Goal: Information Seeking & Learning: Learn about a topic

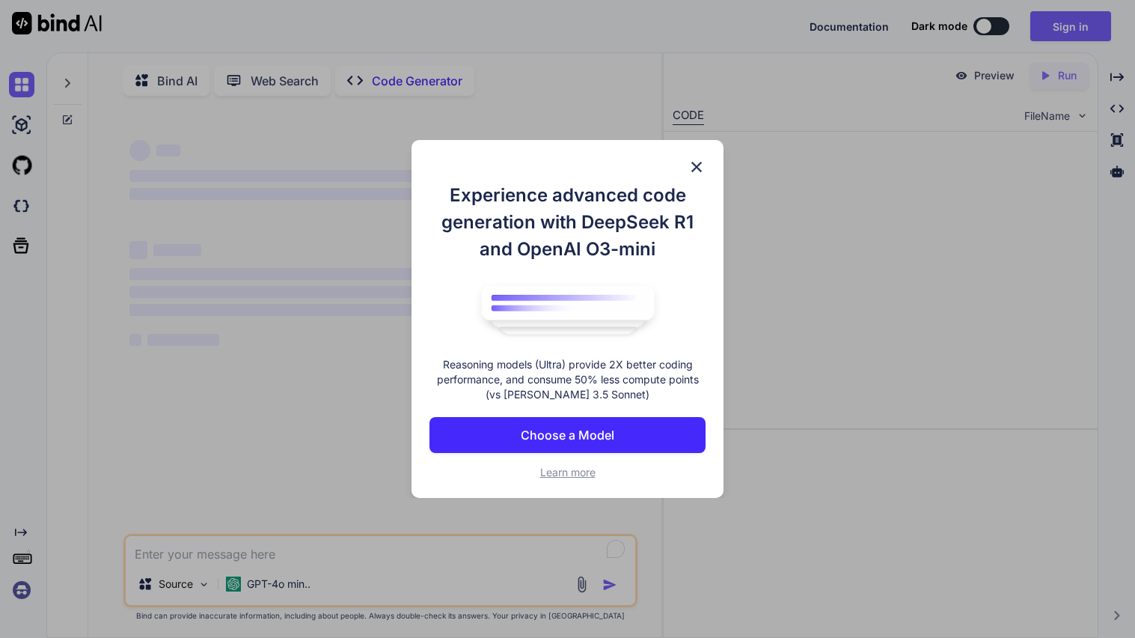
type textarea "x"
click at [1084, 25] on div "Experience advanced code generation with DeepSeek R1 and OpenAI O3-mini Reasoni…" at bounding box center [567, 319] width 1135 height 638
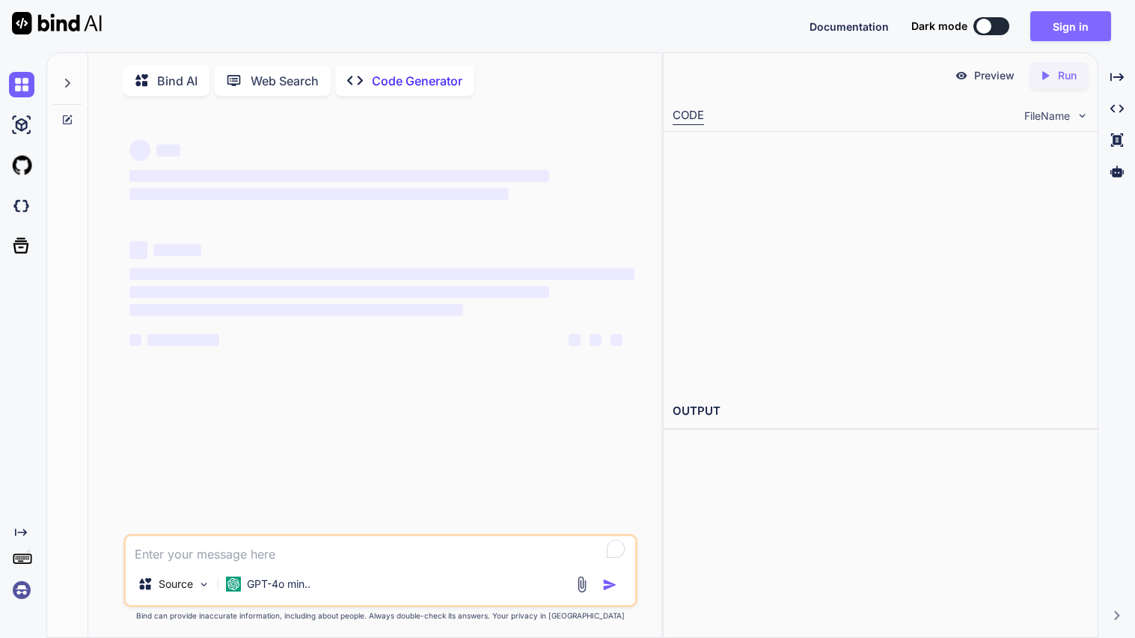
click at [1062, 34] on button "Sign in" at bounding box center [1071, 26] width 81 height 30
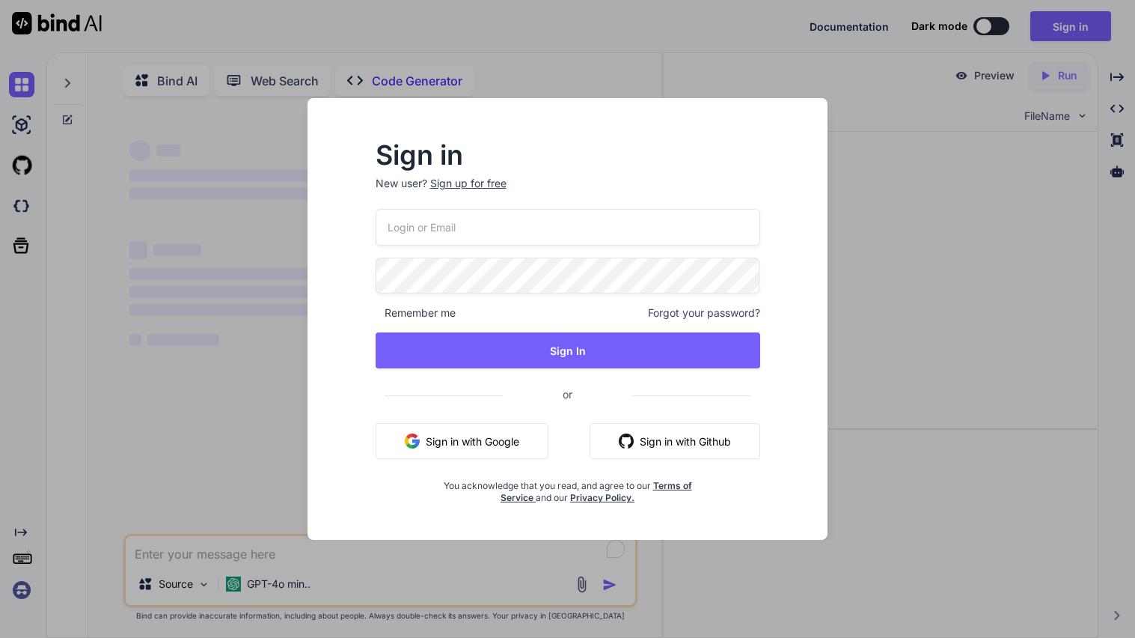
type input "[EMAIL_ADDRESS][DOMAIN_NAME]"
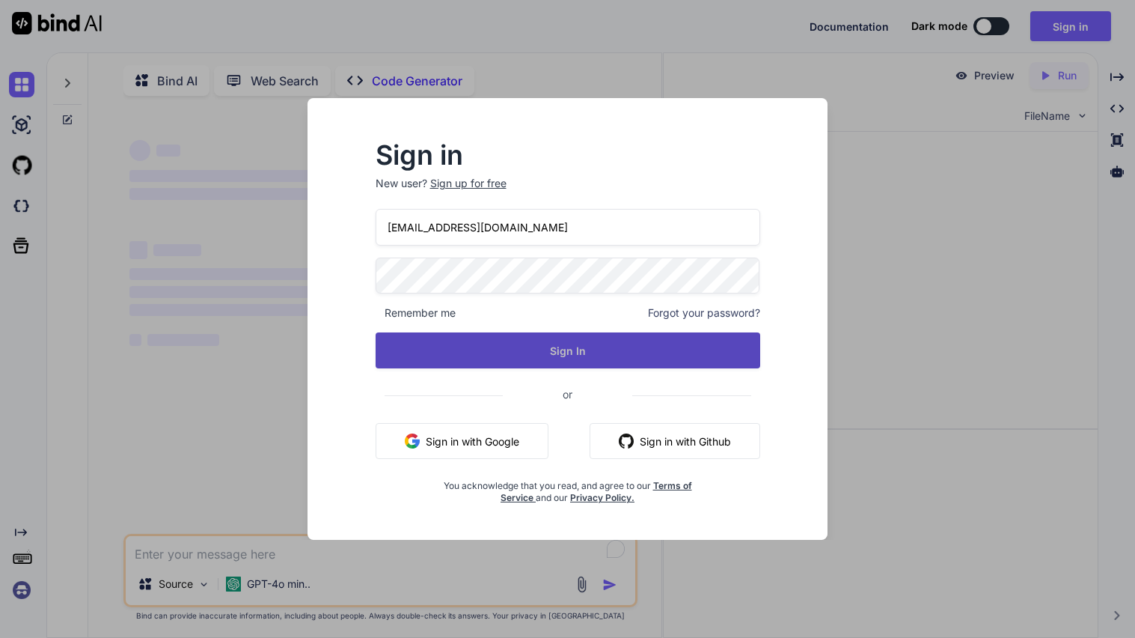
click at [567, 355] on button "Sign In" at bounding box center [568, 350] width 385 height 36
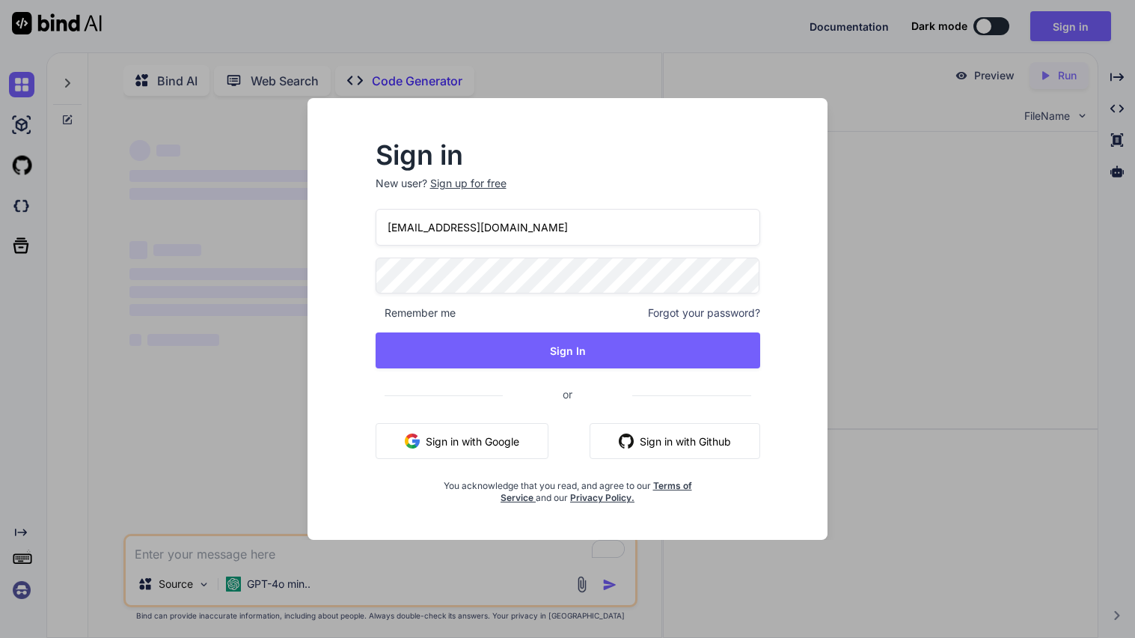
click at [808, 0] on div "Sign in New user? Sign up for free [EMAIL_ADDRESS][DOMAIN_NAME] Remember me For…" at bounding box center [567, 319] width 1135 height 638
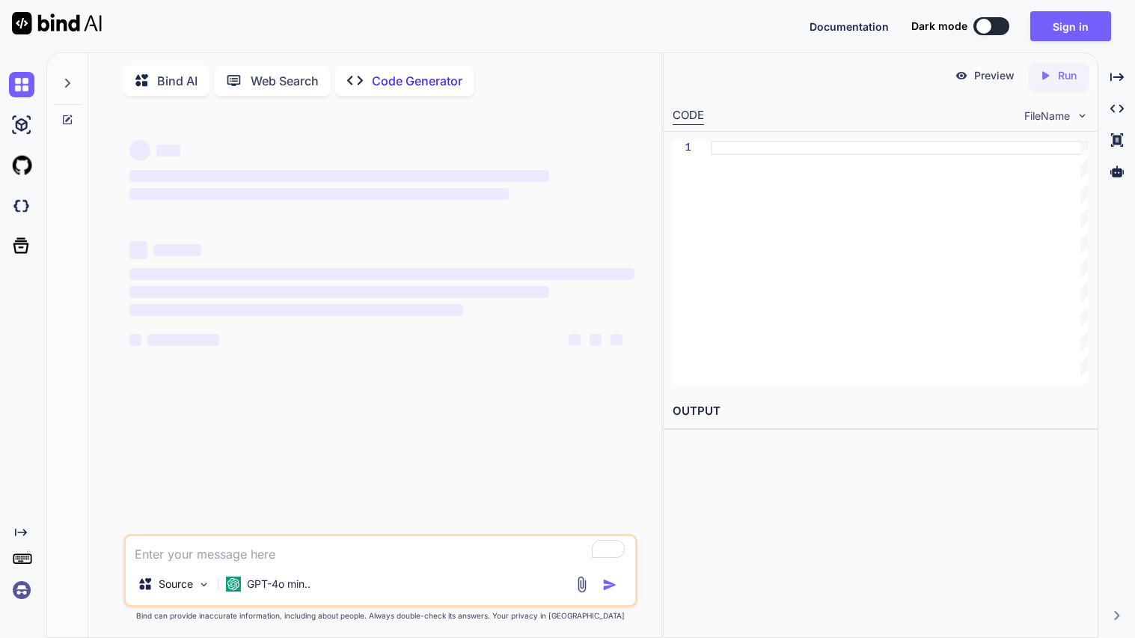
type textarea "x"
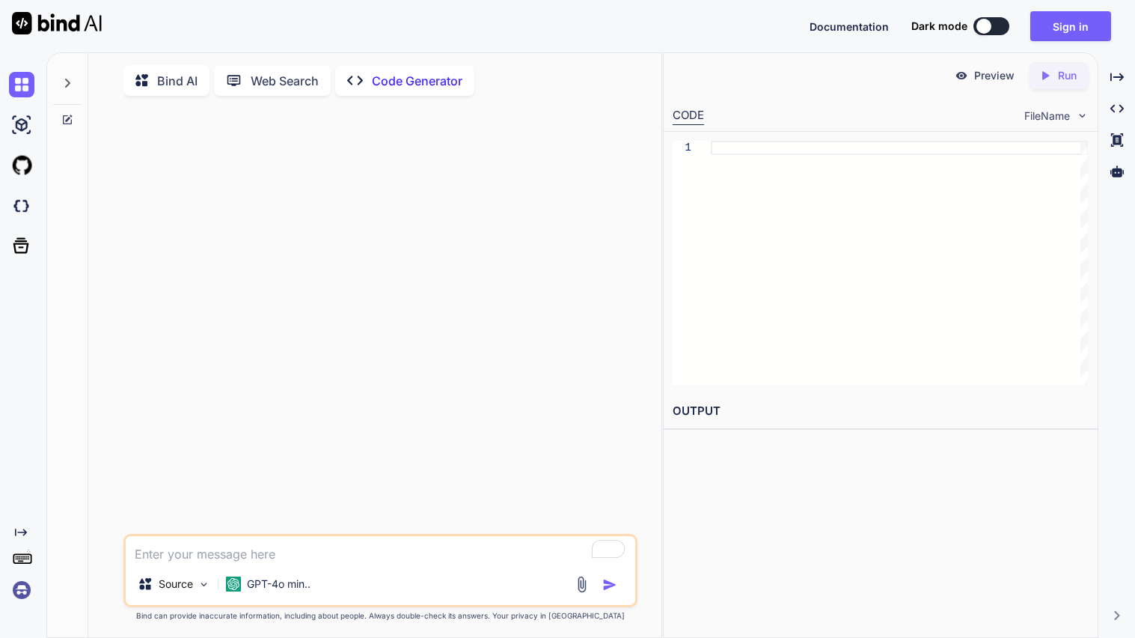
click at [262, 555] on textarea "To enrich screen reader interactions, please activate Accessibility in Grammarl…" at bounding box center [381, 549] width 510 height 27
type textarea "ma"
type textarea "x"
type textarea "mak"
type textarea "x"
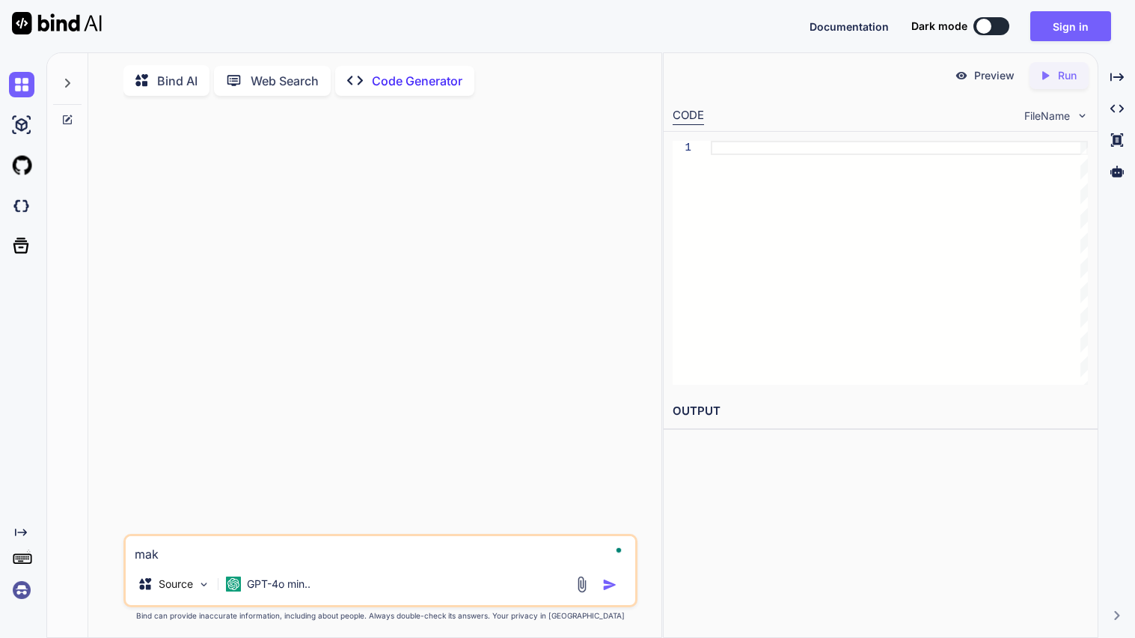
type textarea "make"
type textarea "x"
type textarea "make"
type textarea "x"
type textarea "make a"
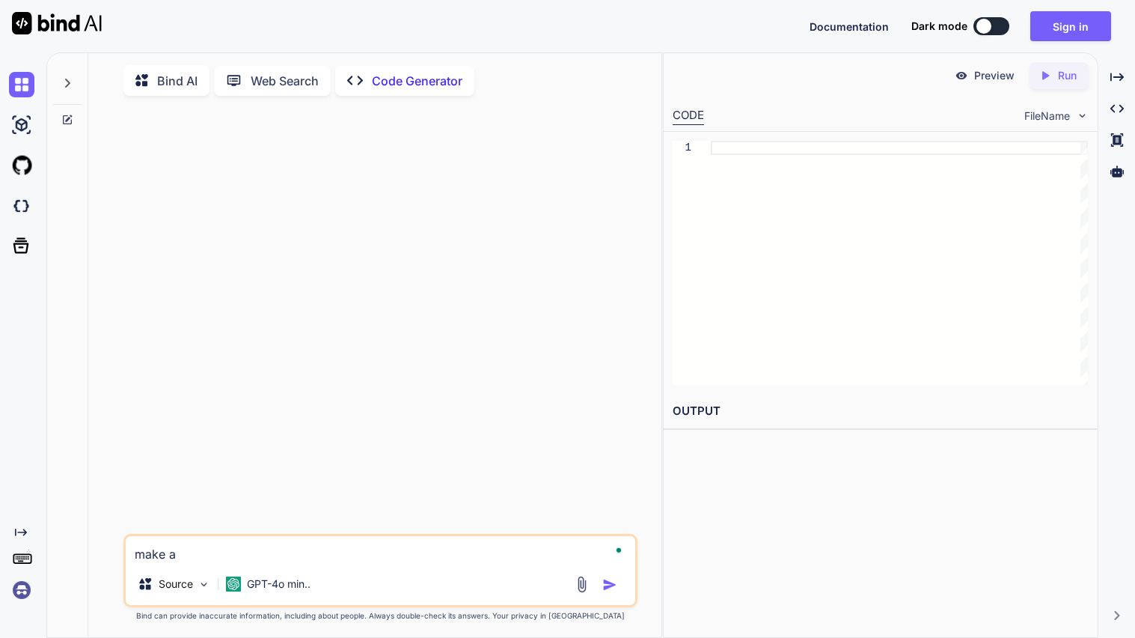
type textarea "x"
type textarea "make a"
type textarea "x"
type textarea "make a h"
type textarea "x"
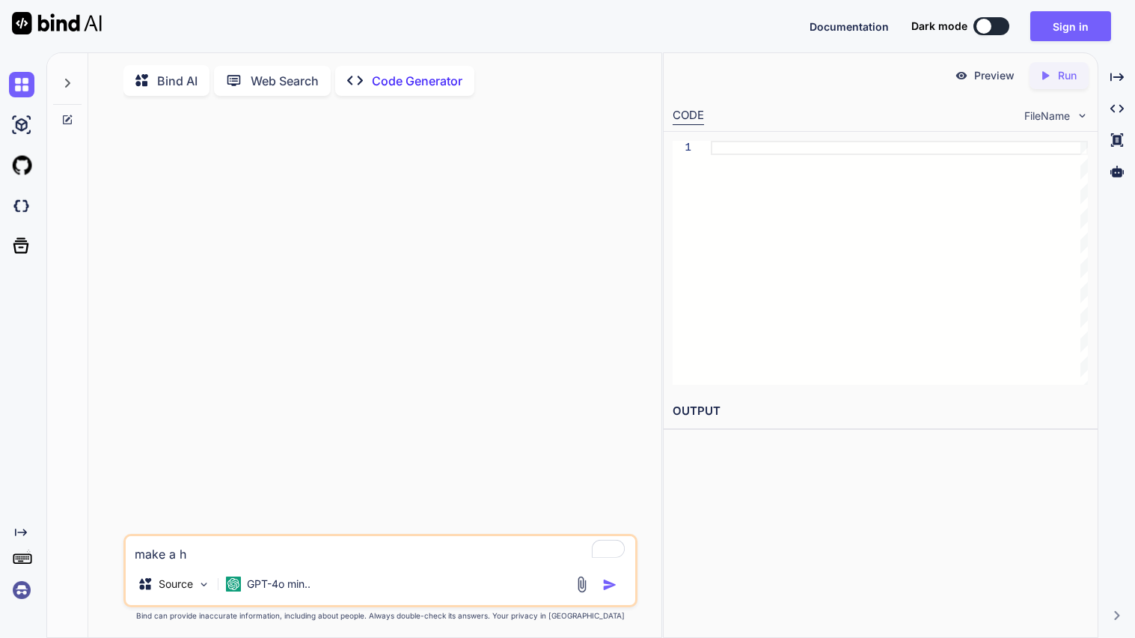
type textarea "make a ht"
type textarea "x"
type textarea "make a htm"
type textarea "x"
type textarea "make a html"
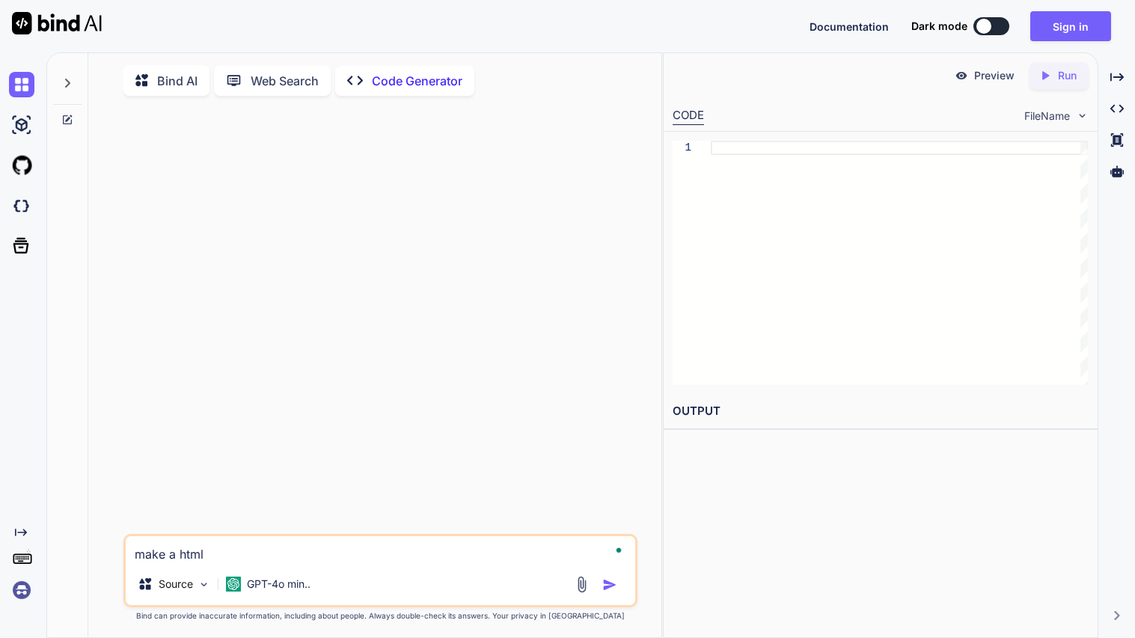
type textarea "x"
type textarea "make a html"
type textarea "x"
type textarea "make a html c"
type textarea "x"
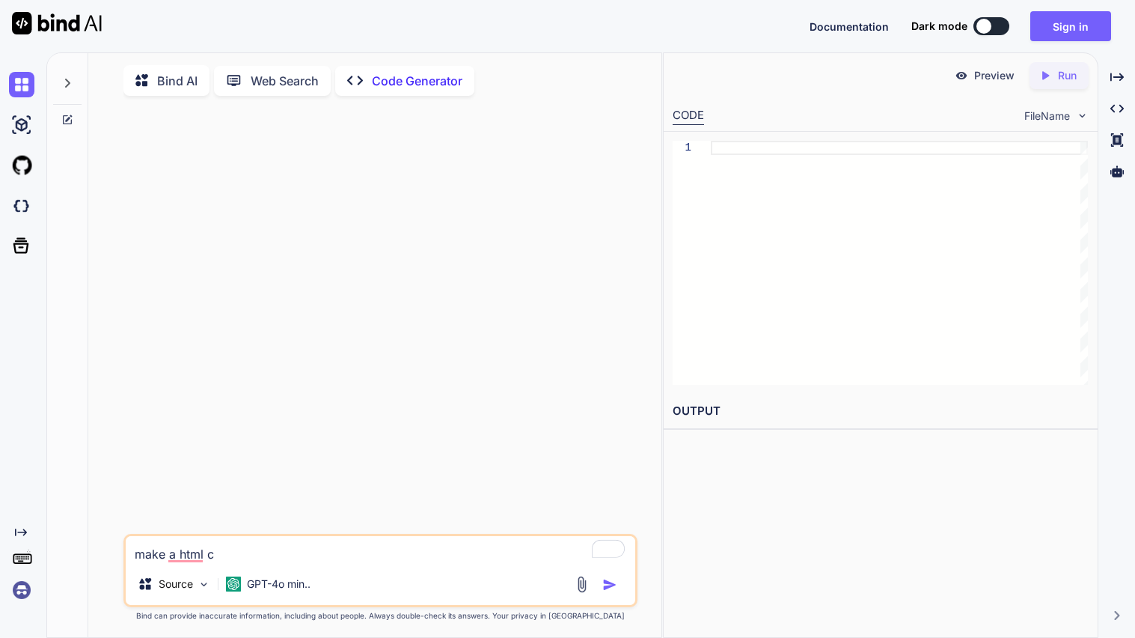
type textarea "make a html cs"
type textarea "x"
type textarea "make a html css"
type textarea "x"
type textarea "make a html csss"
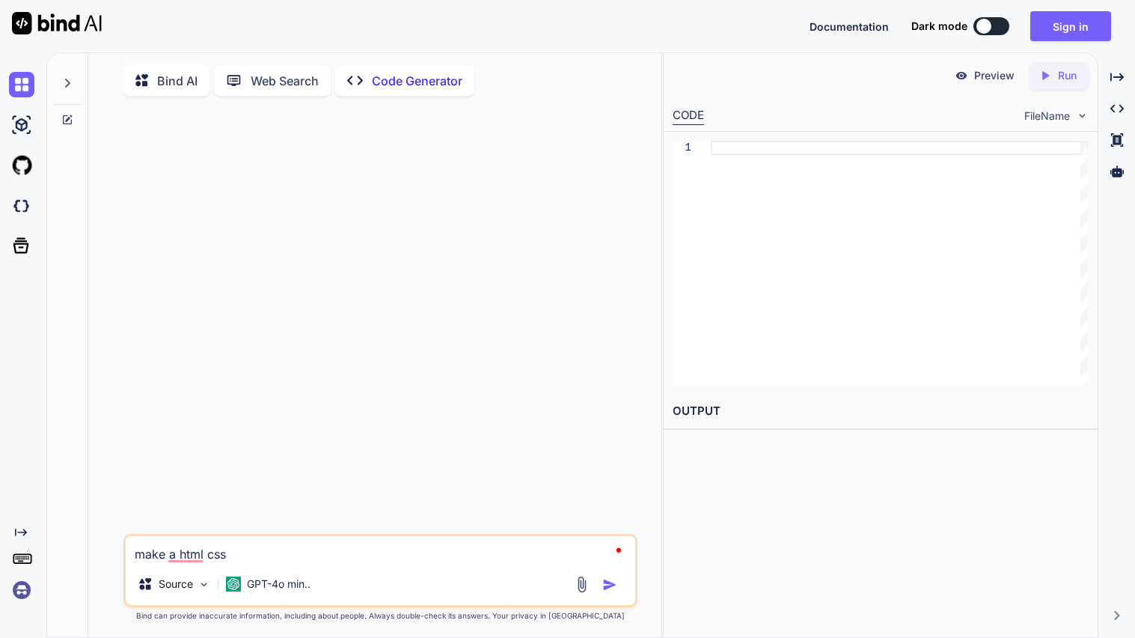
type textarea "x"
type textarea "make a html csss"
type textarea "x"
type textarea "make a html csss a"
type textarea "x"
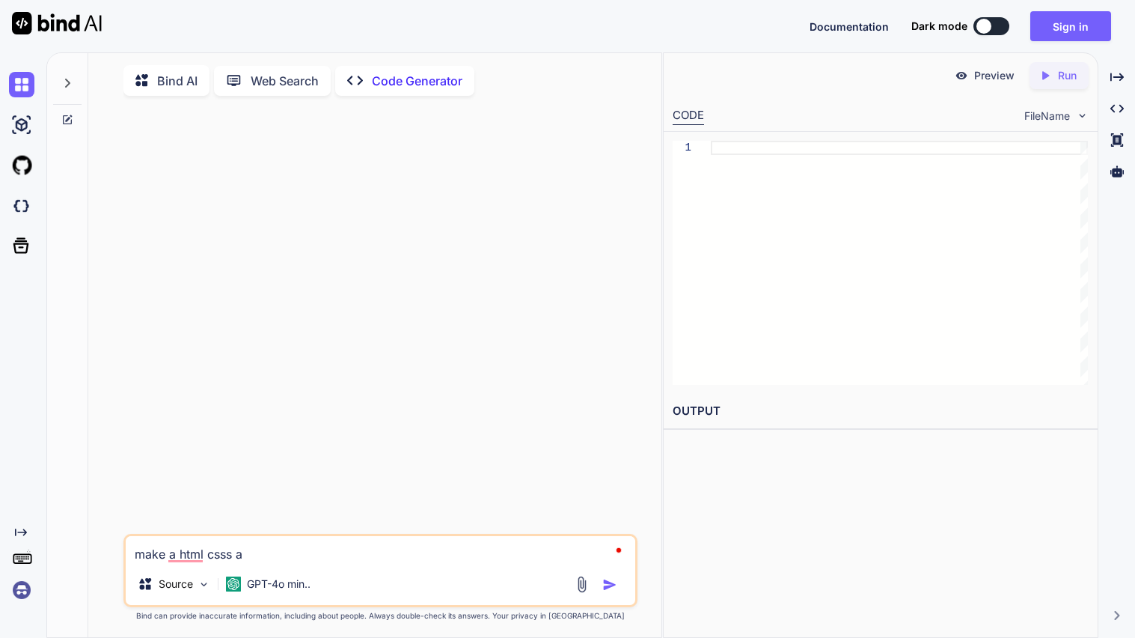
type textarea "make a html csss an"
type textarea "x"
type textarea "make a html csss and"
type textarea "x"
type textarea "make a html csss and"
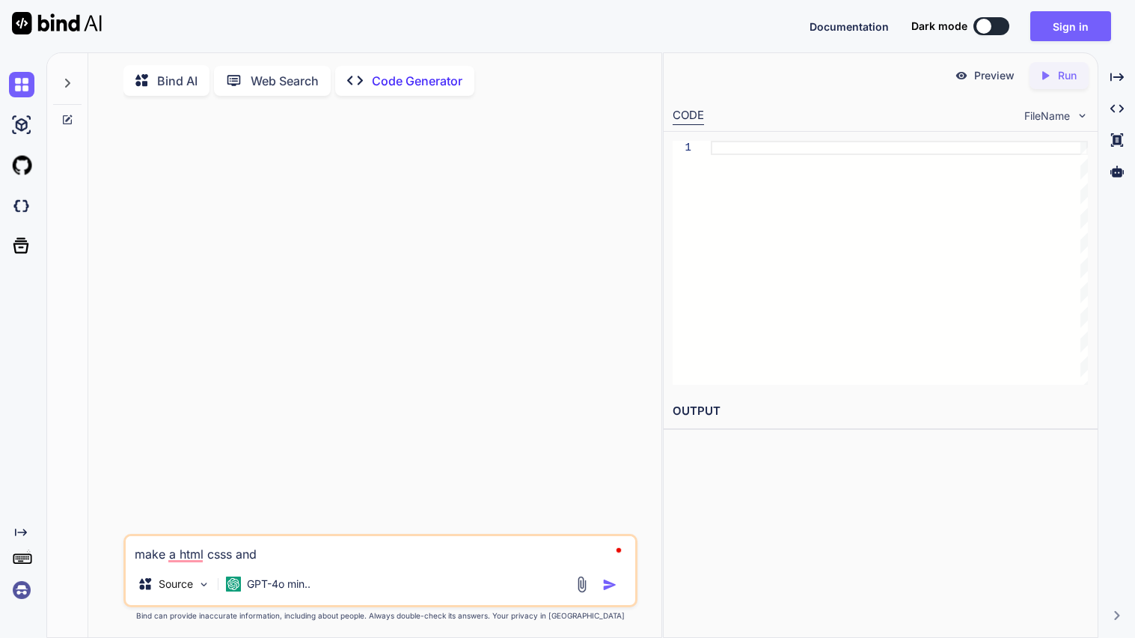
type textarea "x"
type textarea "make a html csss and j"
type textarea "x"
type textarea "make a html csss and ja"
type textarea "x"
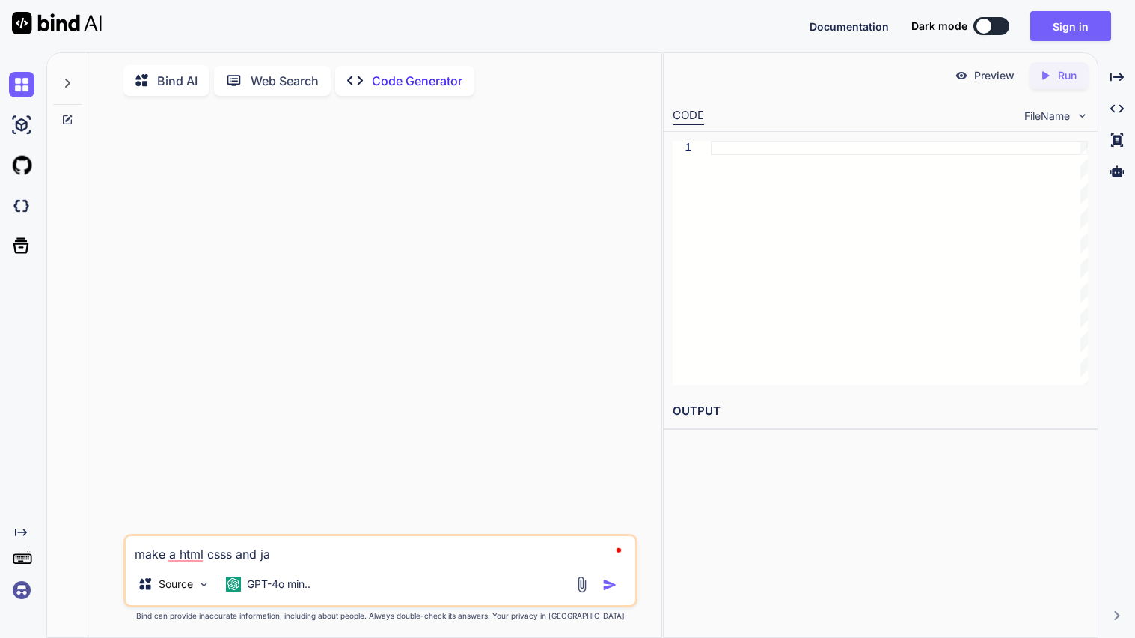
type textarea "make a html csss and [GEOGRAPHIC_DATA]"
type textarea "x"
type textarea "make a html csss and java"
type textarea "x"
type textarea "make a html csss and javas"
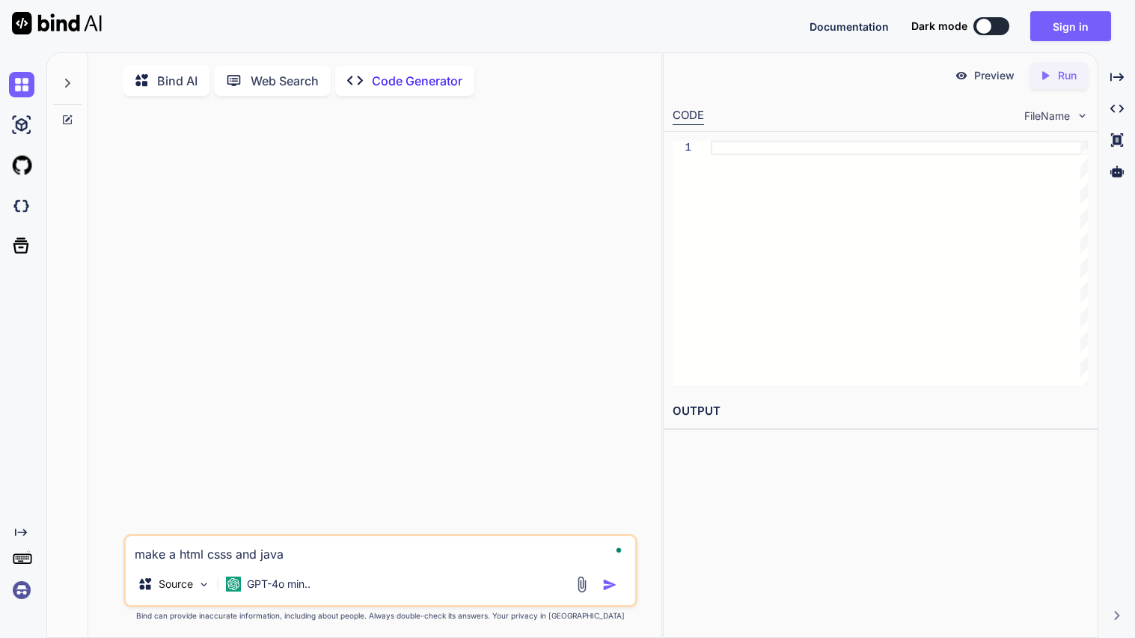
type textarea "x"
type textarea "make a html csss and javasc"
type textarea "x"
type textarea "make a html csss and javascr"
type textarea "x"
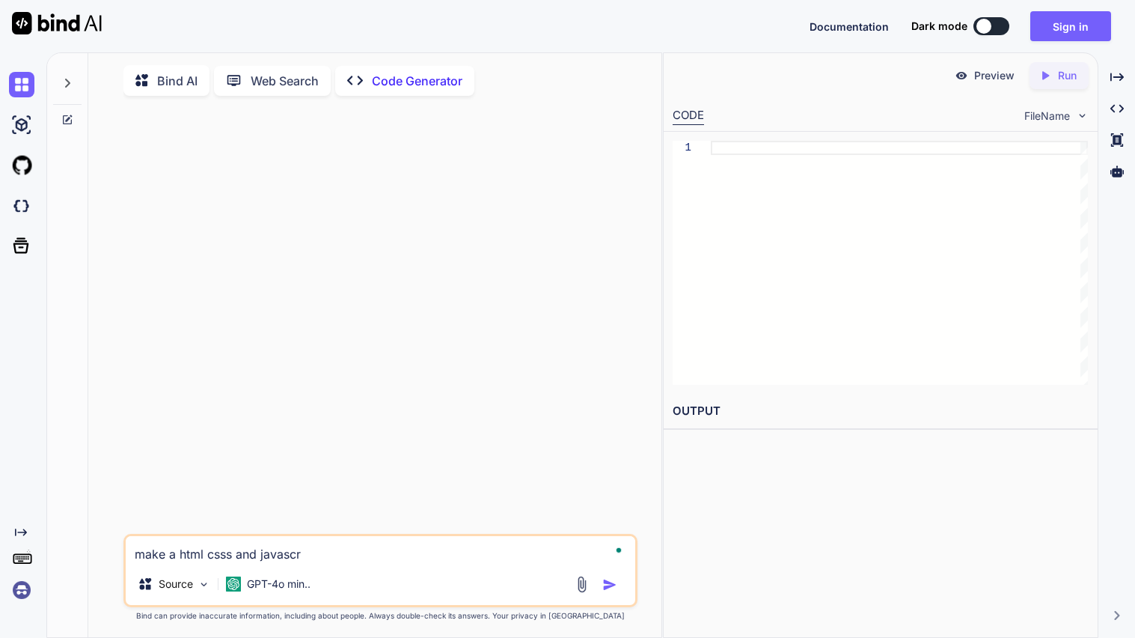
type textarea "make a html csss and javascri"
type textarea "x"
type textarea "make a html csss and javascrip"
type textarea "x"
type textarea "make a html csss and javascript"
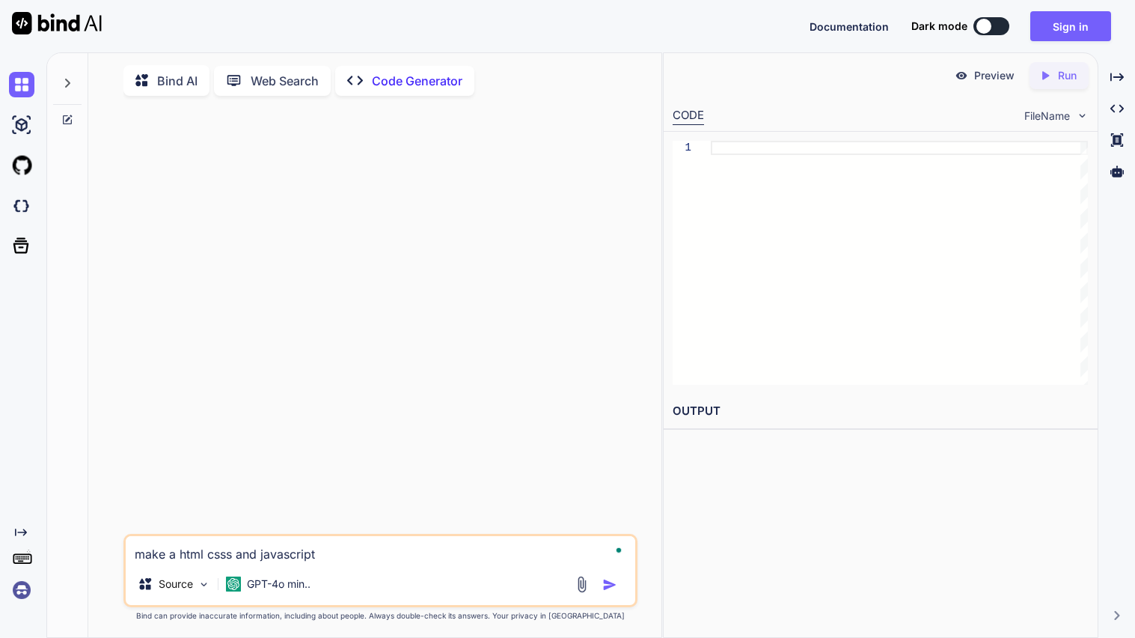
type textarea "x"
type textarea "make a html csss and javascript"
type textarea "x"
type textarea "make a html csss and javascript w"
type textarea "x"
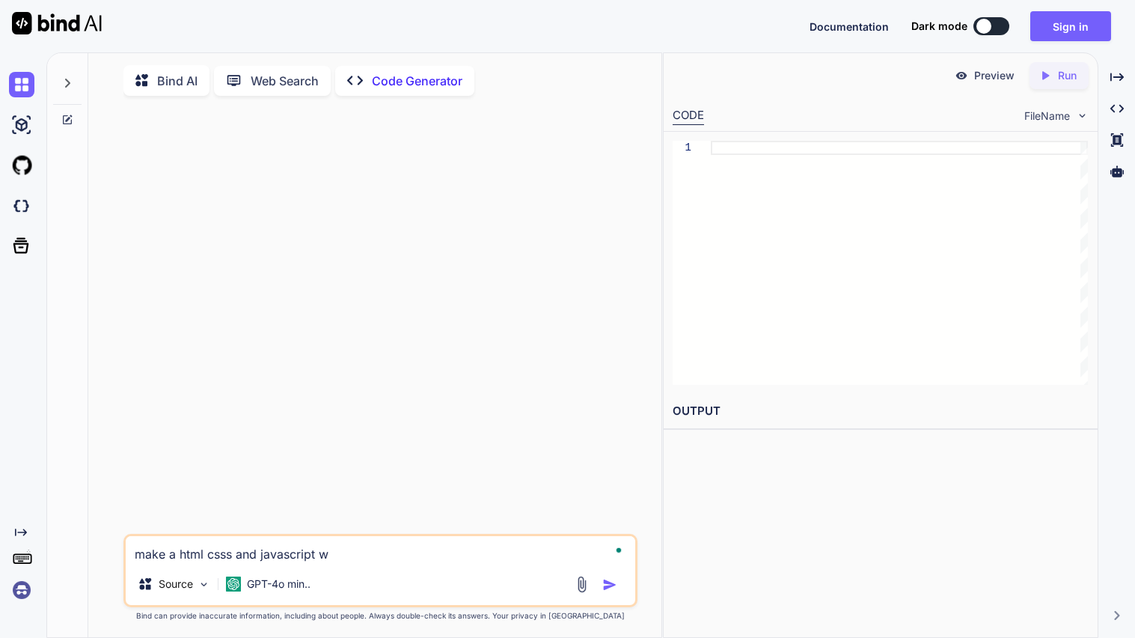
type textarea "make a html csss and javascript we"
type textarea "x"
type textarea "make a html csss and javascript web"
type textarea "x"
type textarea "make a html csss and javascript webs"
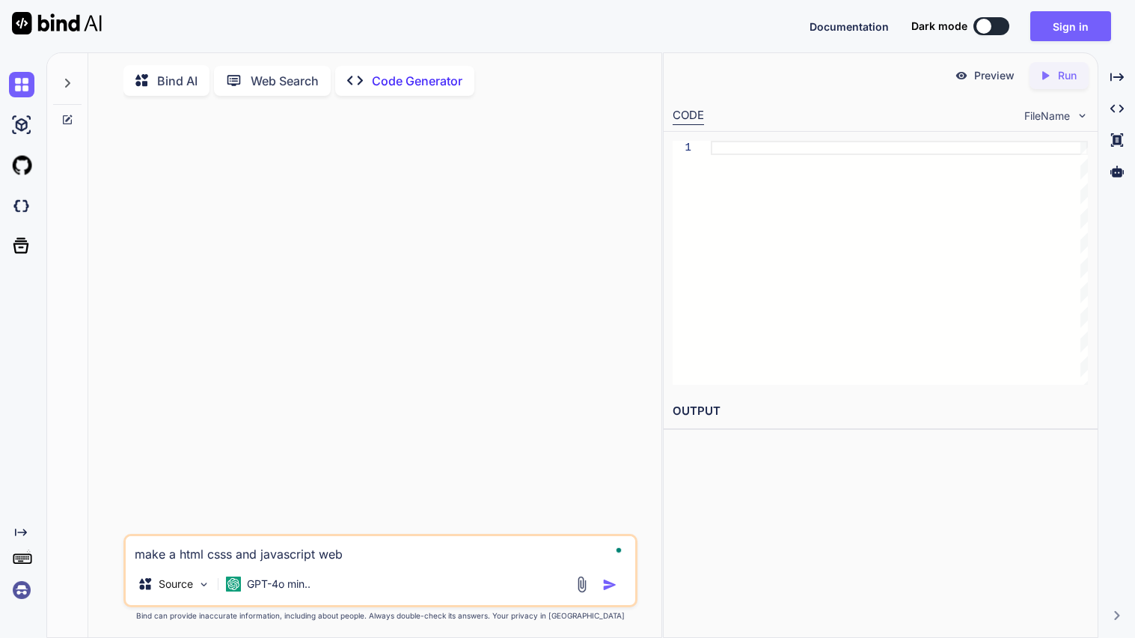
type textarea "x"
type textarea "make a html csss and javascript websi"
type textarea "x"
type textarea "make a html csss and javascript websit"
type textarea "x"
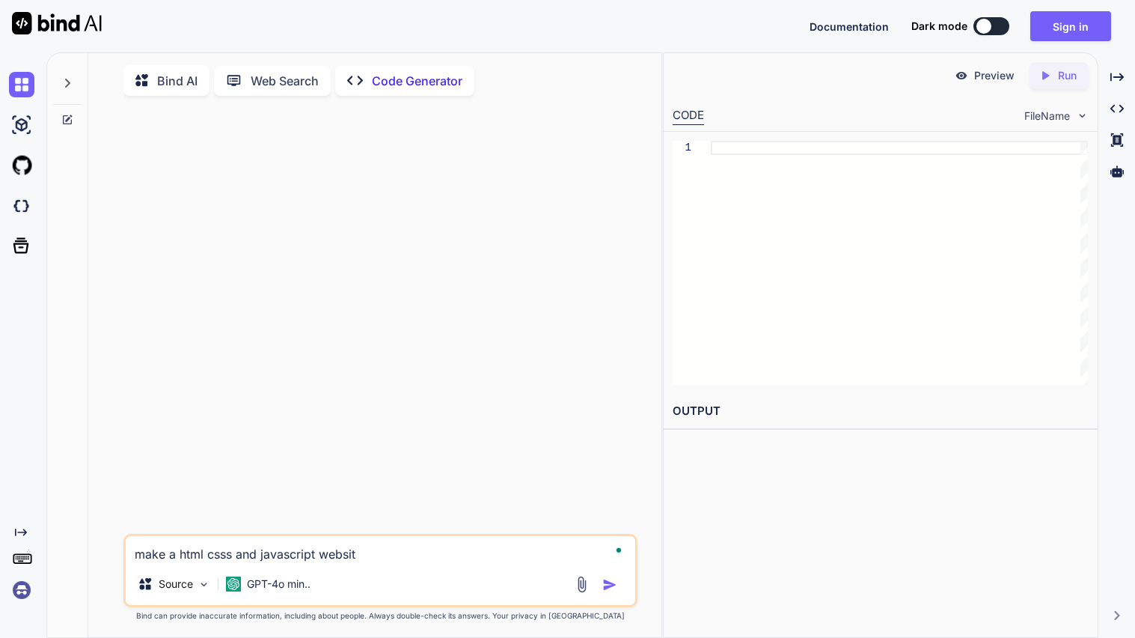
type textarea "make a html csss and javascript website"
type textarea "x"
type textarea "make a html csss and javascript website"
type textarea "x"
type textarea "make a html csss and javascript website t"
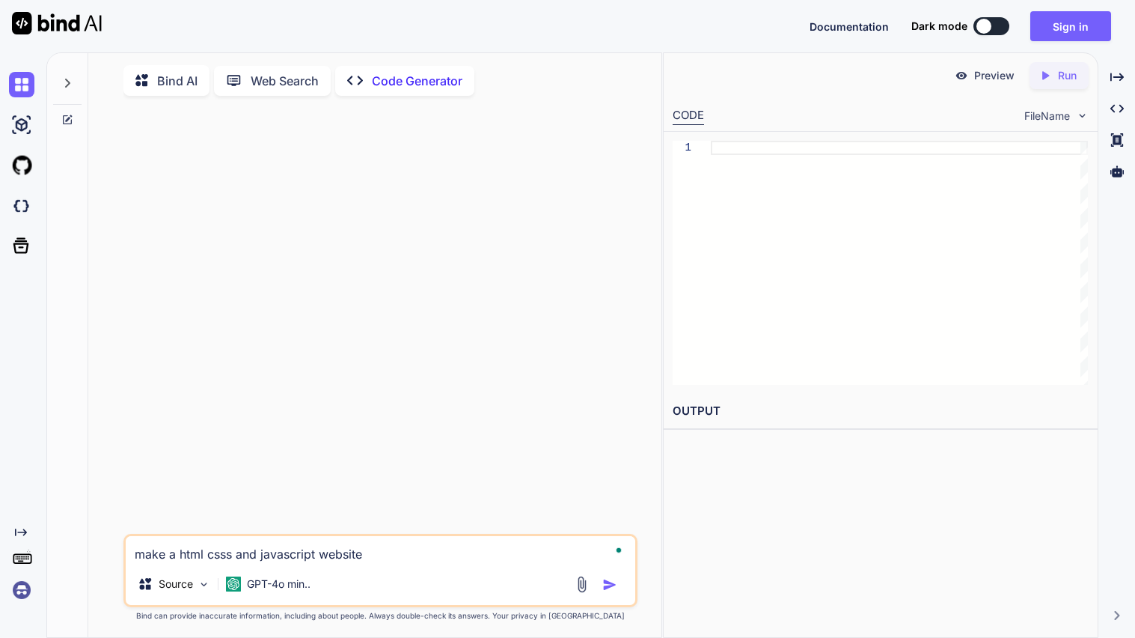
type textarea "x"
type textarea "make a html csss and javascript website th"
type textarea "x"
type textarea "make a html csss and javascript website tha"
type textarea "x"
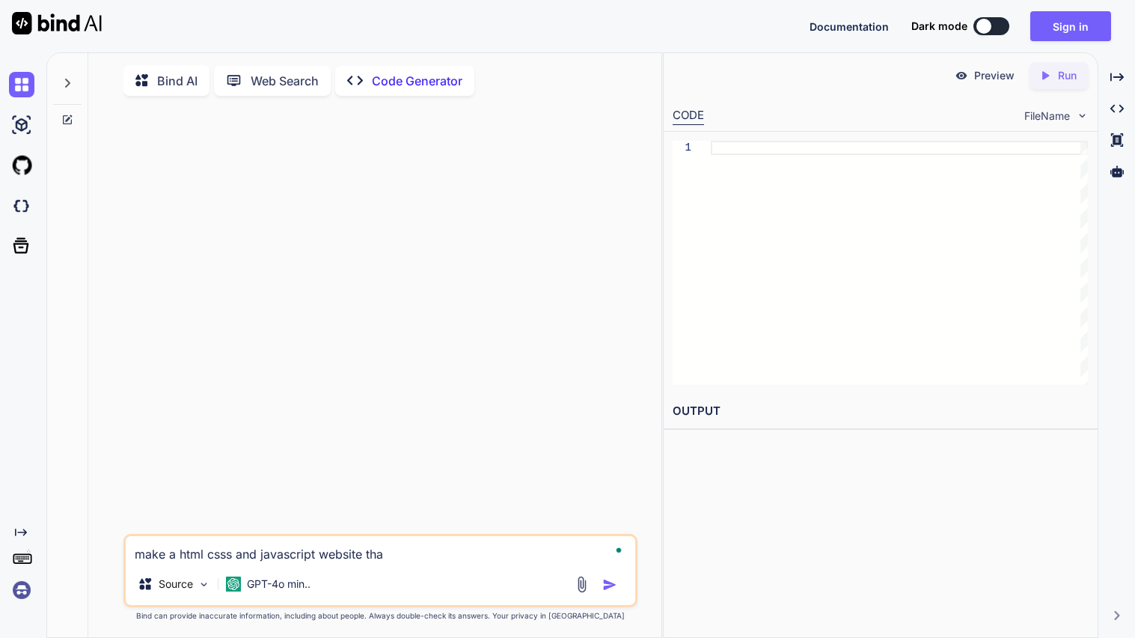
type textarea "make a html csss and javascript website that"
type textarea "x"
type textarea "make a html csss and javascript website that"
type textarea "x"
type textarea "make a html csss and javascript website that c"
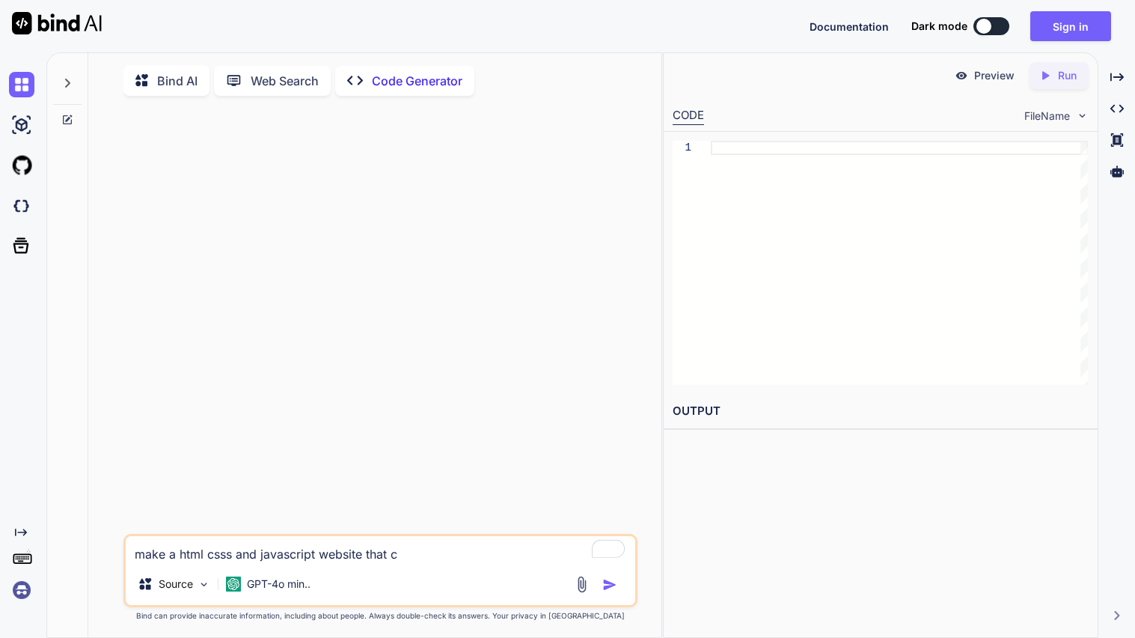
type textarea "x"
type textarea "make a html csss and javascript website that ca"
type textarea "x"
type textarea "make a html csss and javascript website that can"
type textarea "x"
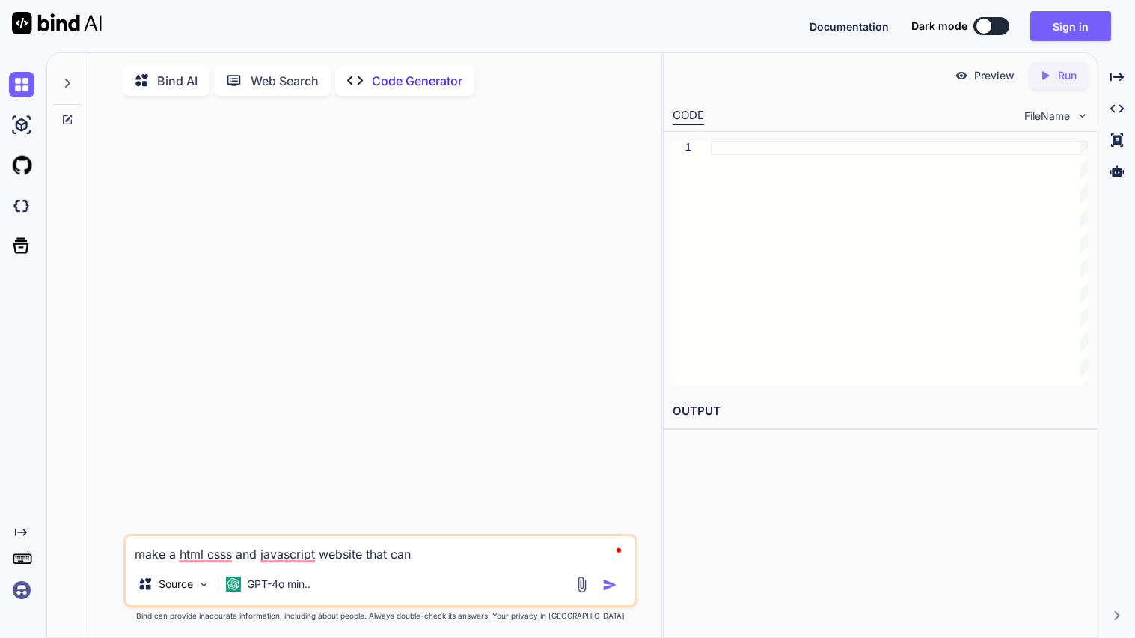
type textarea "make a html csss and javascript website that can"
type textarea "x"
type textarea "make a html csss and javascript website that can l"
type textarea "x"
type textarea "make a html csss and javascript website that can la"
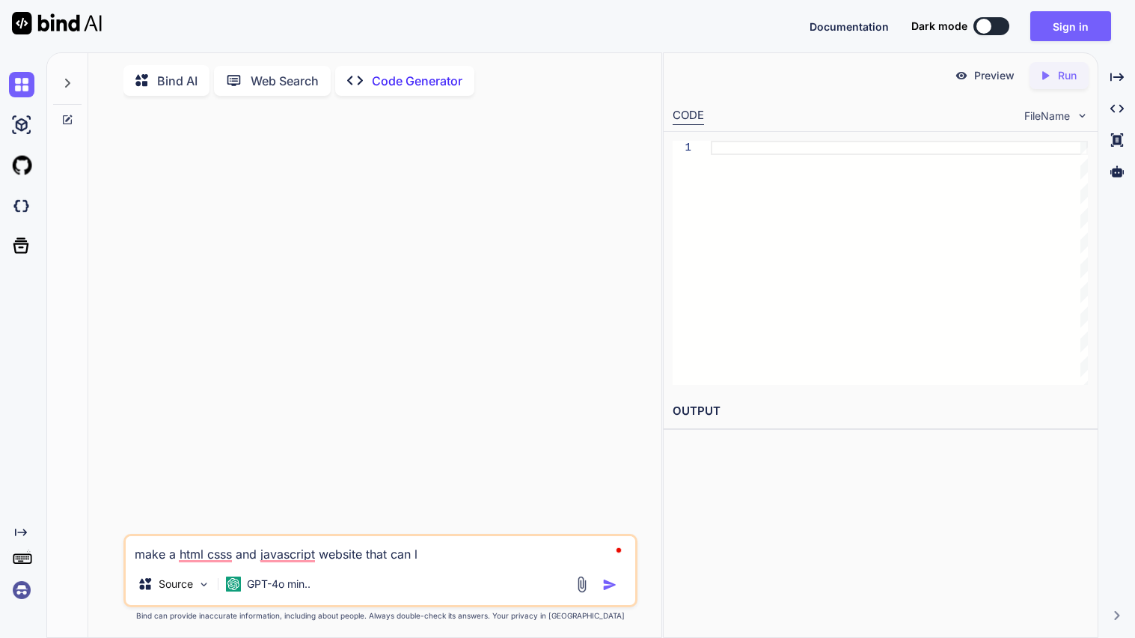
type textarea "x"
type textarea "make a html csss and javascript website that can [PERSON_NAME]"
type textarea "x"
type textarea "make a html csss and javascript website that can laun"
type textarea "x"
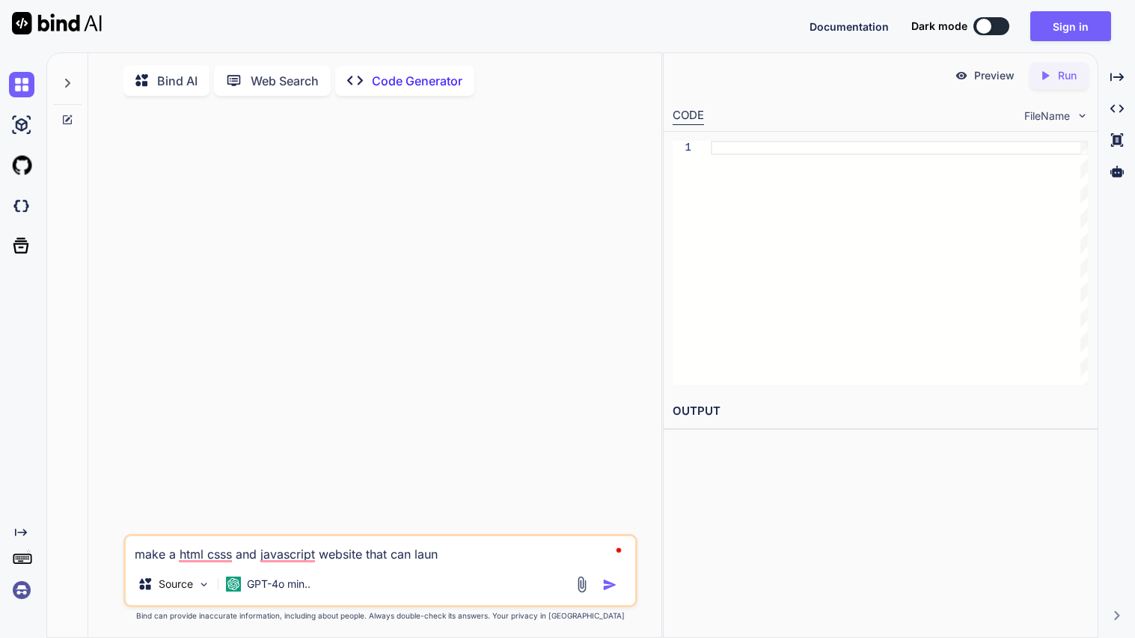
type textarea "make a html csss and javascript website that can launs"
type textarea "x"
type textarea "make a html csss and javascript website that can launsh"
type textarea "x"
type textarea "make a html csss and javascript website that can launs"
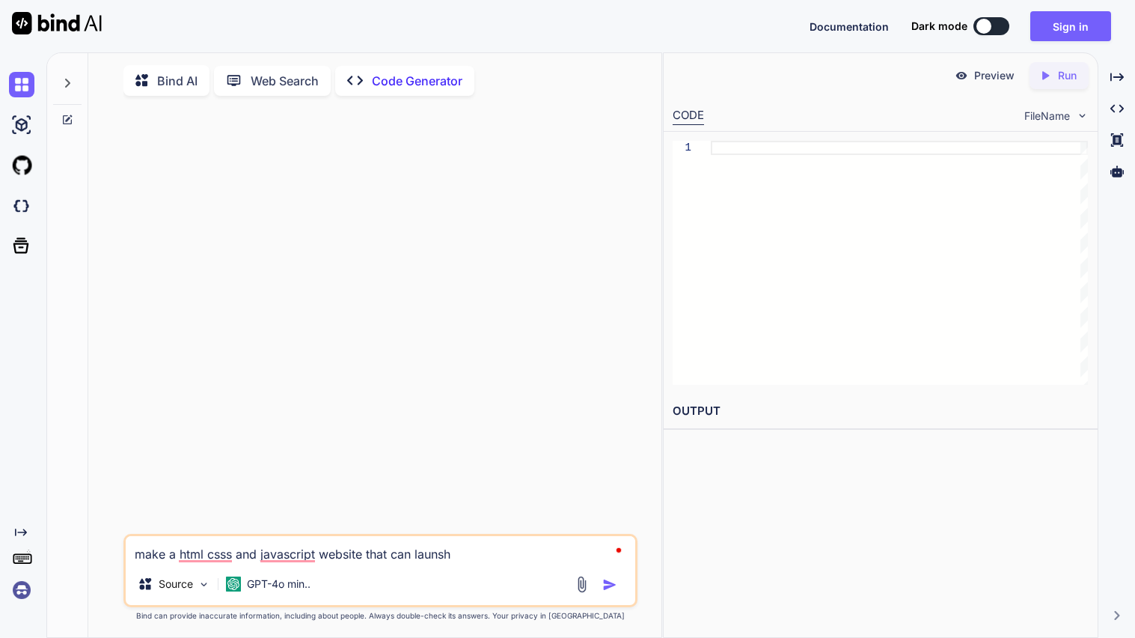
type textarea "x"
type textarea "make a html csss and javascript website that can laun"
type textarea "x"
type textarea "make a html csss and javascript website that can launc"
type textarea "x"
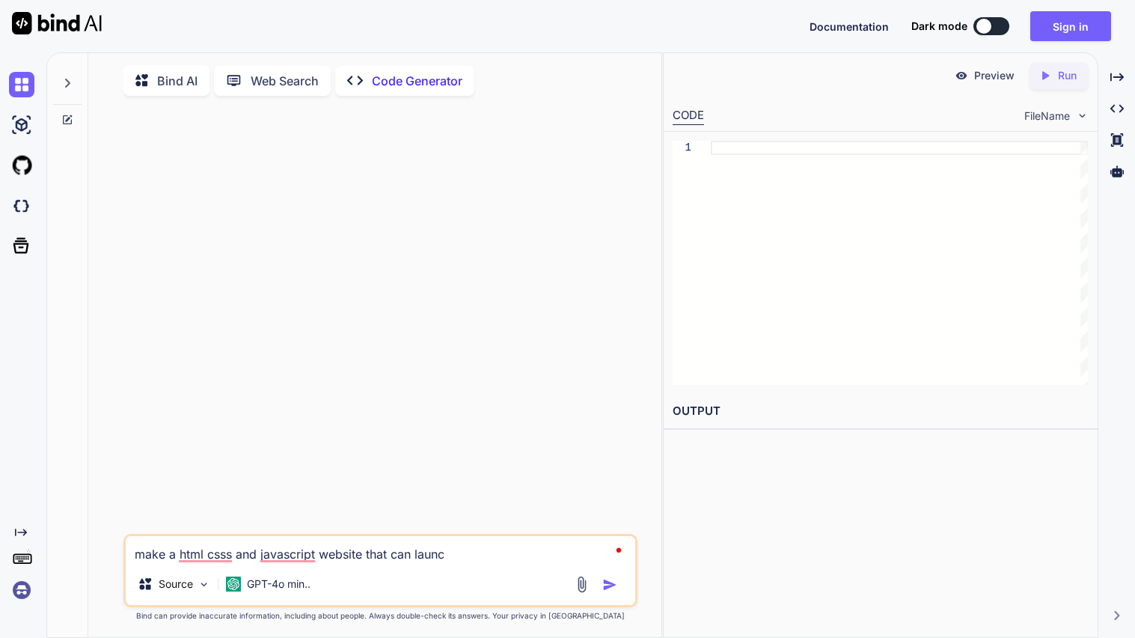
type textarea "make a html csss and javascript website that can launcb"
type textarea "x"
type textarea "make a html csss and javascript website that can launcb"
type textarea "x"
type textarea "make a html csss and javascript website that can launcb"
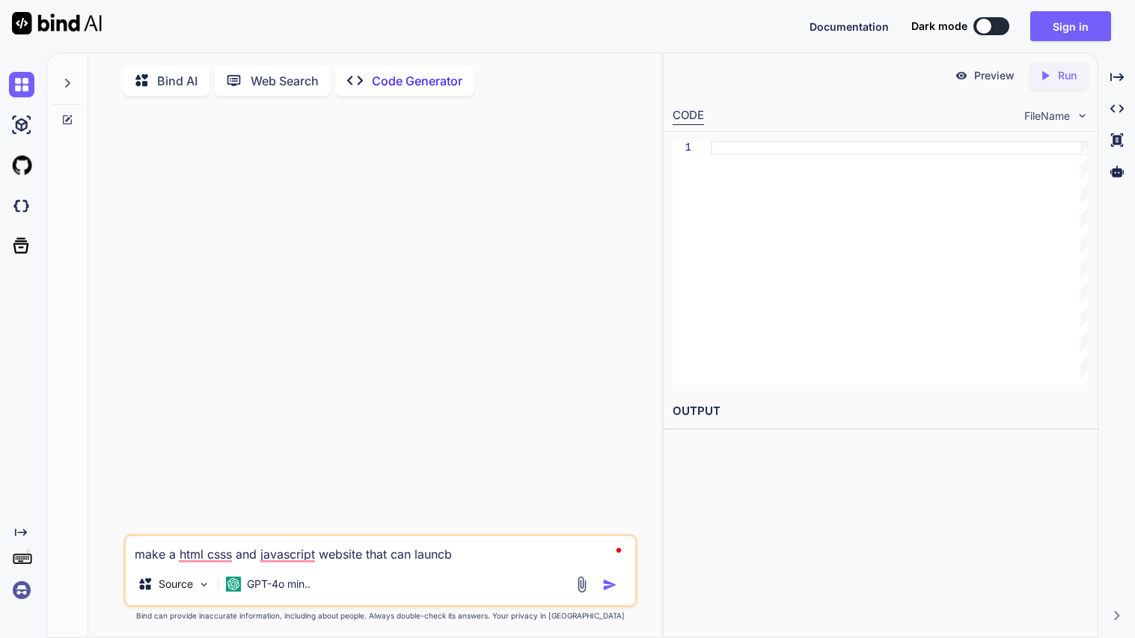
type textarea "x"
type textarea "make a html csss and javascript website that can launc"
type textarea "x"
type textarea "make a html csss and javascript website that can launch"
type textarea "x"
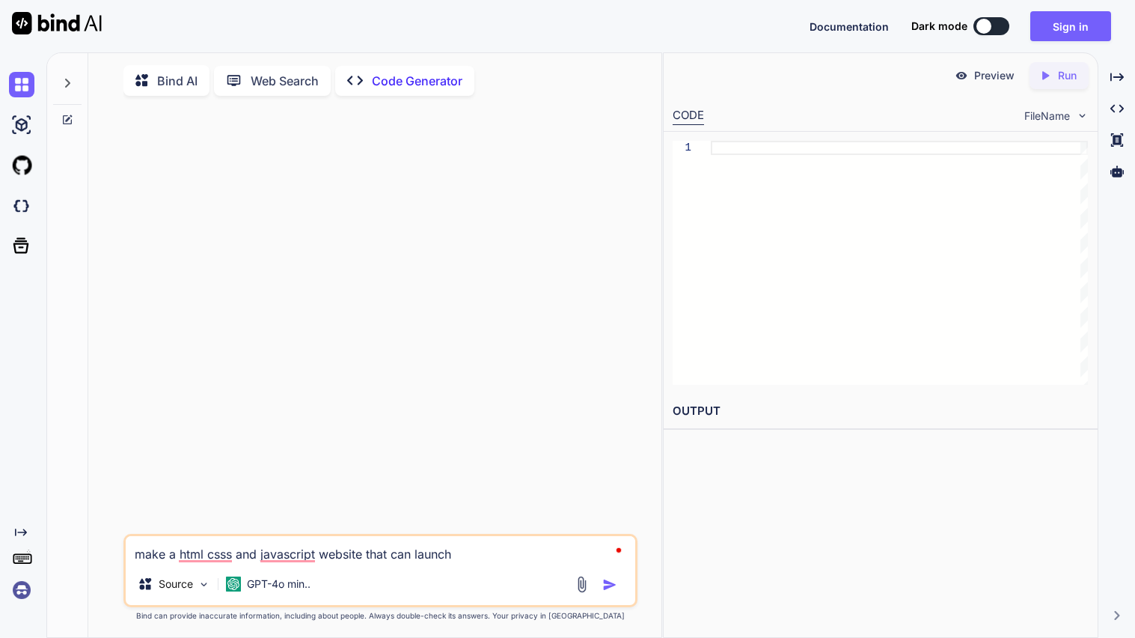
type textarea "make a html csss and javascript website that can launch"
type textarea "x"
type textarea "make a html csss and javascript website that can launch t"
type textarea "x"
type textarea "make a html csss and javascript website that can launch th"
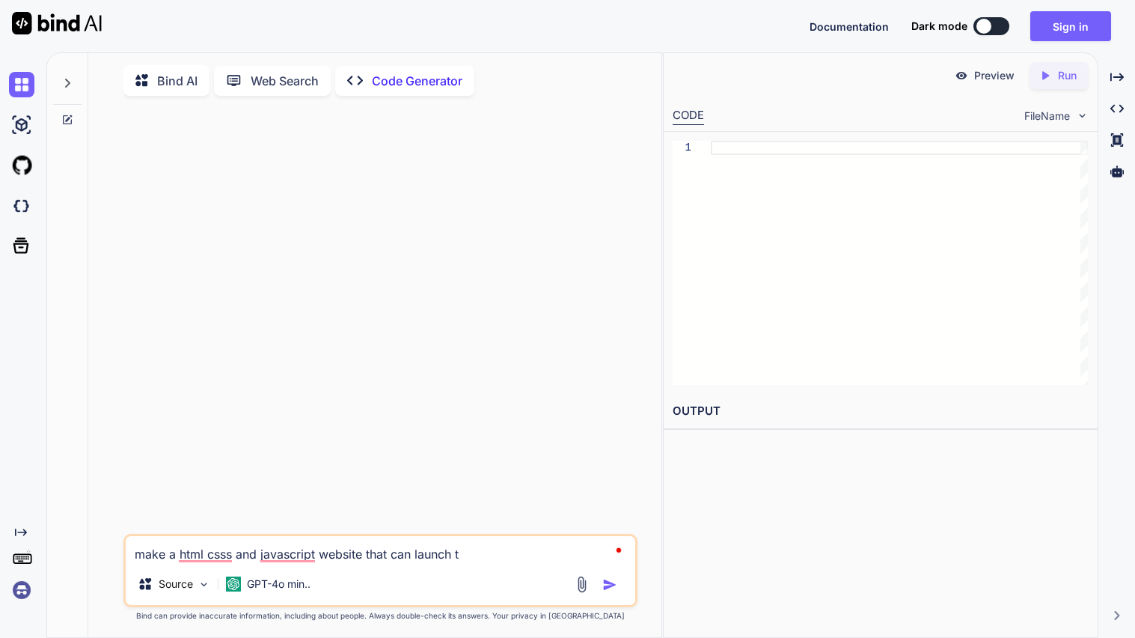
type textarea "x"
type textarea "make a html csss and javascript website that can launch thi"
type textarea "x"
type textarea "make a html csss and javascript website that can launch this"
type textarea "x"
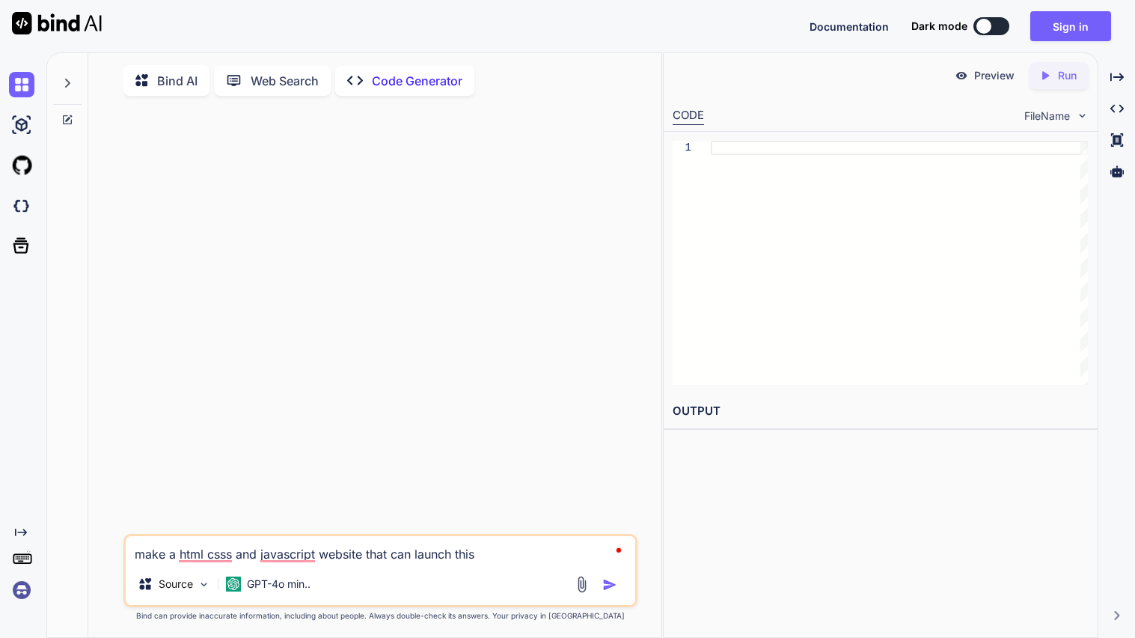
type textarea "make a html csss and javascript website that can launch this"
type textarea "x"
type textarea "make a html csss and javascript website that can launch this z"
type textarea "x"
type textarea "make a html csss and javascript website that can launch this zi"
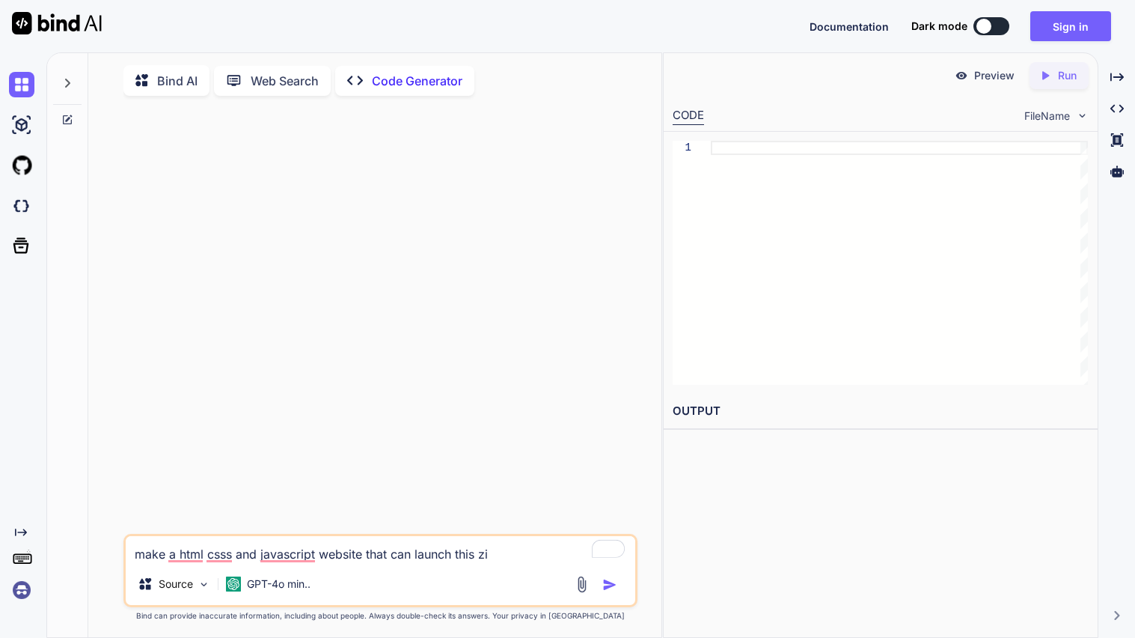
type textarea "x"
type textarea "make a html csss and javascript website that can launch this zip"
type textarea "x"
type textarea "make a html csss and javascript website that can launch this zip"
type textarea "x"
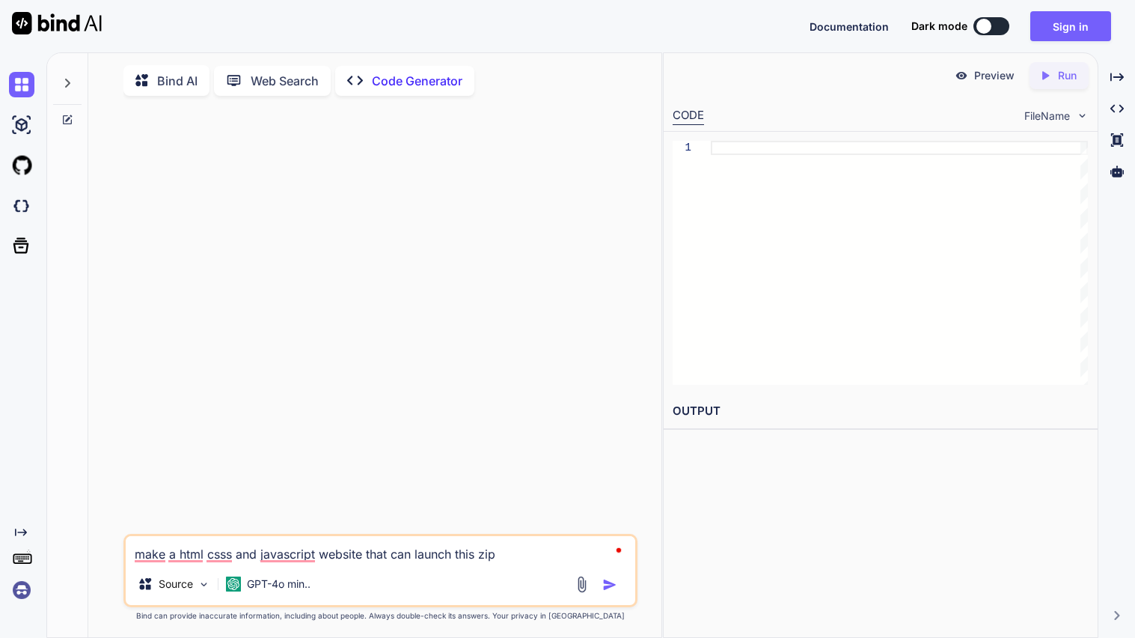
type textarea "make a html csss and javascript website that can launch this zip c"
type textarea "x"
type textarea "make a html csss and javascript website that can launch this zip co"
type textarea "x"
type textarea "make a html csss and javascript website that can launch this zip cod"
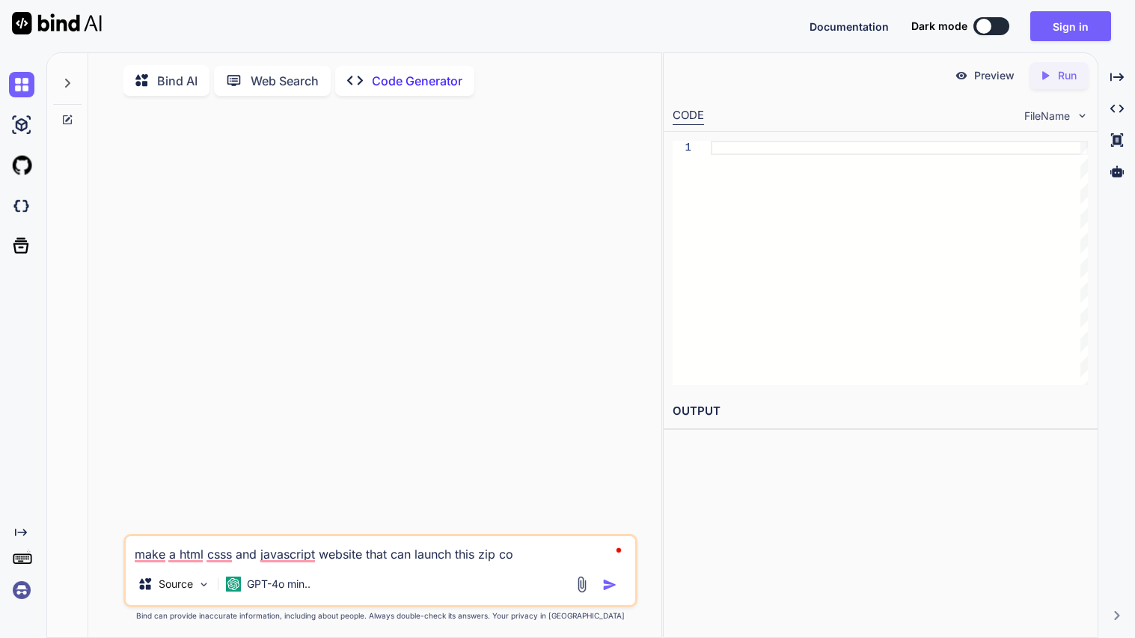
type textarea "x"
type textarea "make a html csss and javascript website that can launch this zip code"
type textarea "x"
type textarea "make a html csss and javascript website that can launch this zip code"
type textarea "x"
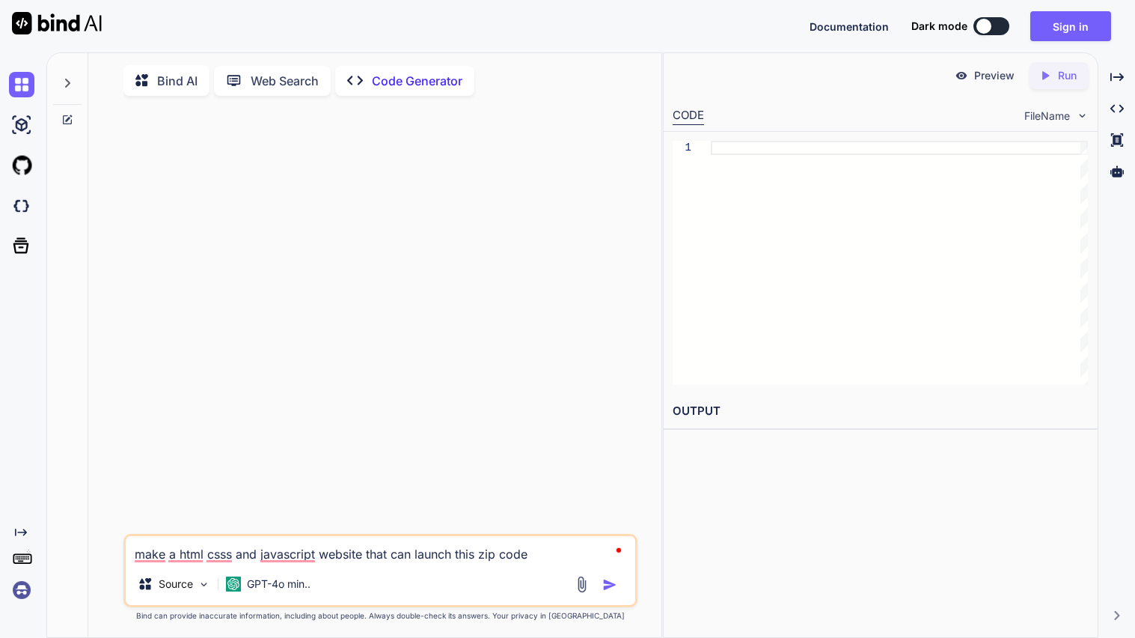
type textarea "make a html csss and javascript website that can launch this zip code i"
type textarea "x"
type textarea "make a html csss and javascript website that can launch this zip code in"
type textarea "x"
type textarea "make a html csss and javascript website that can launch this zip code int"
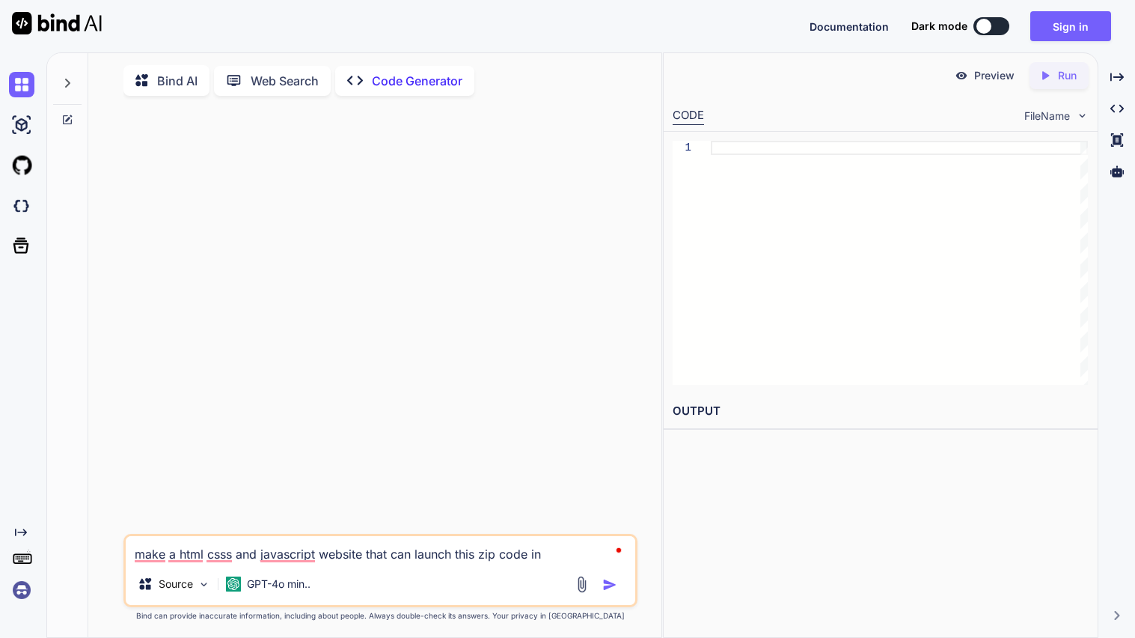
type textarea "x"
type textarea "make a html csss and javascript website that can launch this zip code into"
type textarea "x"
type textarea "make a html csss and javascript website that can launch this zip code into"
type textarea "x"
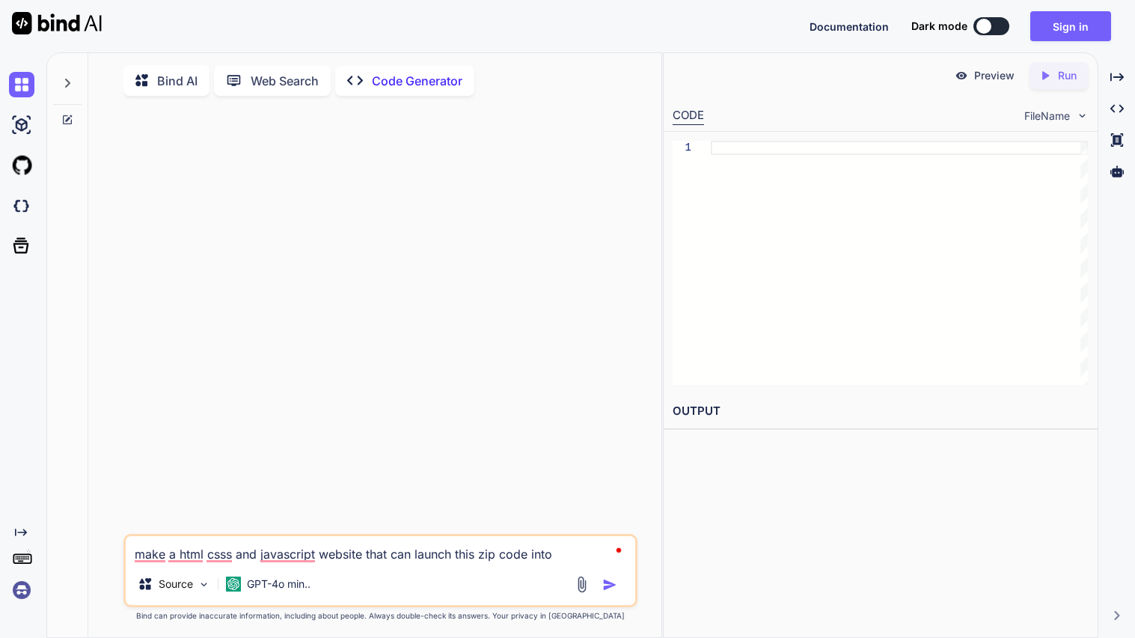
type textarea "make a html csss and javascript website that can launch this zip code into t"
type textarea "x"
type textarea "make a html csss and javascript website that can launch this zip code into th"
type textarea "x"
type textarea "make a html csss and javascript website that can launch this zip code into the"
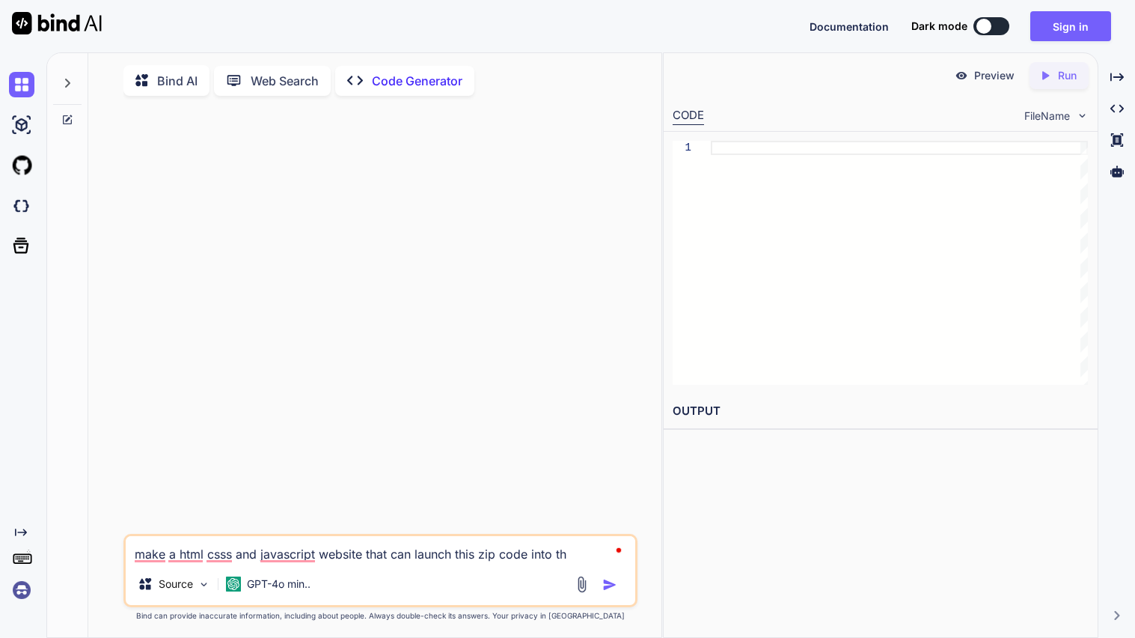
type textarea "x"
type textarea "make a html csss and javascript website that can launch this zip code into the"
type textarea "x"
type textarea "make a html csss and javascript website that can launch this zip code into the …"
type textarea "x"
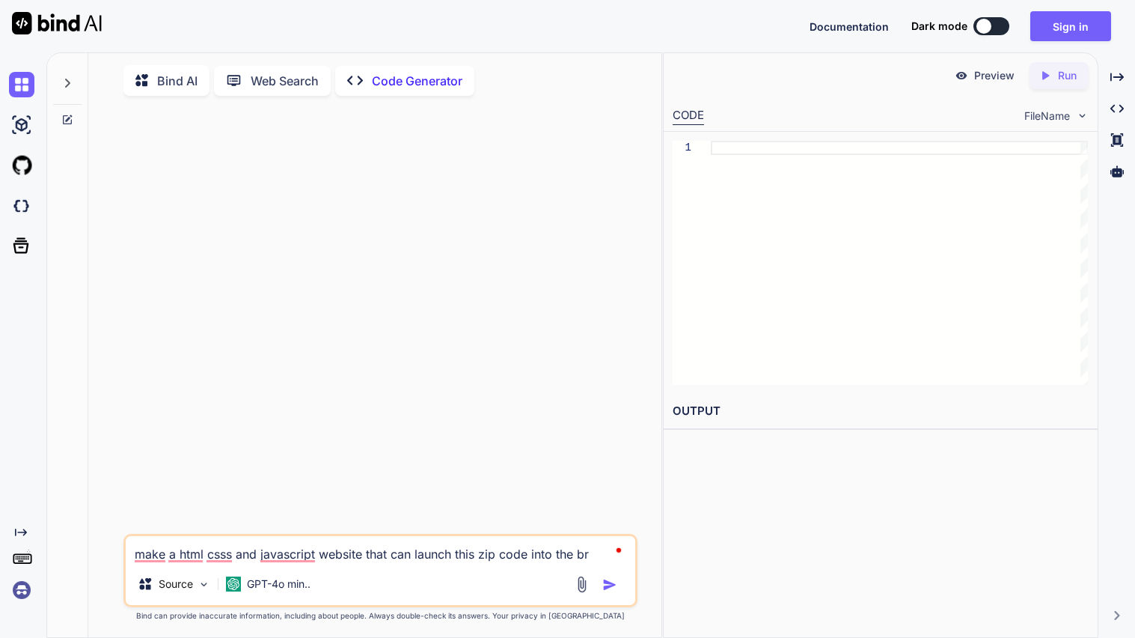
type textarea "make a html csss and javascript website that can launch this zip code into the …"
type textarea "x"
type textarea "make a html csss and javascript website that can launch this zip code into the …"
type textarea "x"
type textarea "make a html csss and javascript website that can launch this zip code into the …"
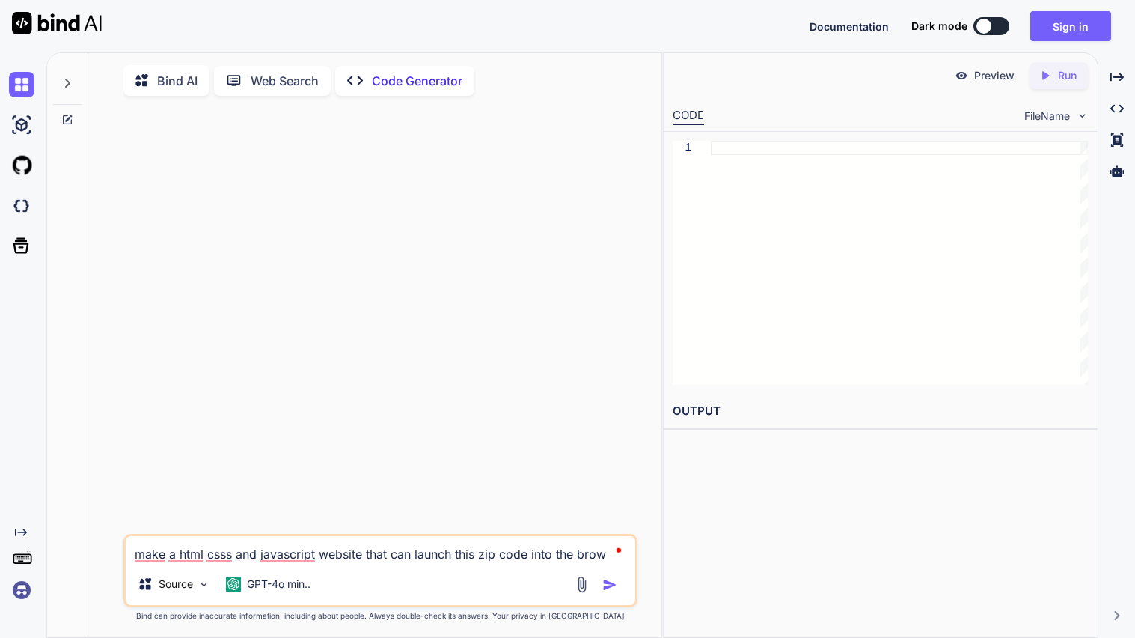
type textarea "x"
type textarea "make a html csss and javascript website that can launch this zip code into the …"
type textarea "x"
type textarea "make a html csss and javascript website that can launch this zip code into the …"
type textarea "x"
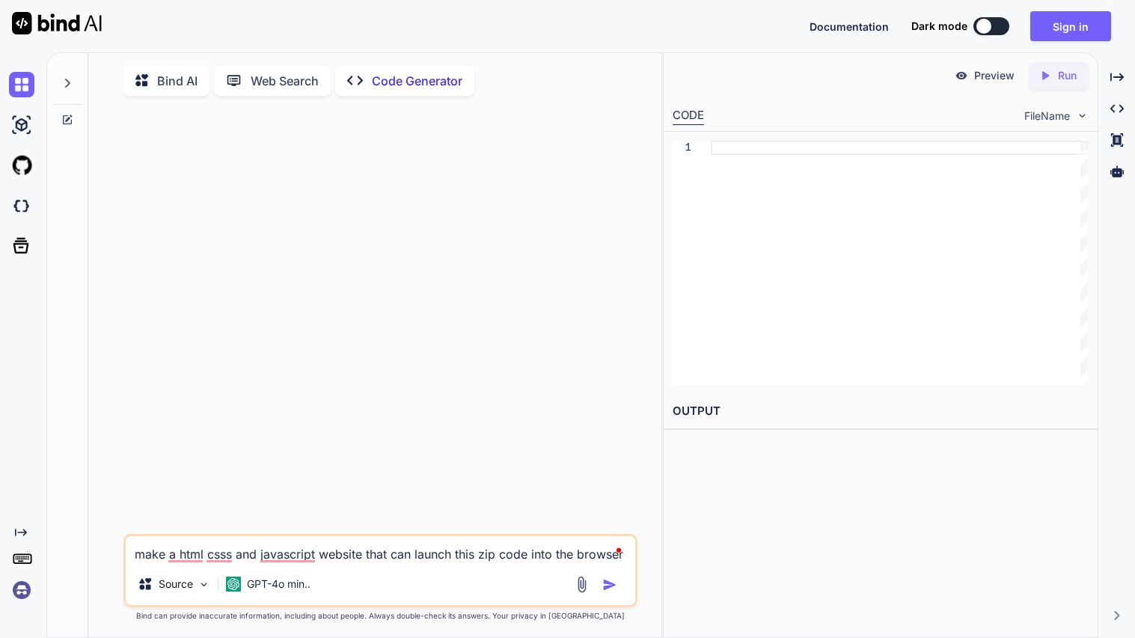
click at [280, 551] on textarea "make a html csss and javascript website that can launch this zip code into the …" at bounding box center [381, 549] width 510 height 27
click at [625, 562] on textarea "make a html csss and javascript website that can launch this zip code into the …" at bounding box center [381, 549] width 510 height 27
type textarea "make a html csss and javascript website that can launch this zip code into the …"
click at [584, 585] on img at bounding box center [581, 584] width 17 height 17
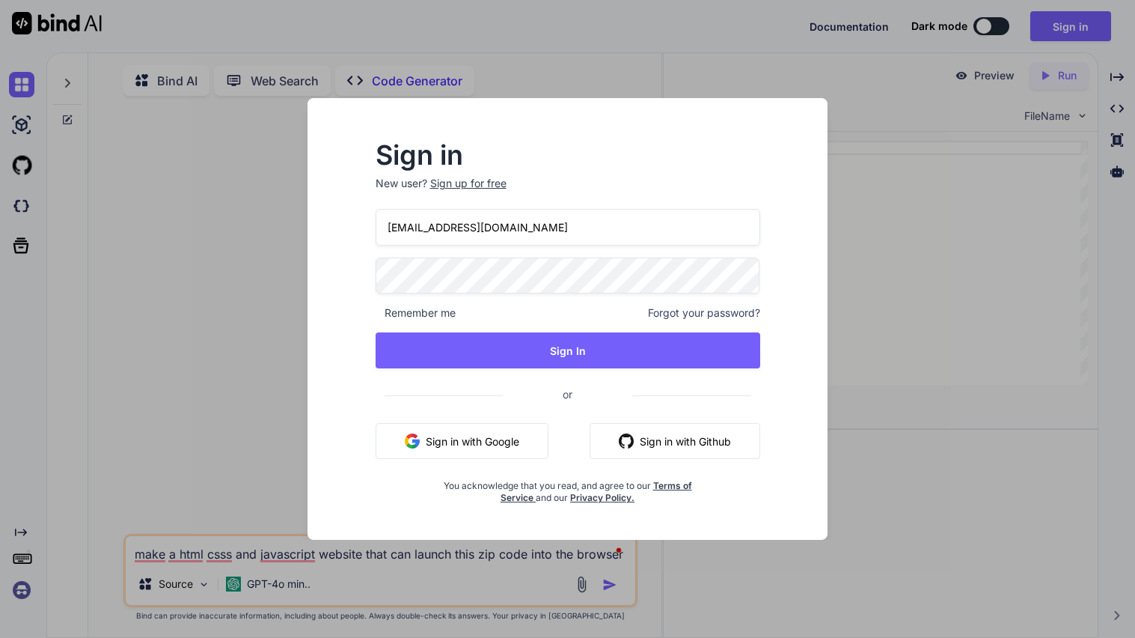
click at [361, 563] on div "Sign in New user? Sign up for free [EMAIL_ADDRESS][DOMAIN_NAME] Remember me For…" at bounding box center [567, 319] width 1135 height 638
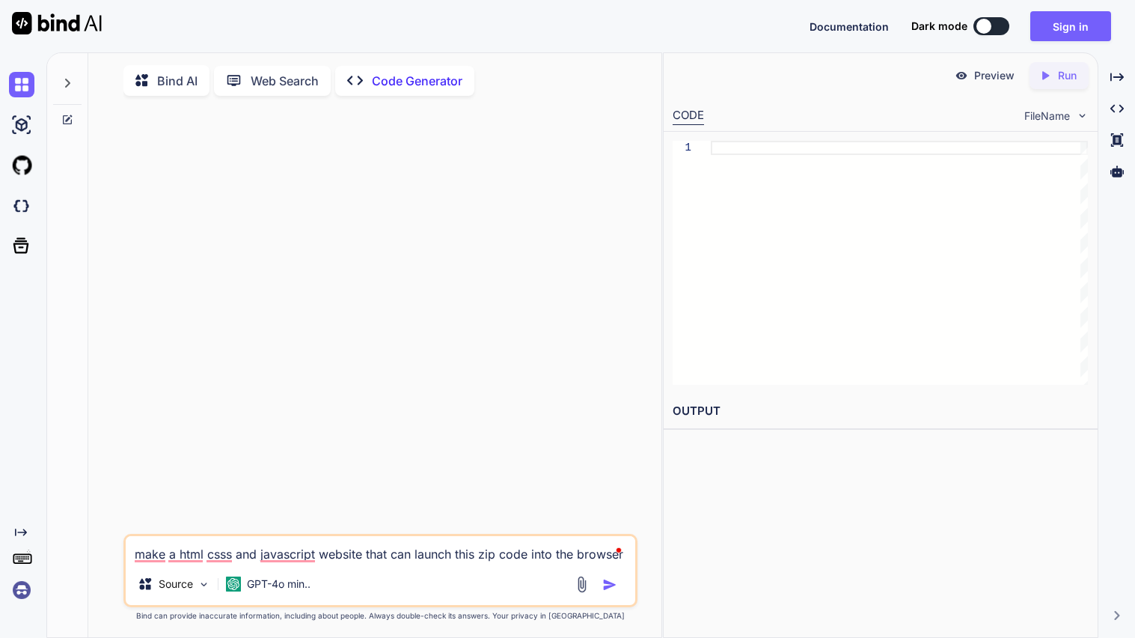
click at [376, 558] on textarea "make a html csss and javascript website that can launch this zip code into the …" at bounding box center [381, 549] width 510 height 27
click at [579, 587] on img at bounding box center [581, 584] width 17 height 17
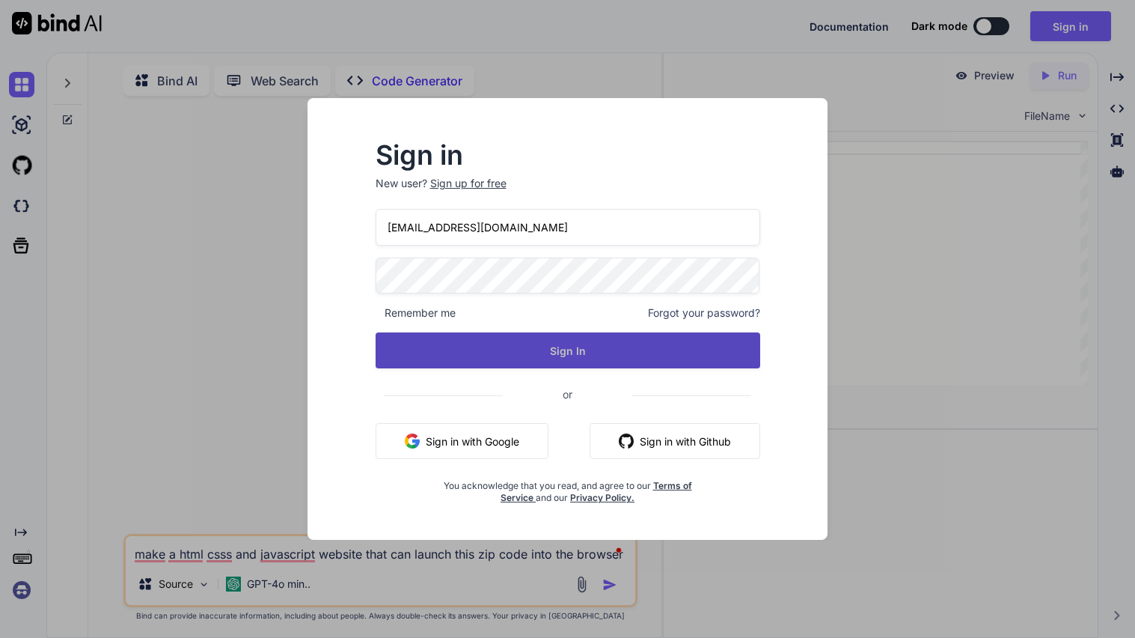
click at [550, 360] on button "Sign In" at bounding box center [568, 350] width 385 height 36
click at [578, 357] on button "Sign In" at bounding box center [568, 350] width 385 height 36
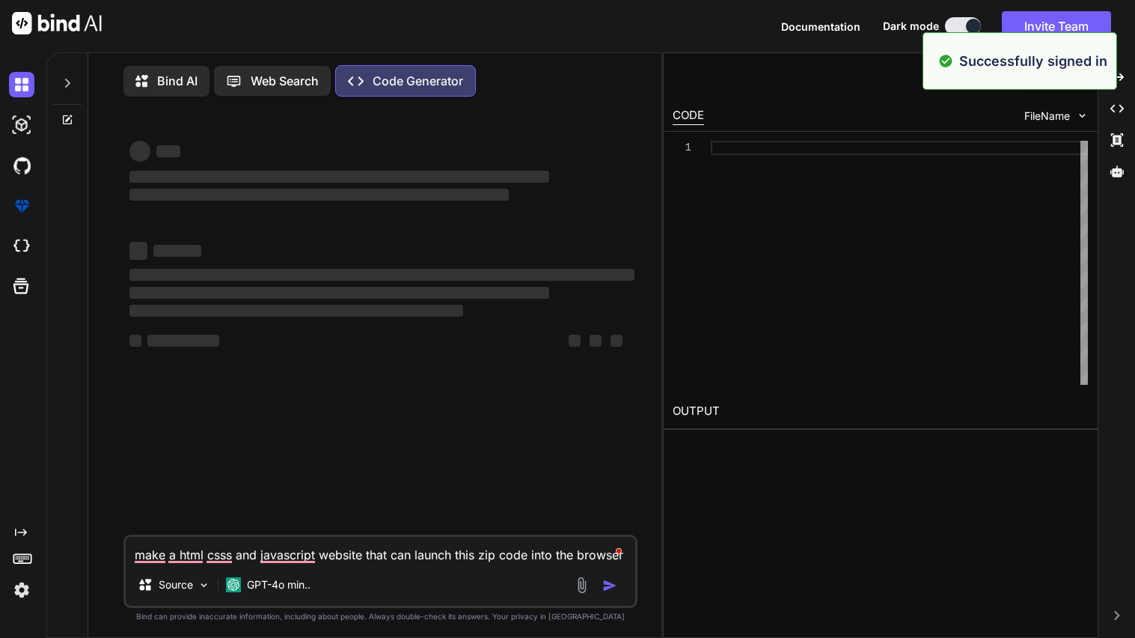
type textarea "x"
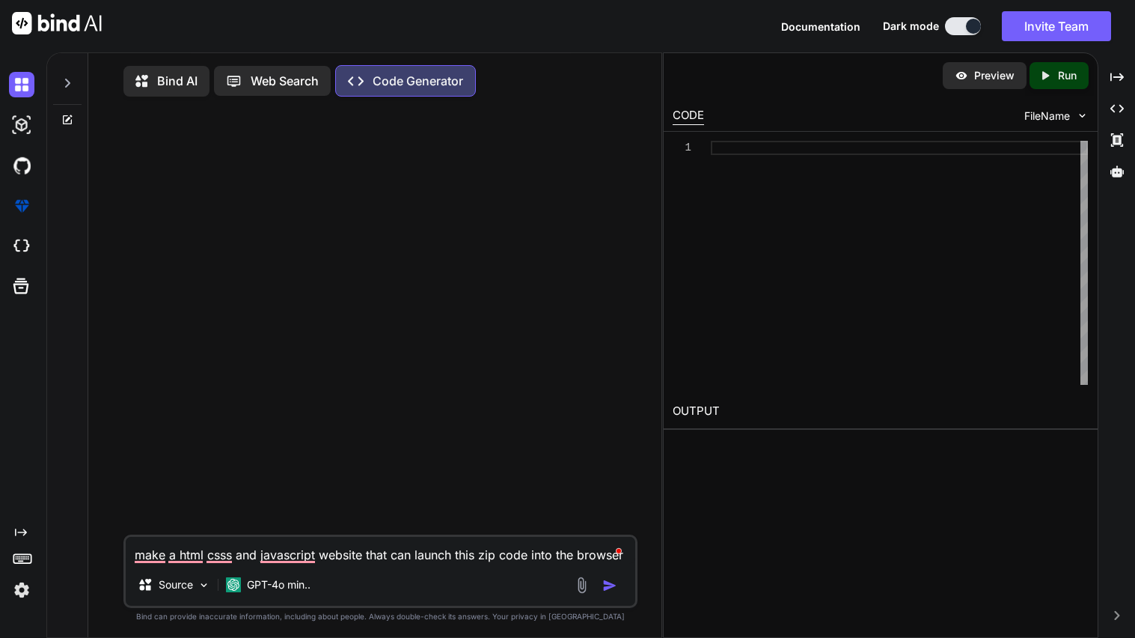
click at [528, 560] on textarea "make a html csss and javascript website that can launch this zip code into the …" at bounding box center [381, 550] width 510 height 27
type textarea "make a html csss and javascript website that can launch this zip code\ into the…"
type textarea "x"
type textarea "make a html csss and javascript website that can launch this zip code into the …"
type textarea "x"
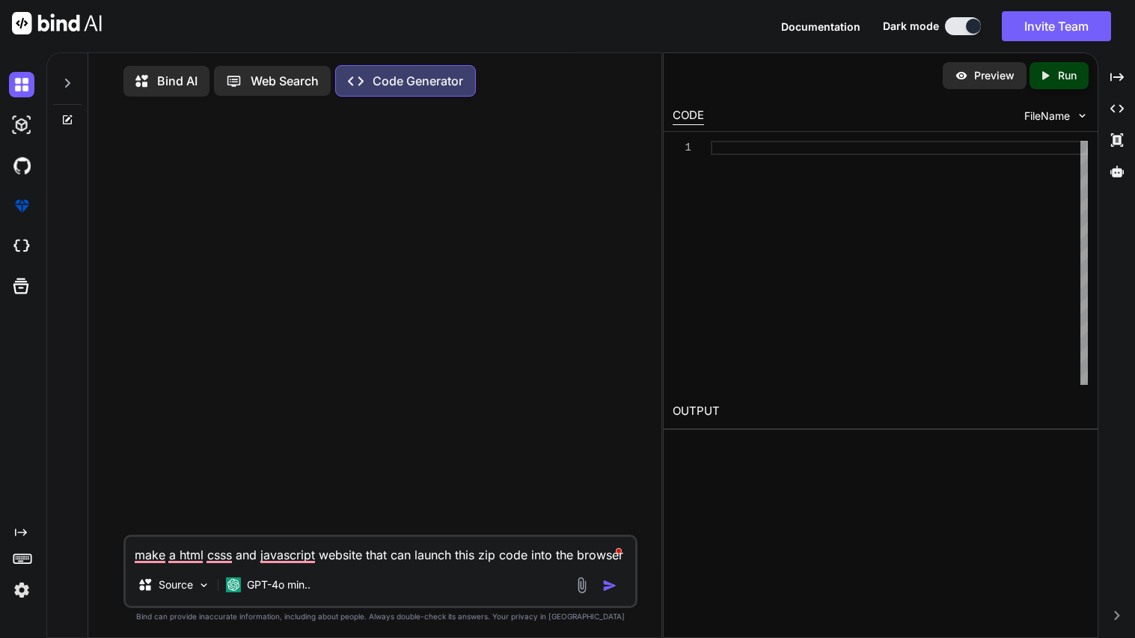
type textarea "make a html csss and javascript website that can launch this zip code/ into the…"
type textarea "x"
type textarea "make a html csss and javascript website that can launch this zip code/f into th…"
type textarea "x"
type textarea "make a html csss and javascript website that can launch this zip code/fi into t…"
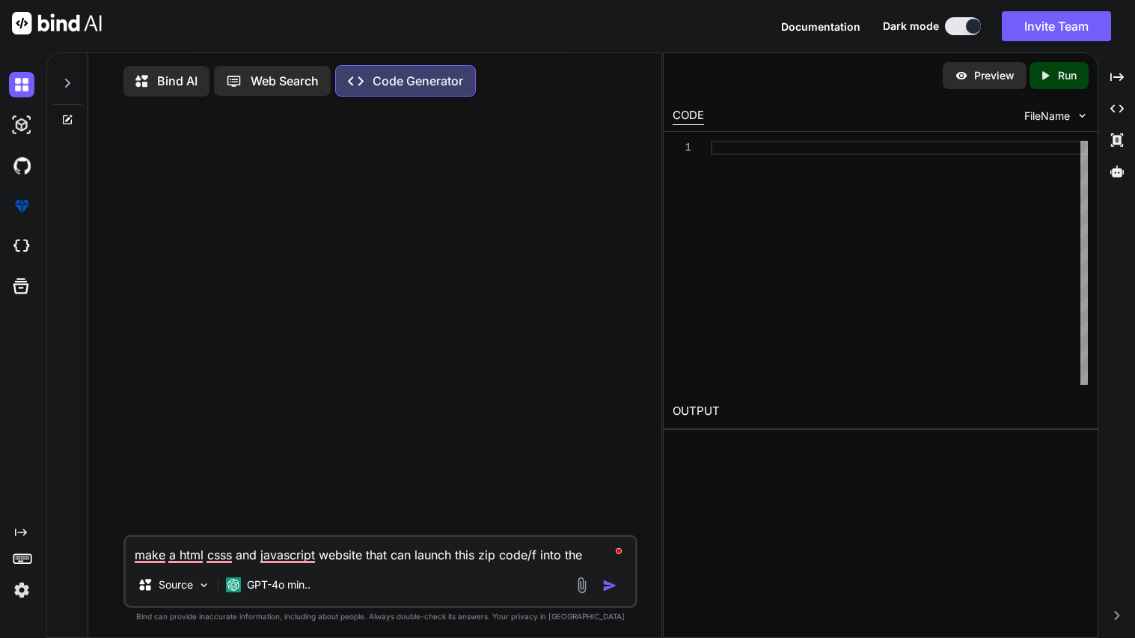
type textarea "x"
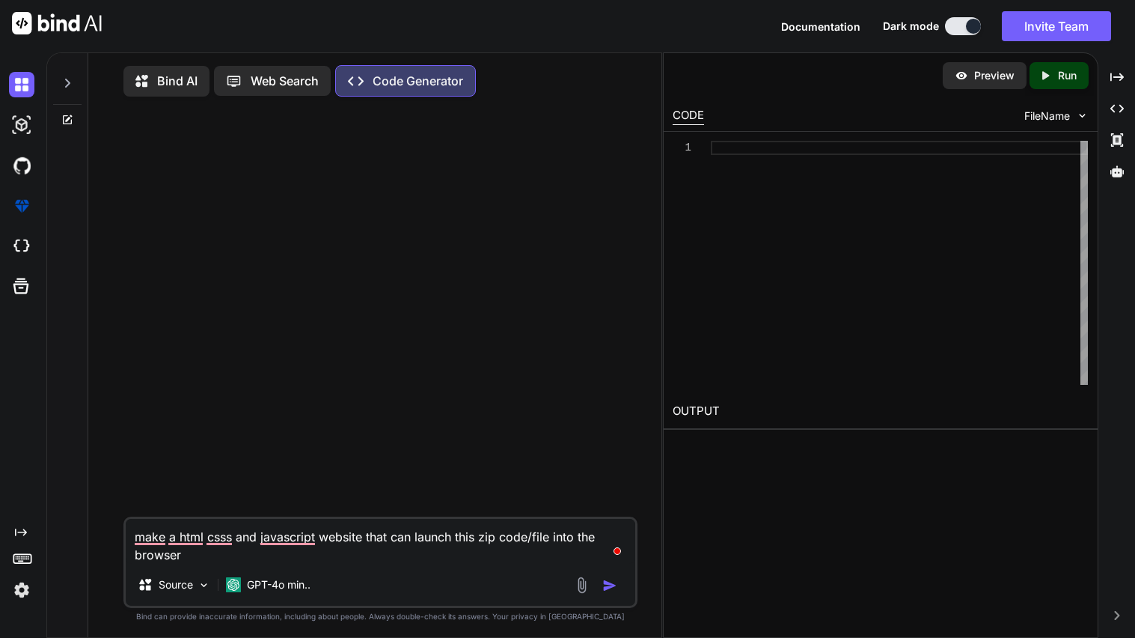
click at [583, 593] on img at bounding box center [581, 584] width 17 height 17
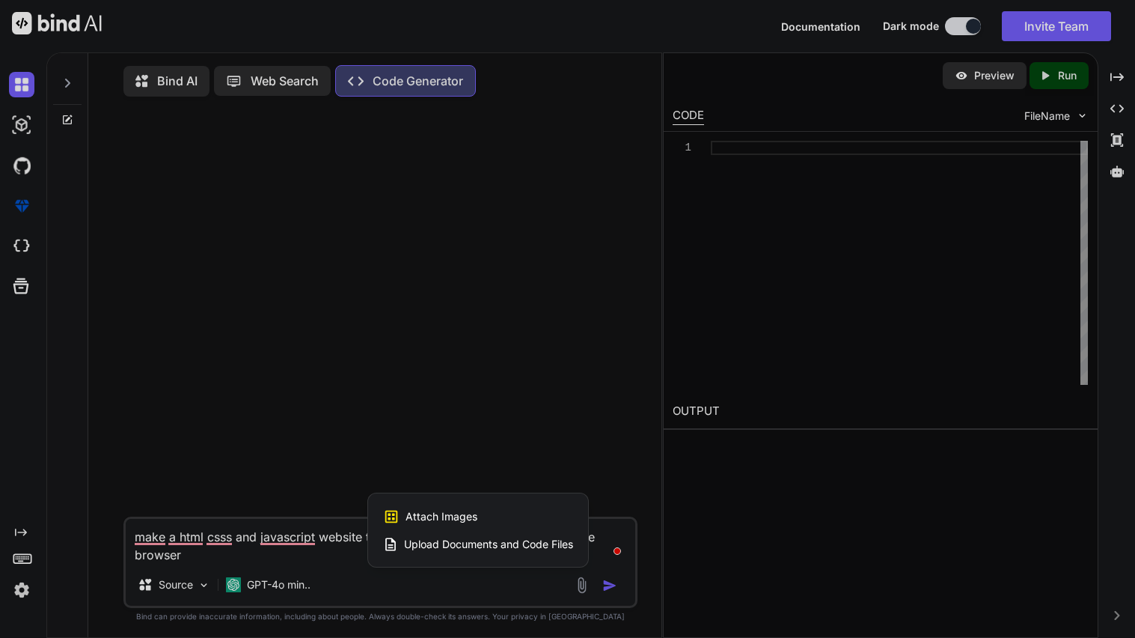
click at [479, 552] on span "Upload Documents and Code Files" at bounding box center [488, 544] width 169 height 15
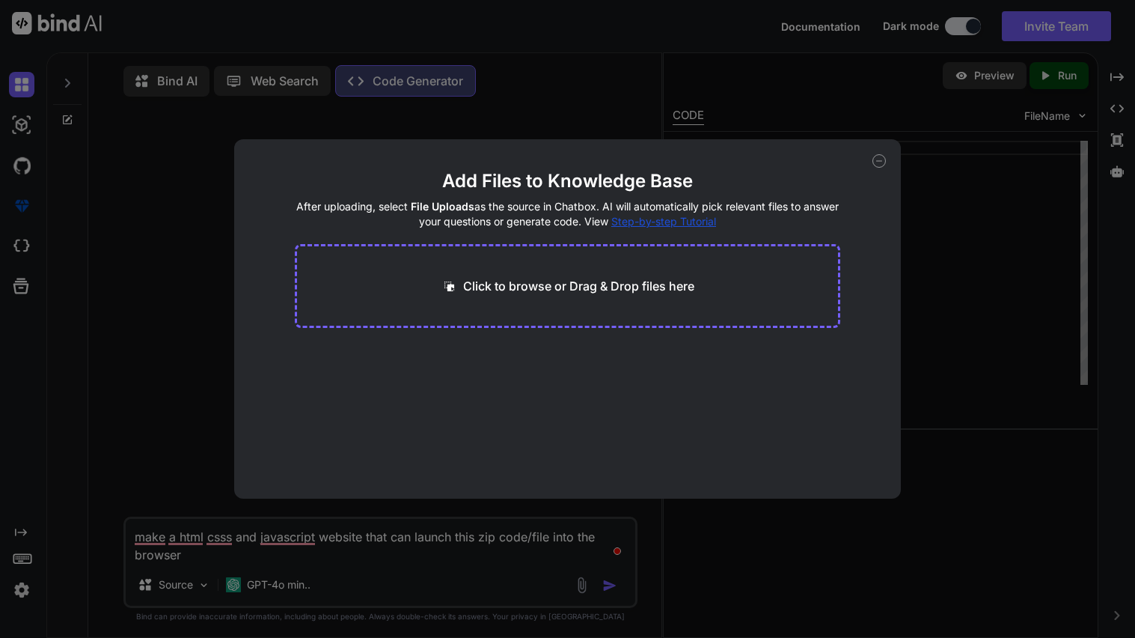
click at [516, 277] on p "Click to browse or Drag & Drop files here" at bounding box center [578, 286] width 231 height 18
click at [879, 166] on icon at bounding box center [879, 160] width 13 height 13
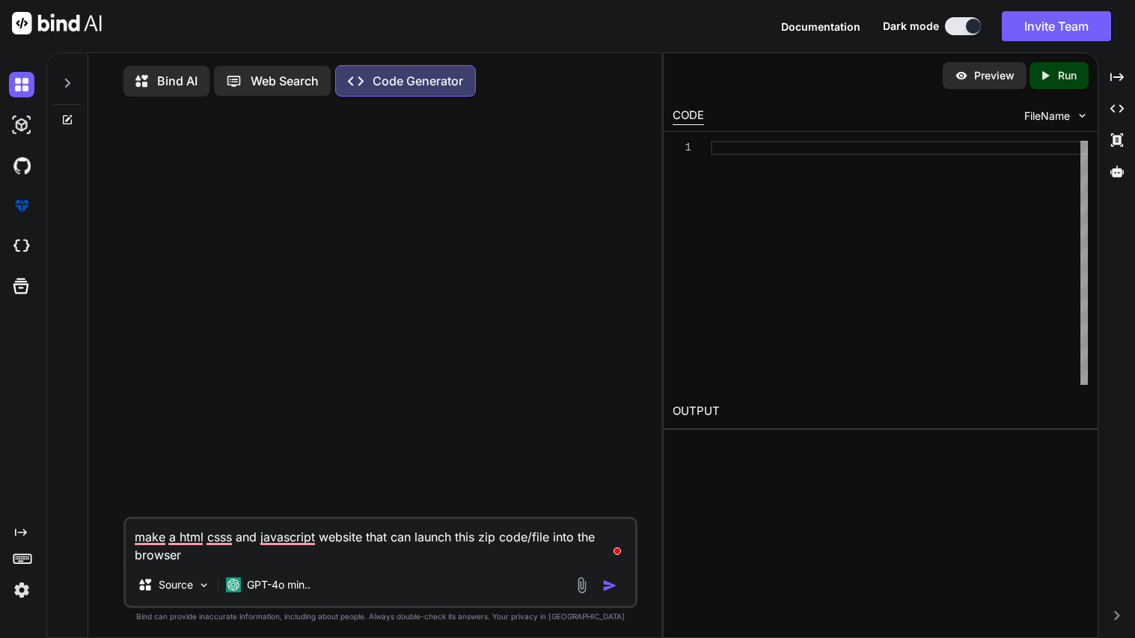
click at [200, 564] on textarea "make a html csss and javascript website that can launch this zip code/file into…" at bounding box center [381, 541] width 510 height 45
paste textarea "[URL][DOMAIN_NAME]"
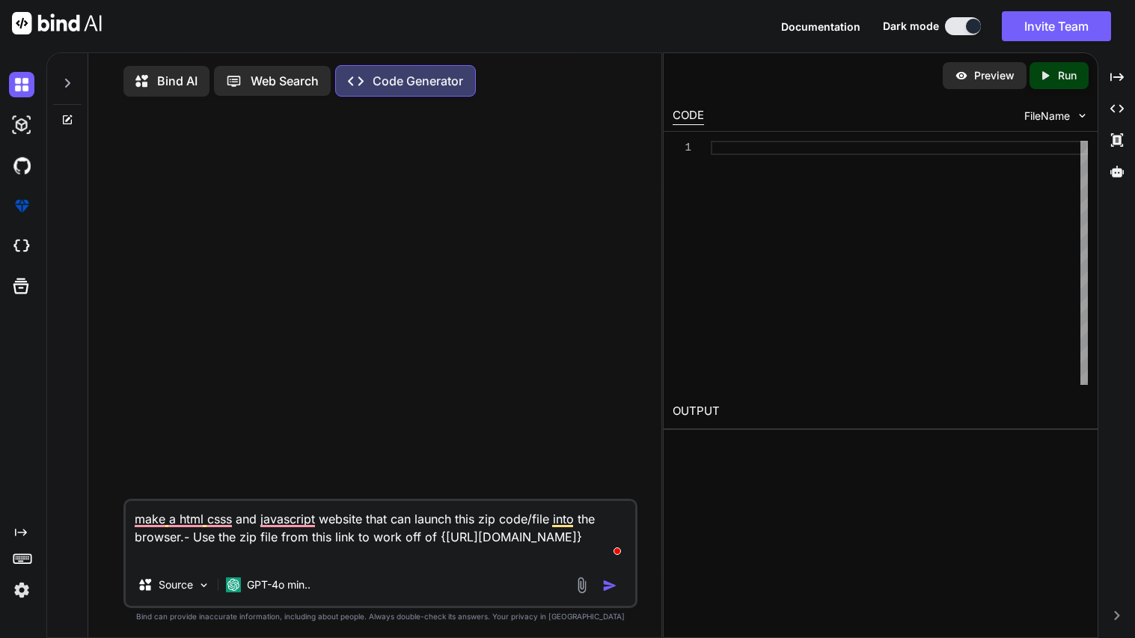
click at [613, 589] on img "button" at bounding box center [609, 585] width 15 height 15
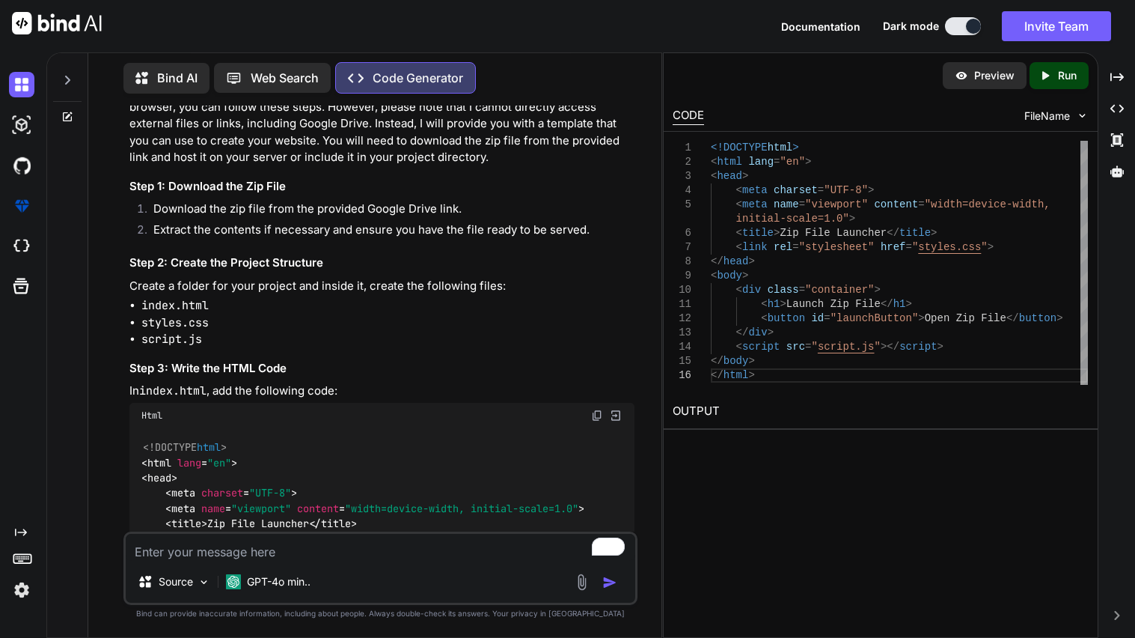
scroll to position [93, 0]
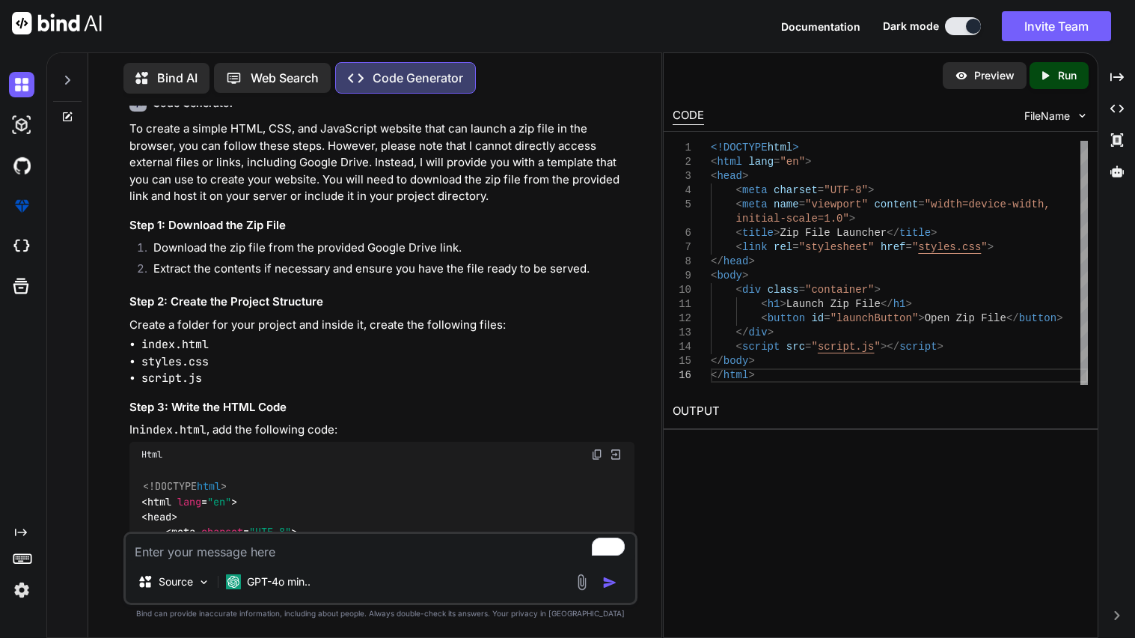
click at [596, 460] on img at bounding box center [597, 454] width 12 height 12
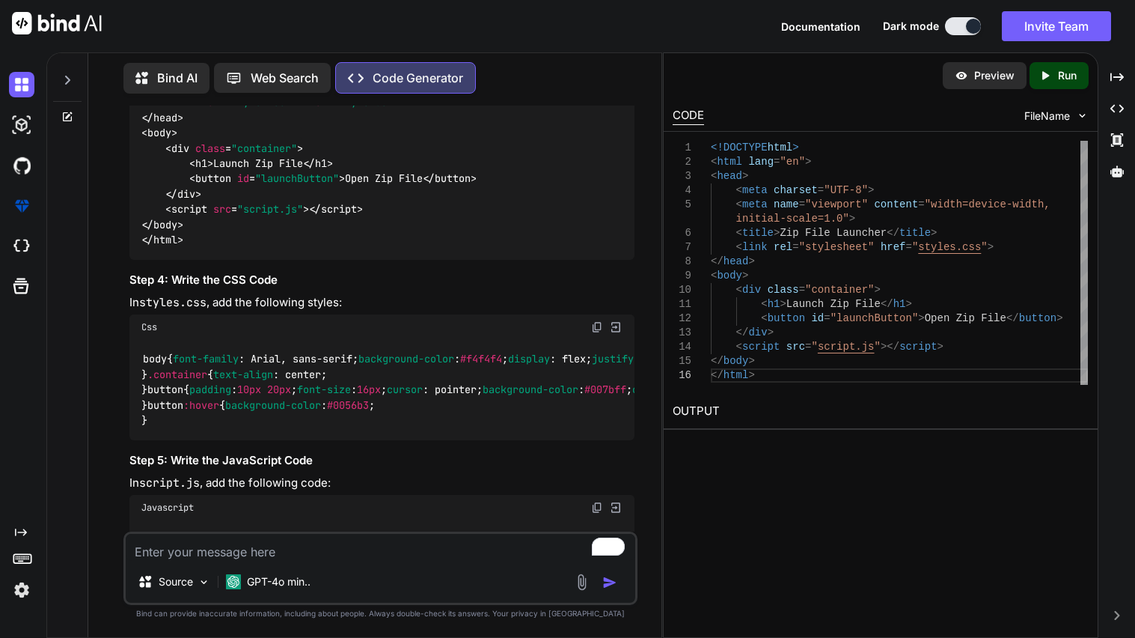
scroll to position [573, 0]
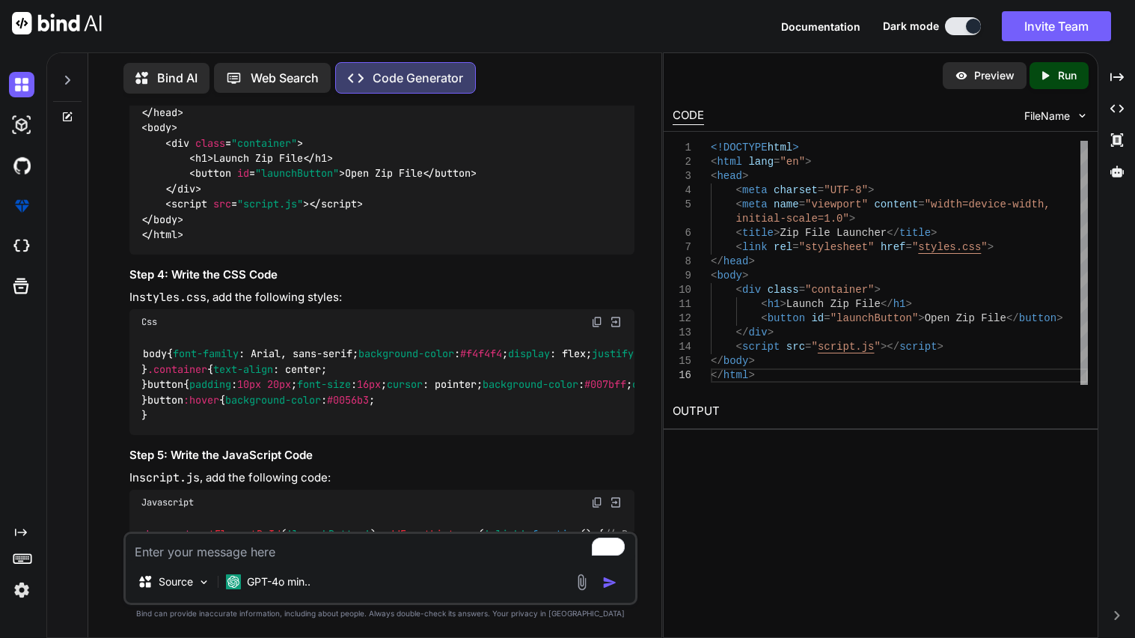
click at [600, 328] on img at bounding box center [597, 322] width 12 height 12
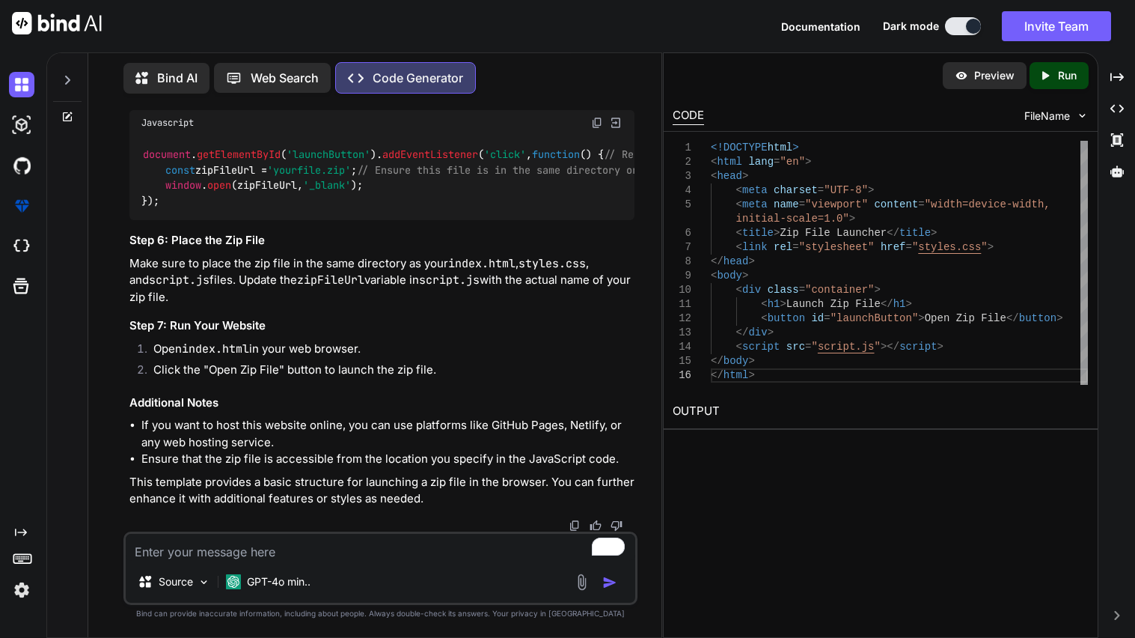
scroll to position [1105, 0]
click at [597, 129] on img at bounding box center [597, 123] width 12 height 12
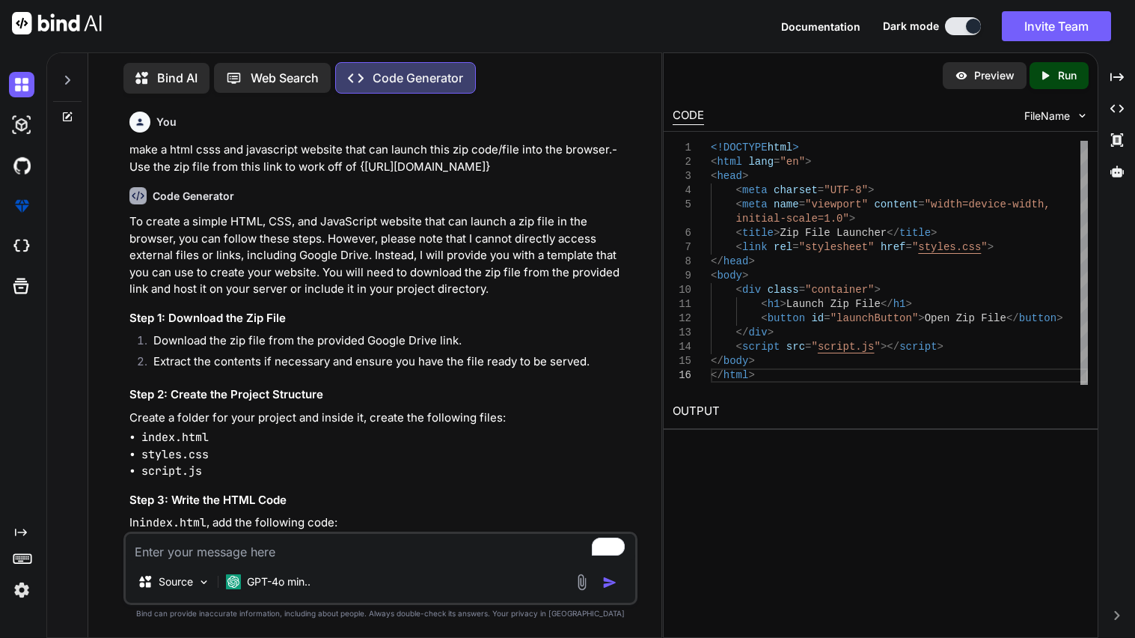
click at [272, 552] on textarea "To enrich screen reader interactions, please activate Accessibility in Grammarl…" at bounding box center [381, 547] width 510 height 27
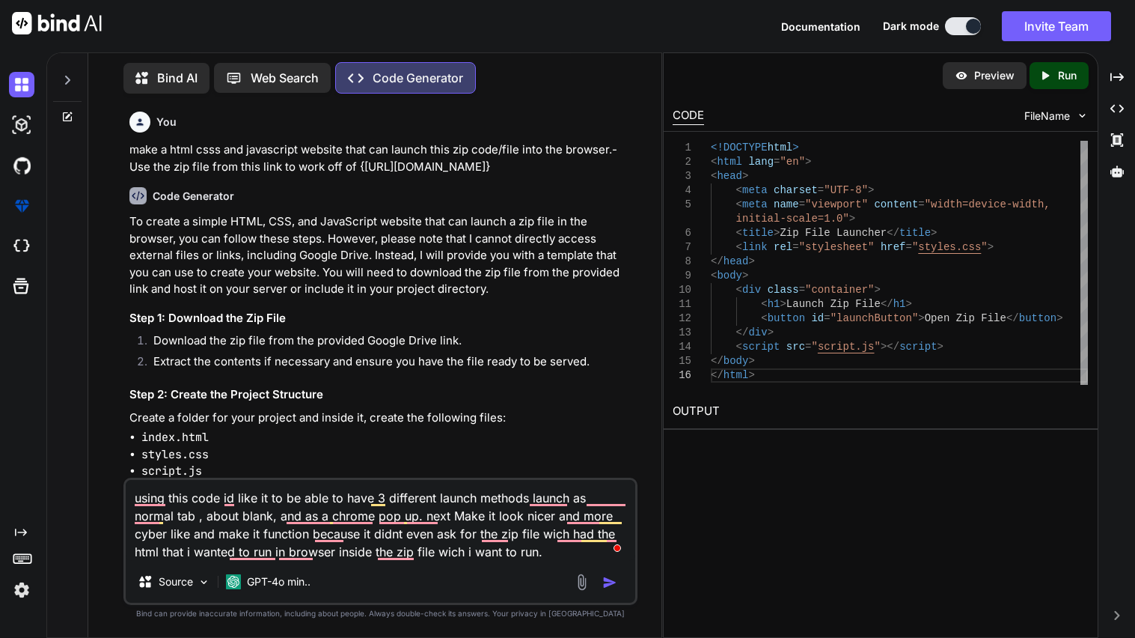
paste textarea "<!DOCTYPE html> <html lang="en"> <style> body { font-family: Arial, sans-serif;…"
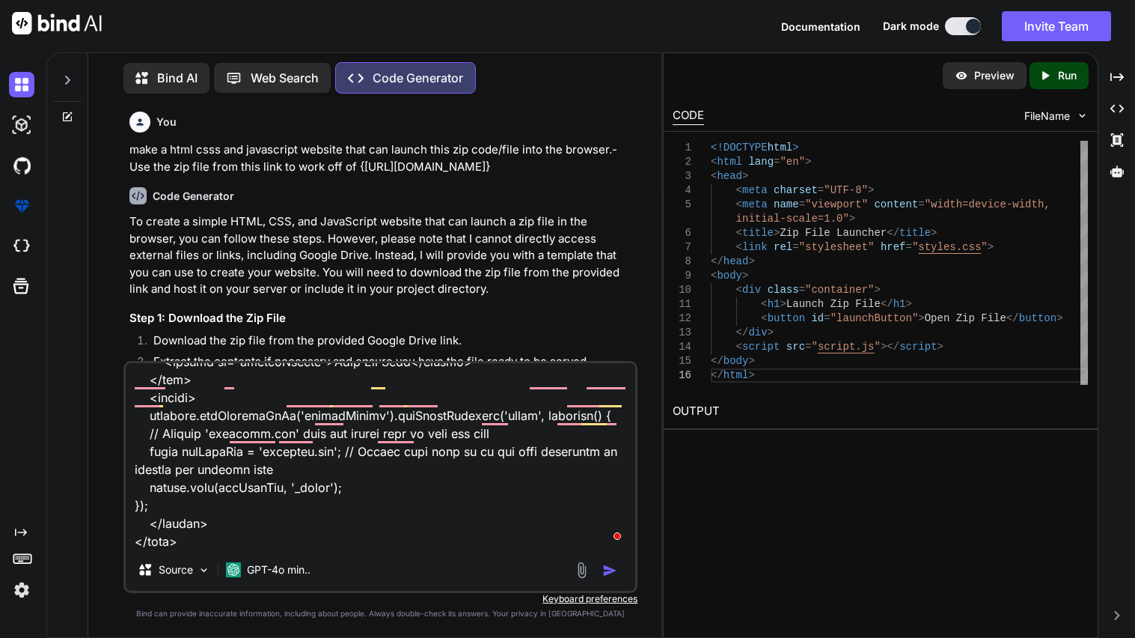
scroll to position [882, 0]
click at [617, 574] on img "button" at bounding box center [609, 570] width 15 height 15
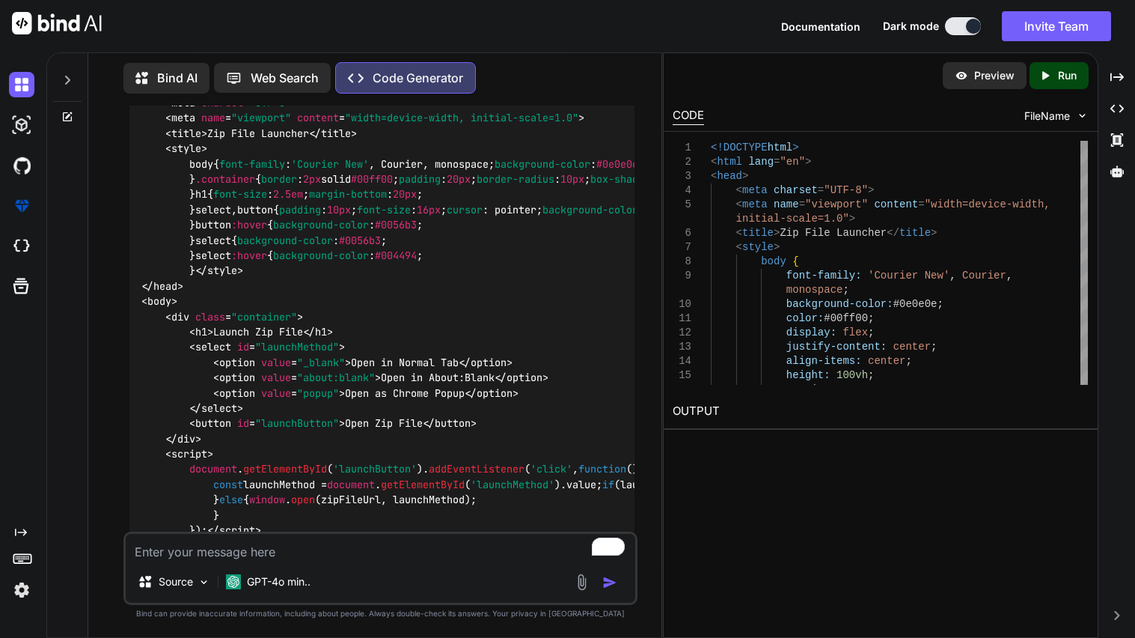
scroll to position [2007, 0]
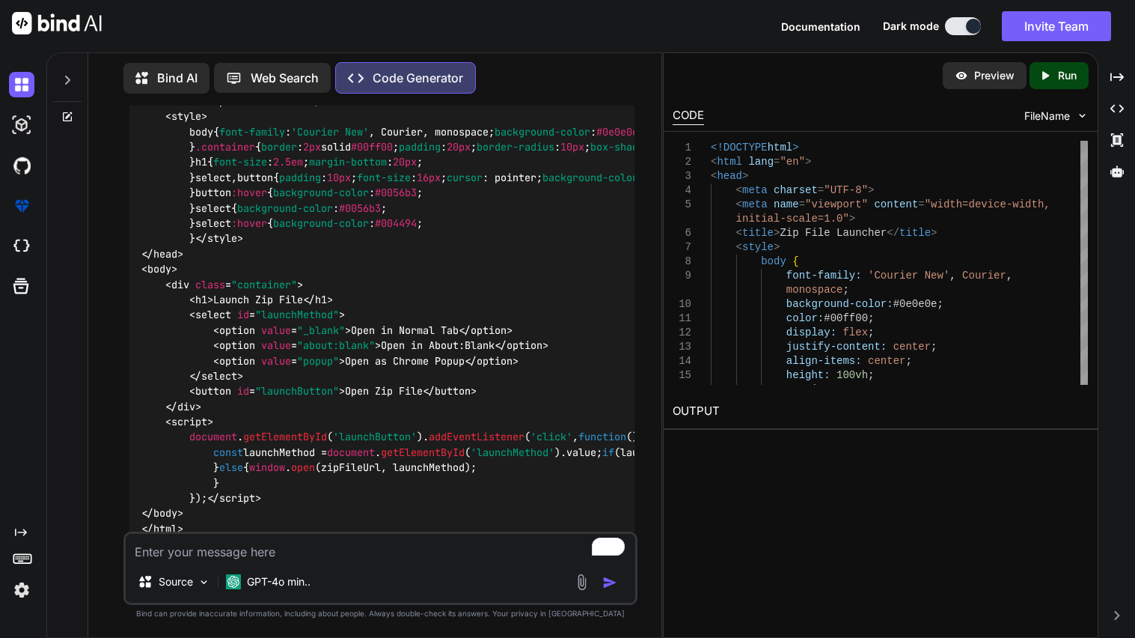
click at [305, 542] on textarea "To enrich screen reader interactions, please activate Accessibility in Grammarl…" at bounding box center [381, 547] width 510 height 27
click at [613, 582] on img "button" at bounding box center [609, 582] width 15 height 15
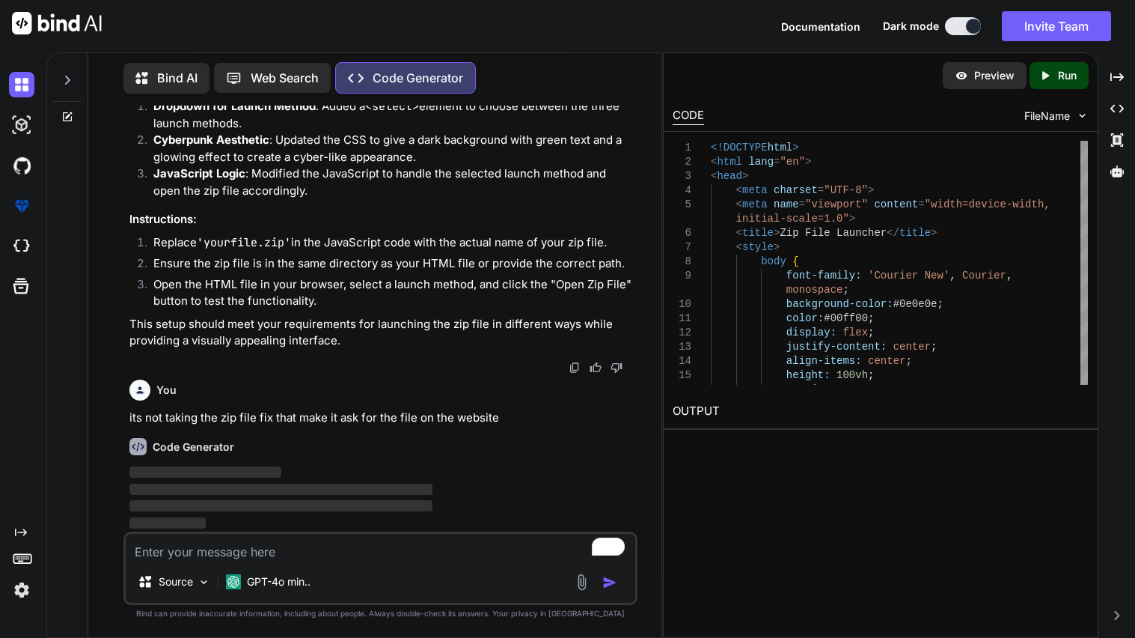
scroll to position [3605, 0]
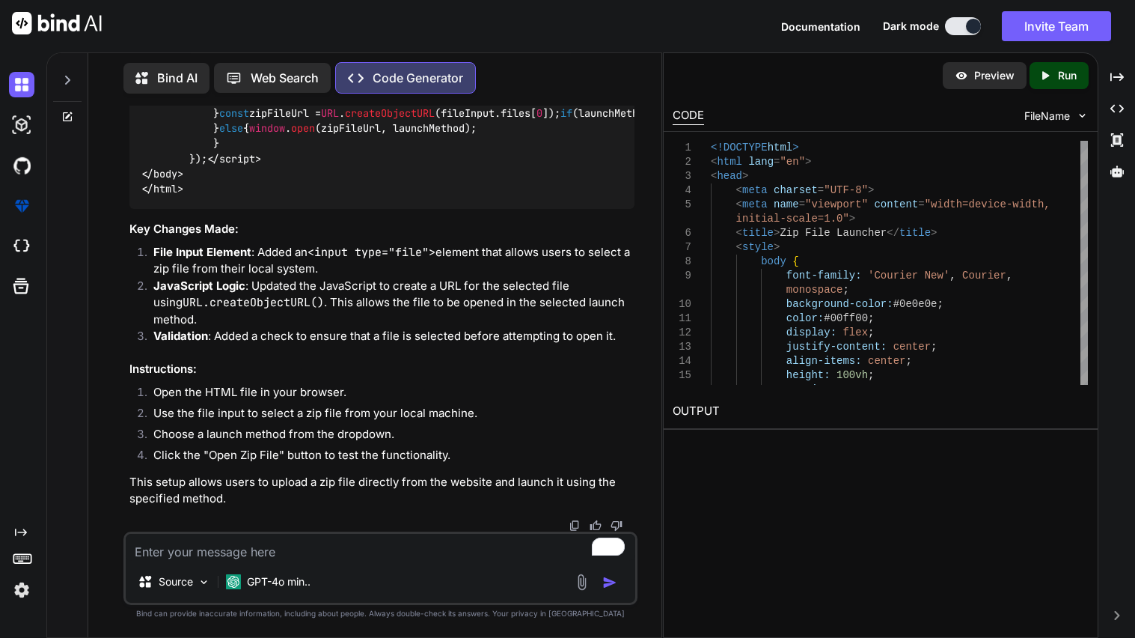
click at [240, 555] on textarea "To enrich screen reader interactions, please activate Accessibility in Grammarl…" at bounding box center [381, 547] width 510 height 27
click at [69, 115] on icon at bounding box center [67, 117] width 12 height 12
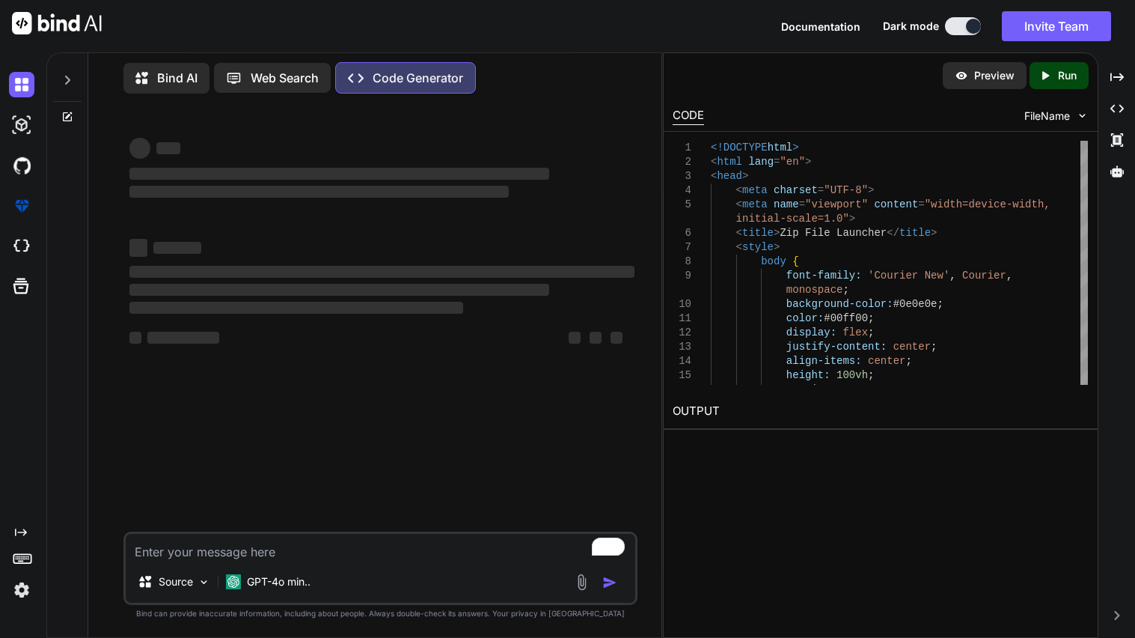
scroll to position [0, 0]
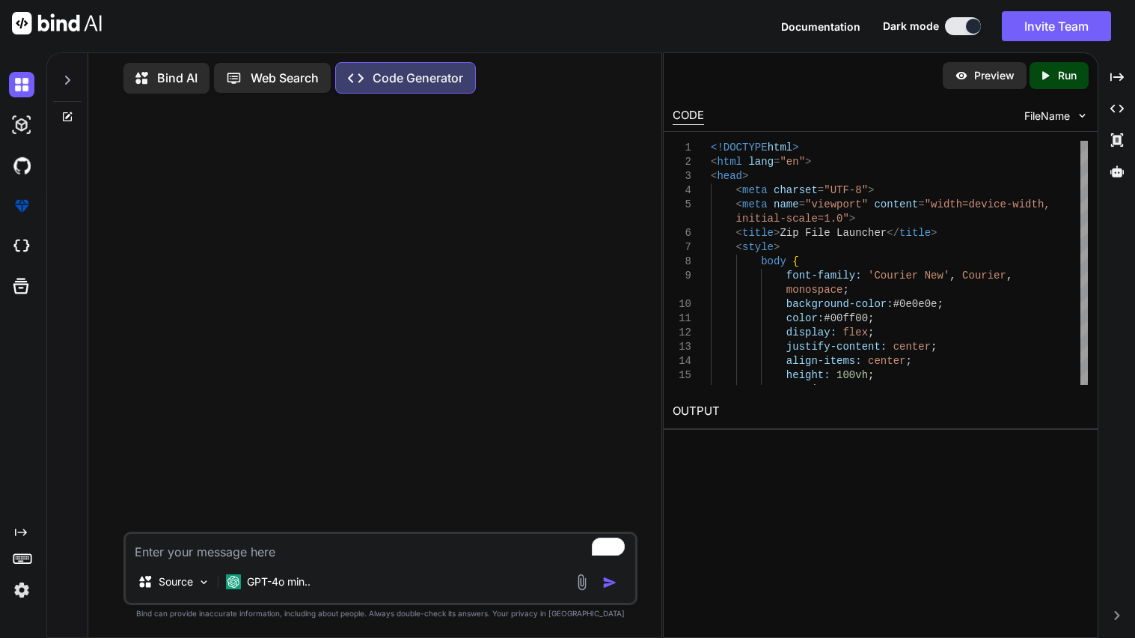
click at [65, 77] on icon at bounding box center [67, 80] width 12 height 12
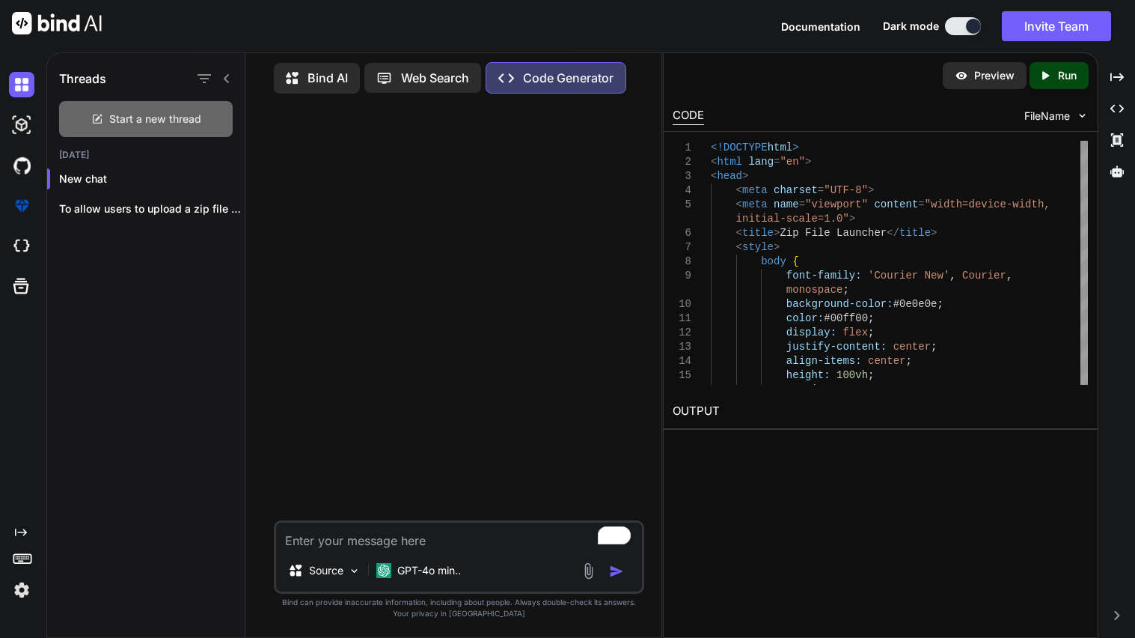
click at [188, 120] on span "Start a new thread" at bounding box center [155, 119] width 92 height 15
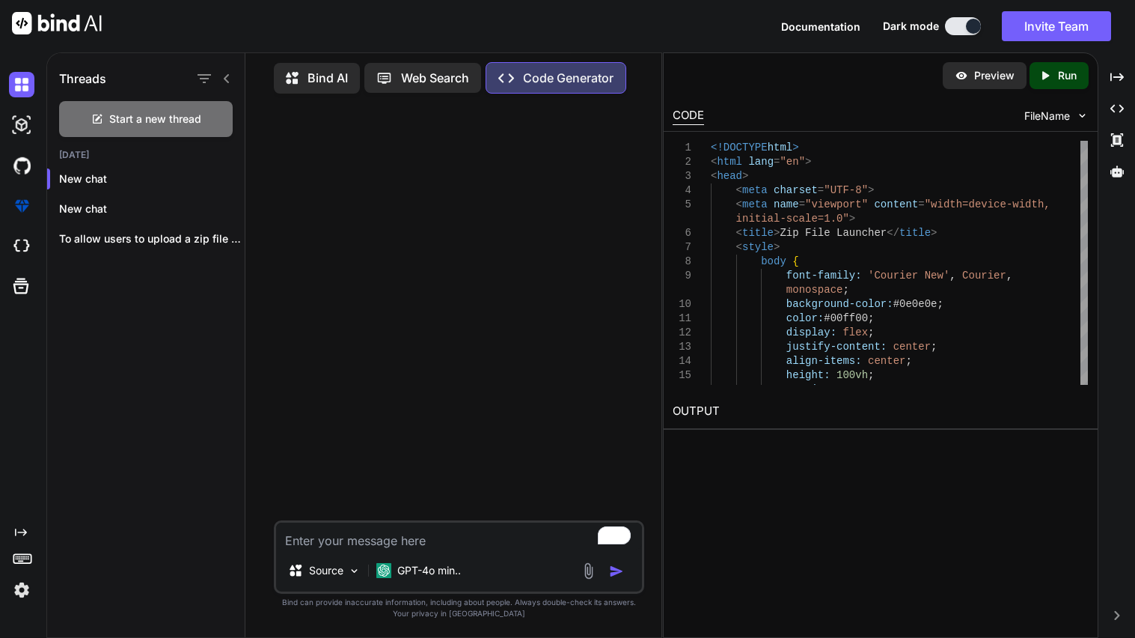
click at [375, 537] on textarea "To enrich screen reader interactions, please activate Accessibility in Grammarl…" at bounding box center [459, 535] width 366 height 27
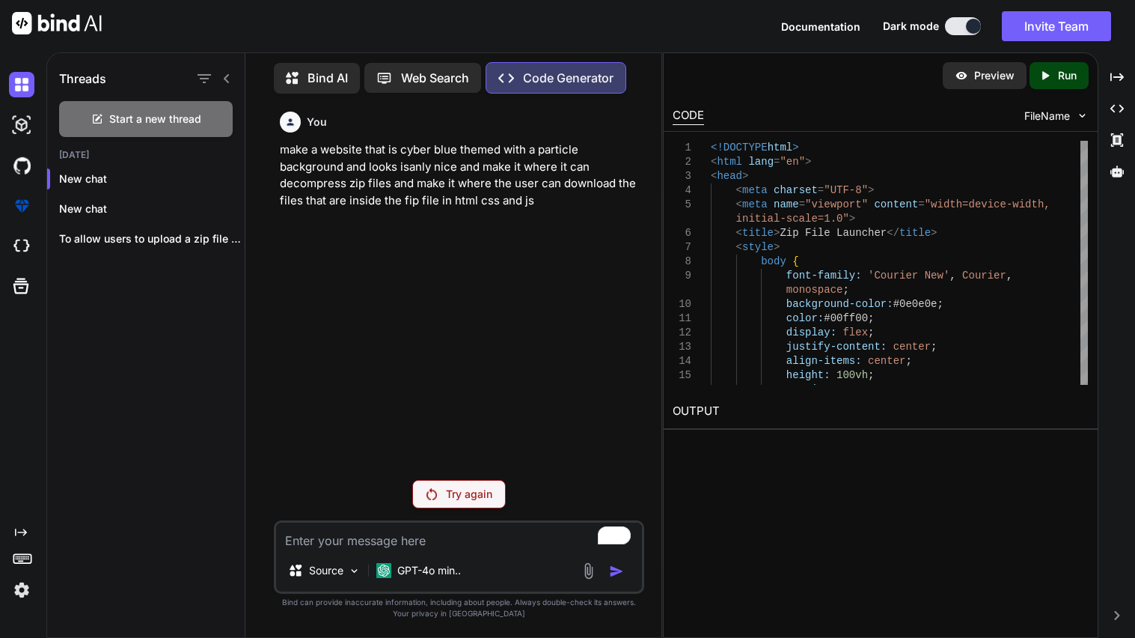
click at [444, 489] on div "Try again" at bounding box center [459, 494] width 94 height 28
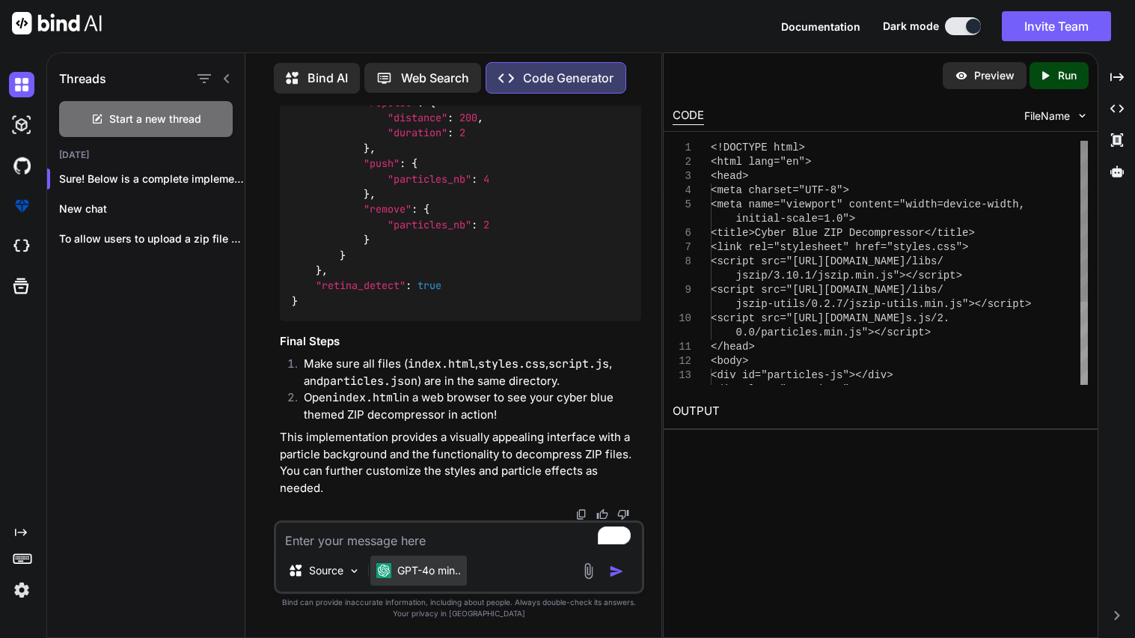
scroll to position [3800, 0]
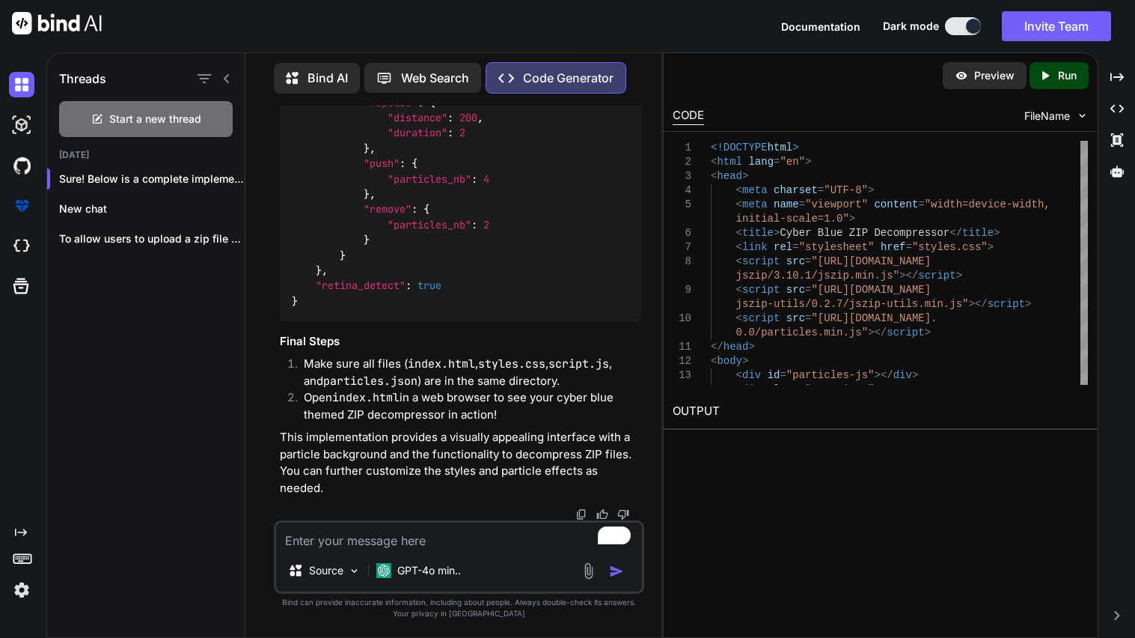
click at [354, 548] on textarea "To enrich screen reader interactions, please activate Accessibility in Grammarl…" at bounding box center [459, 535] width 366 height 27
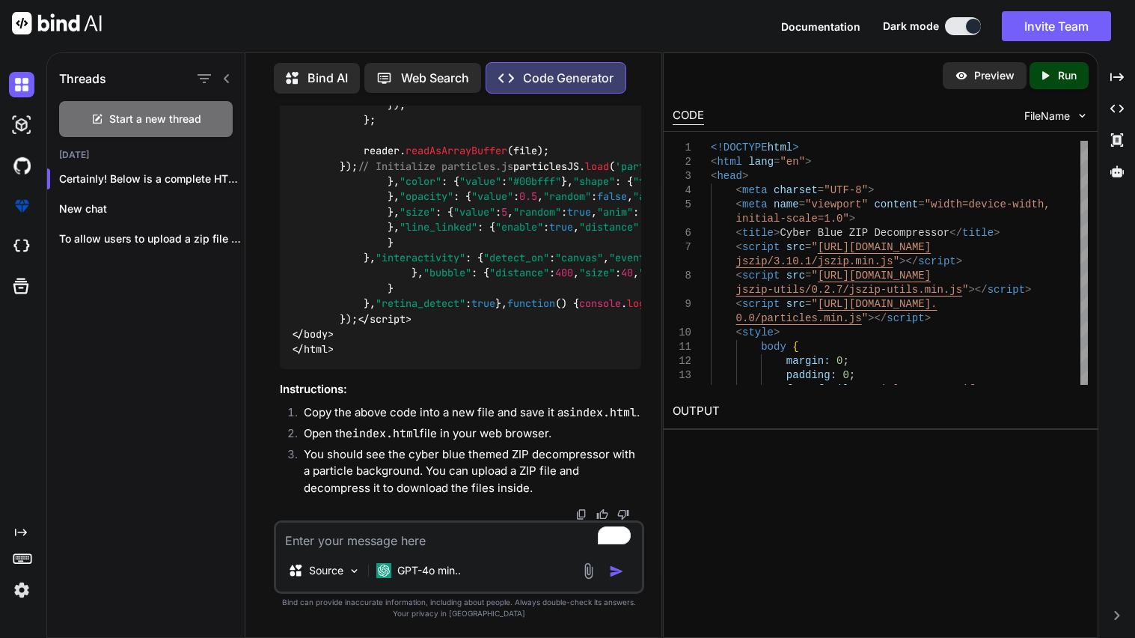
scroll to position [4297, 0]
click at [369, 553] on div "Source GPT-4o min.." at bounding box center [459, 556] width 370 height 73
click at [326, 542] on textarea "To enrich screen reader interactions, please activate Accessibility in Grammarl…" at bounding box center [459, 535] width 366 height 27
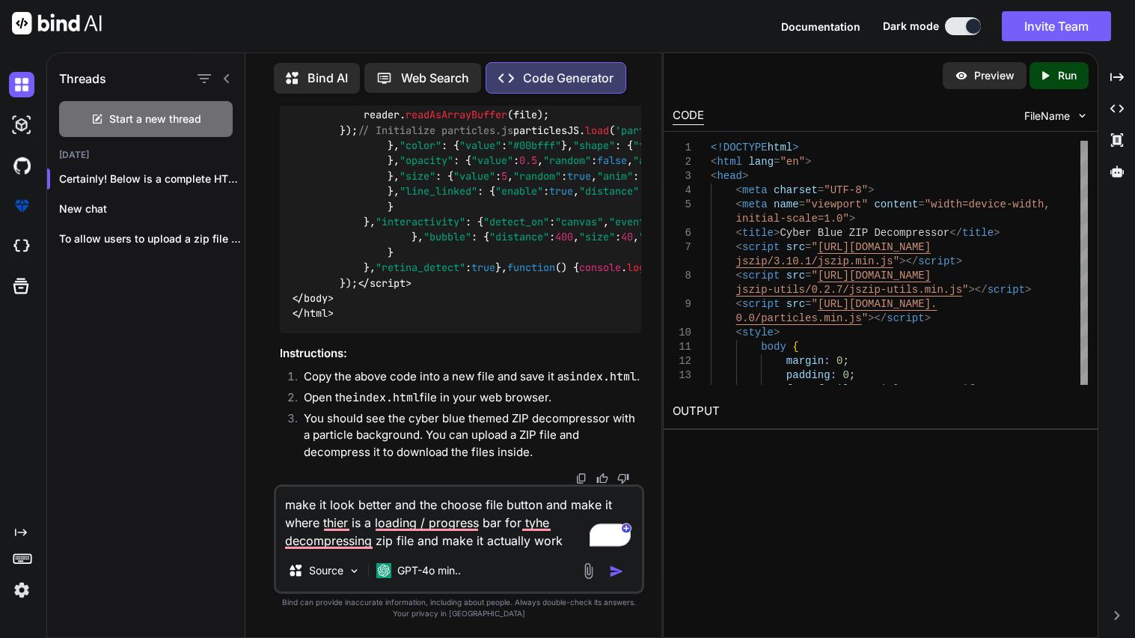
click at [617, 573] on img "button" at bounding box center [616, 571] width 15 height 15
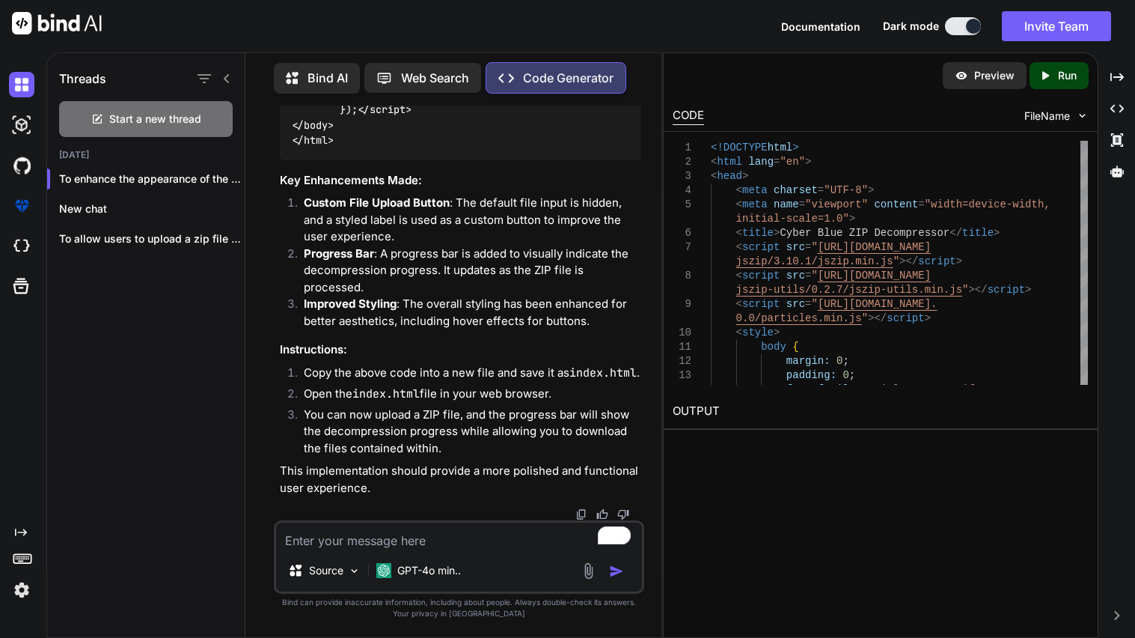
scroll to position [7957, 0]
click at [433, 544] on textarea "To enrich screen reader interactions, please activate Accessibility in Grammarl…" at bounding box center [459, 535] width 366 height 27
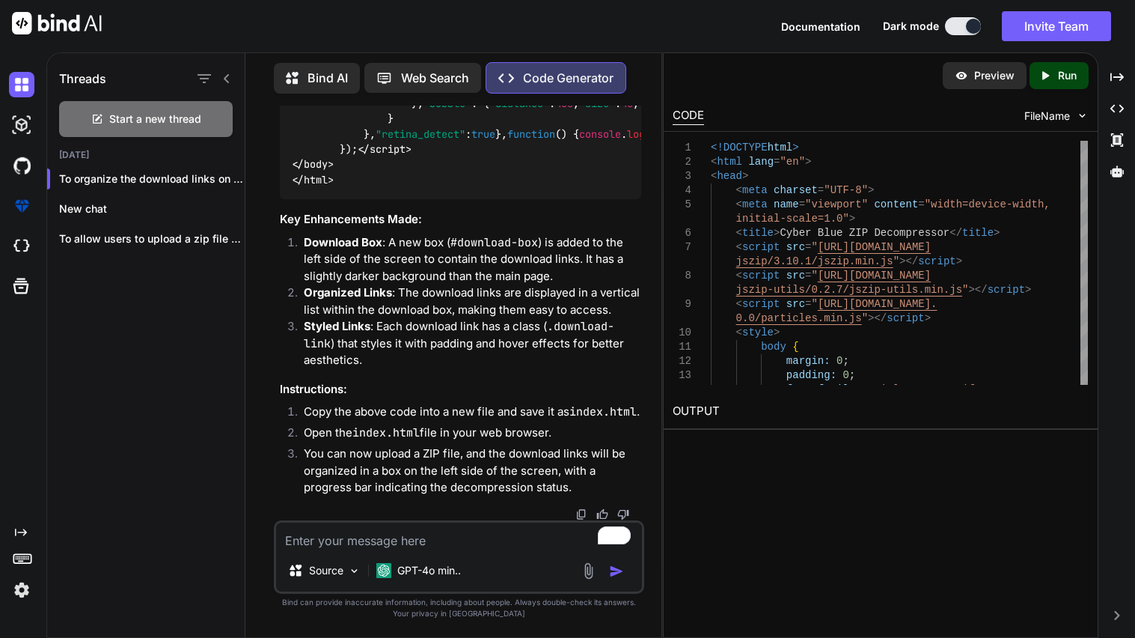
scroll to position [12886, 0]
click at [417, 534] on textarea "To enrich screen reader interactions, please activate Accessibility in Grammarl…" at bounding box center [459, 535] width 366 height 27
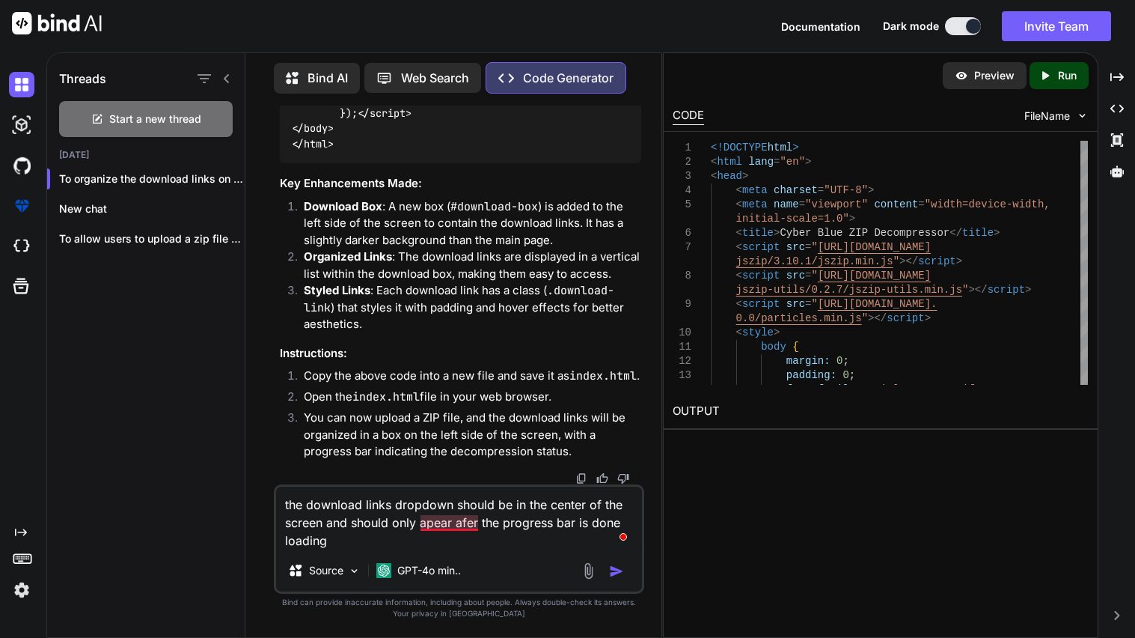
click at [436, 522] on textarea "the download links dropdown should be in the center of the screen and should on…" at bounding box center [459, 517] width 366 height 63
click at [464, 528] on textarea "the download links dropdown should be in the center of the screen and should on…" at bounding box center [459, 517] width 366 height 63
click at [320, 510] on textarea "the download links dropdown should be in the center of the screen and should on…" at bounding box center [459, 517] width 366 height 63
click at [623, 572] on img "button" at bounding box center [616, 571] width 15 height 15
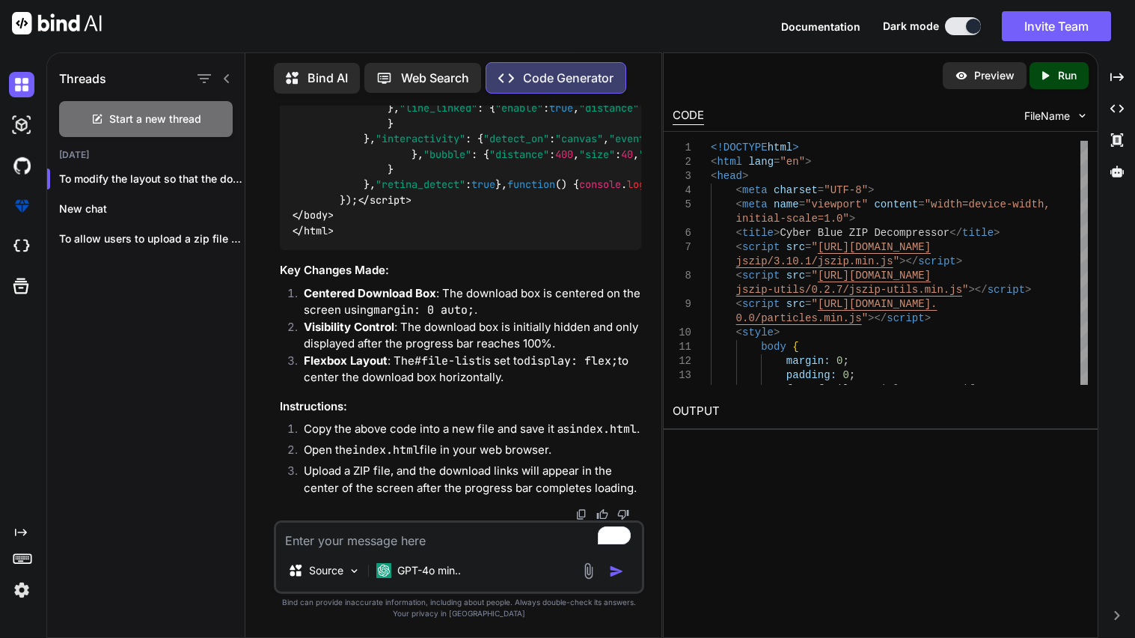
scroll to position [18085, 0]
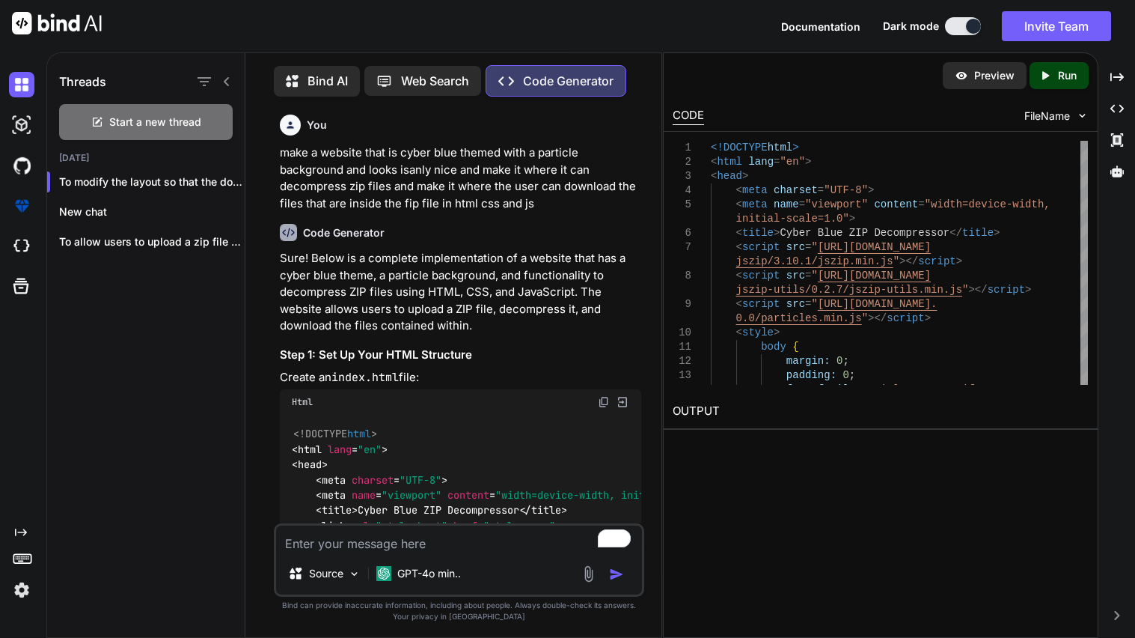
scroll to position [22656, 0]
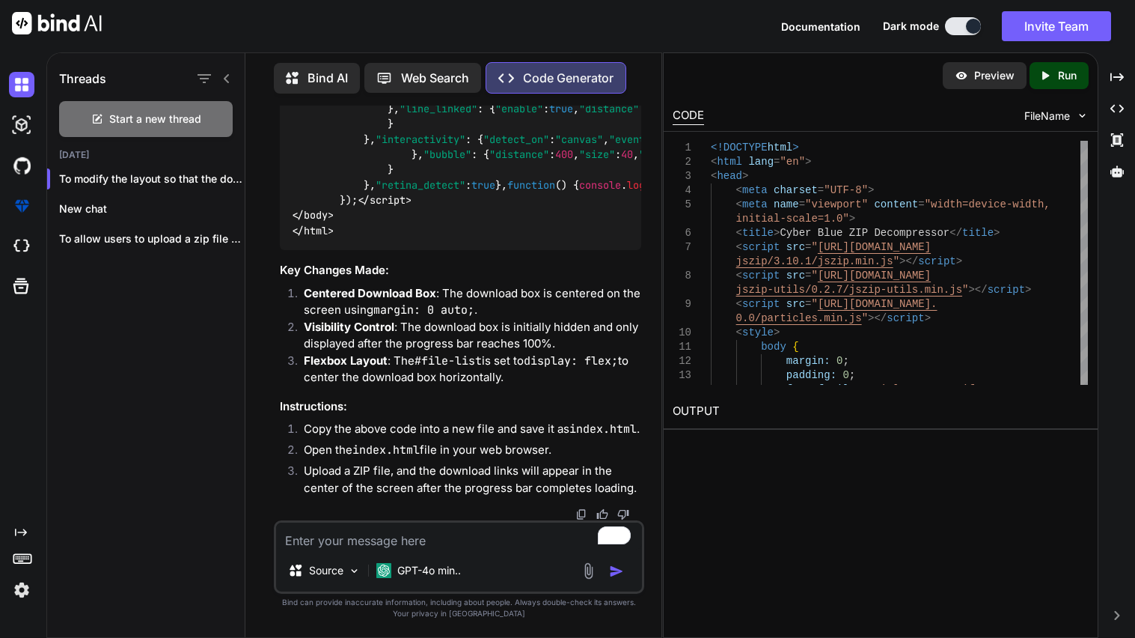
click at [386, 545] on textarea "To enrich screen reader interactions, please activate Accessibility in Grammarl…" at bounding box center [459, 535] width 366 height 27
type textarea "n"
type textarea "x"
type textarea "no"
type textarea "x"
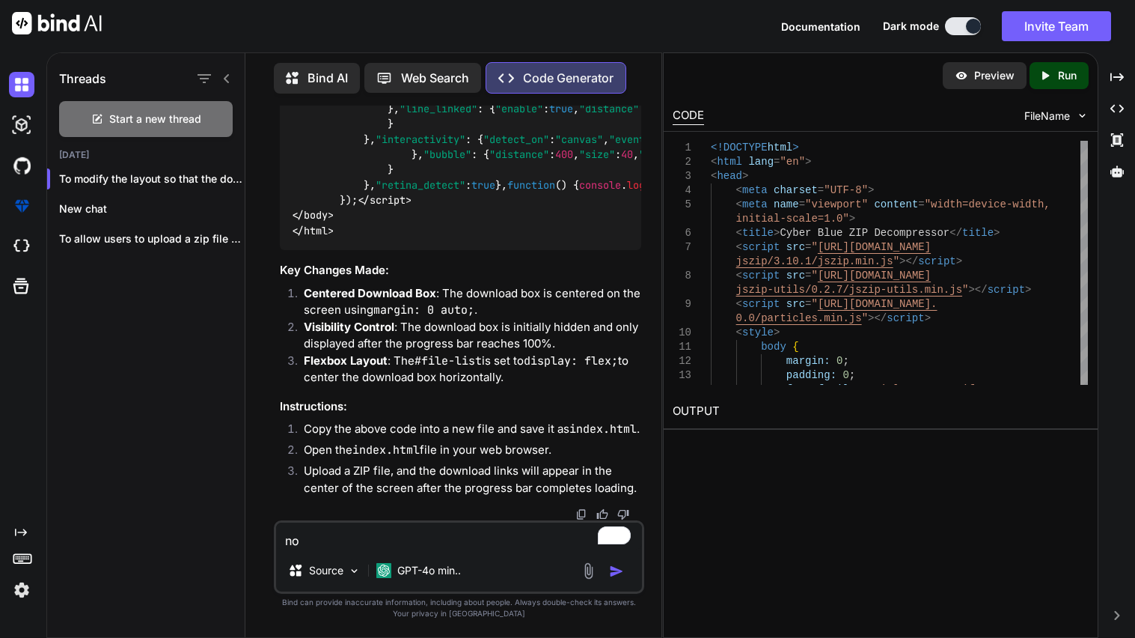
type textarea "now"
type textarea "x"
type textarea "now"
type textarea "x"
type textarea "now m"
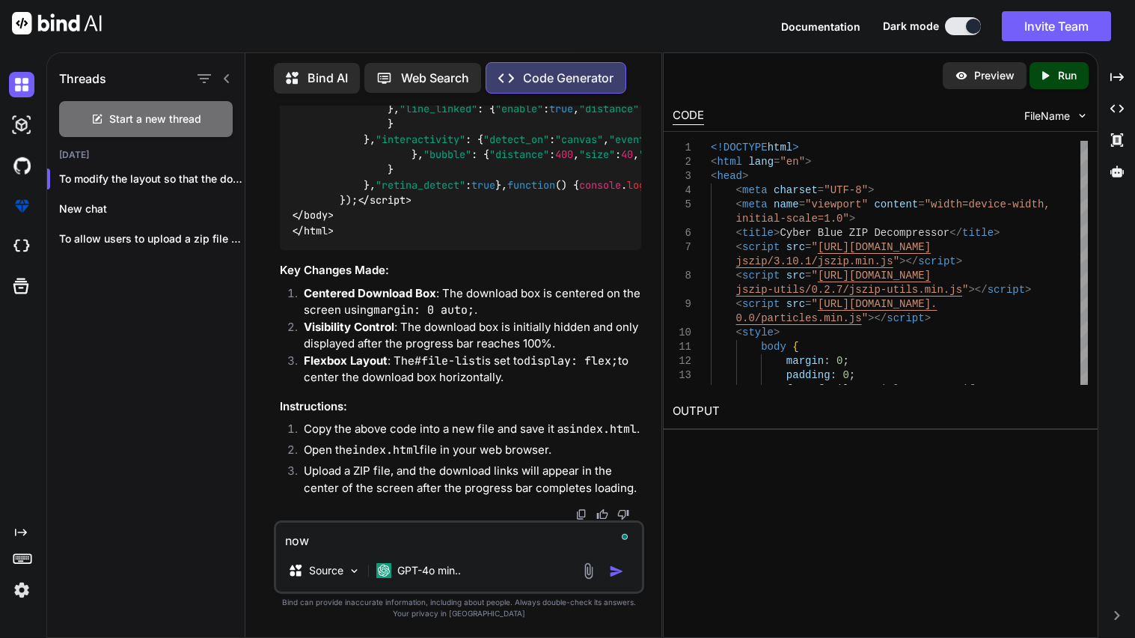
type textarea "x"
type textarea "now ma"
type textarea "x"
type textarea "now mak"
type textarea "x"
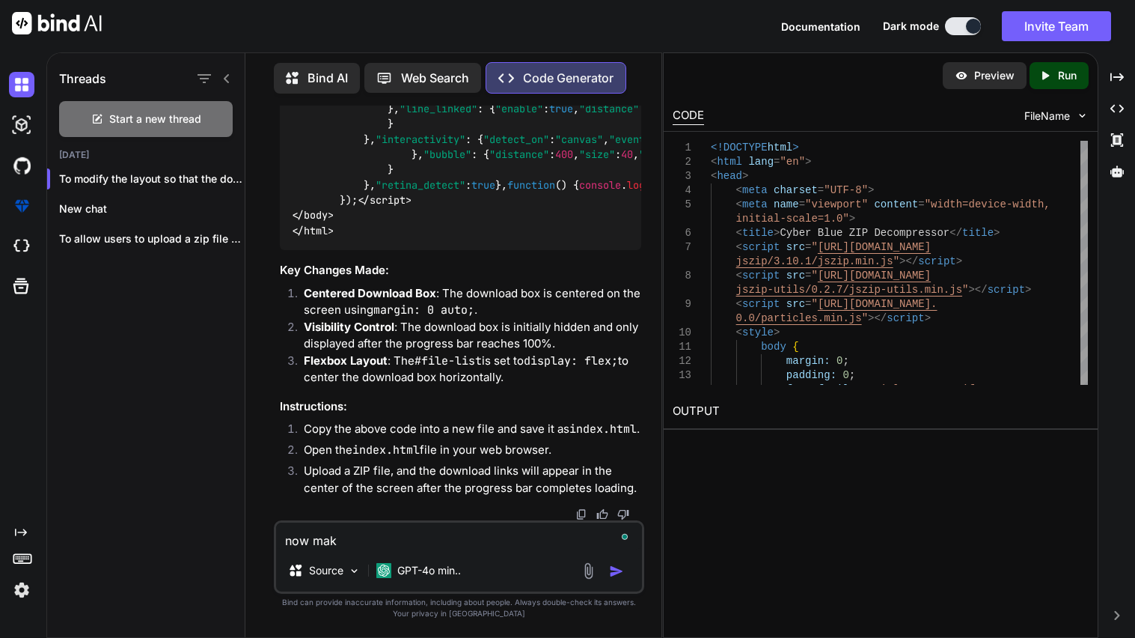
type textarea "now make"
type textarea "x"
type textarea "now make"
type textarea "x"
type textarea "now make i"
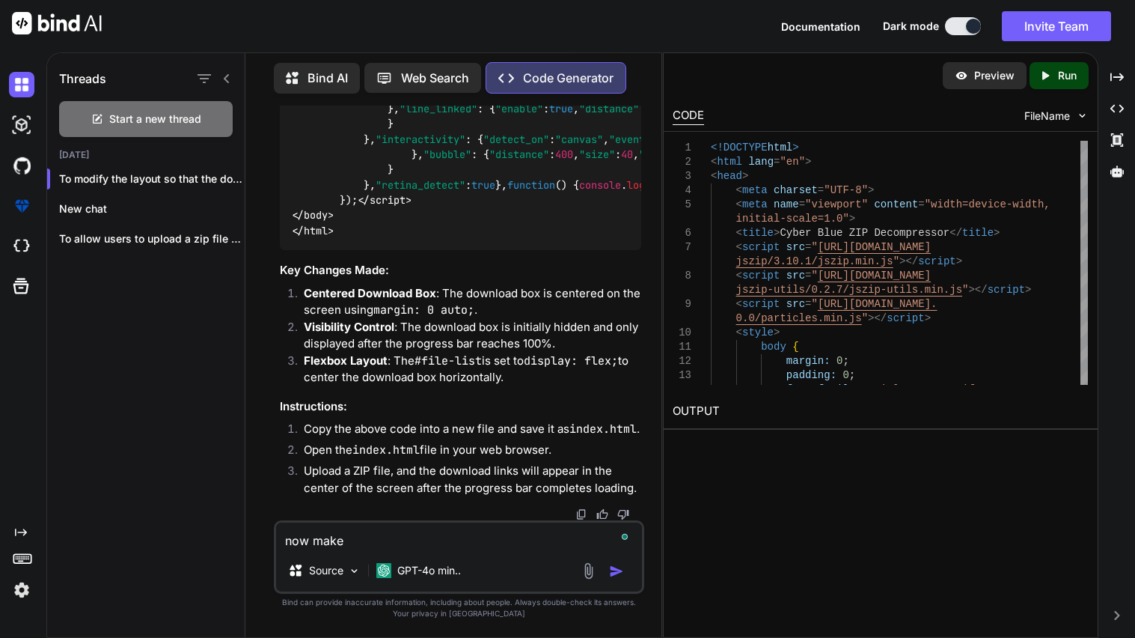
type textarea "x"
type textarea "now make it"
type textarea "x"
type textarea "now make it"
type textarea "x"
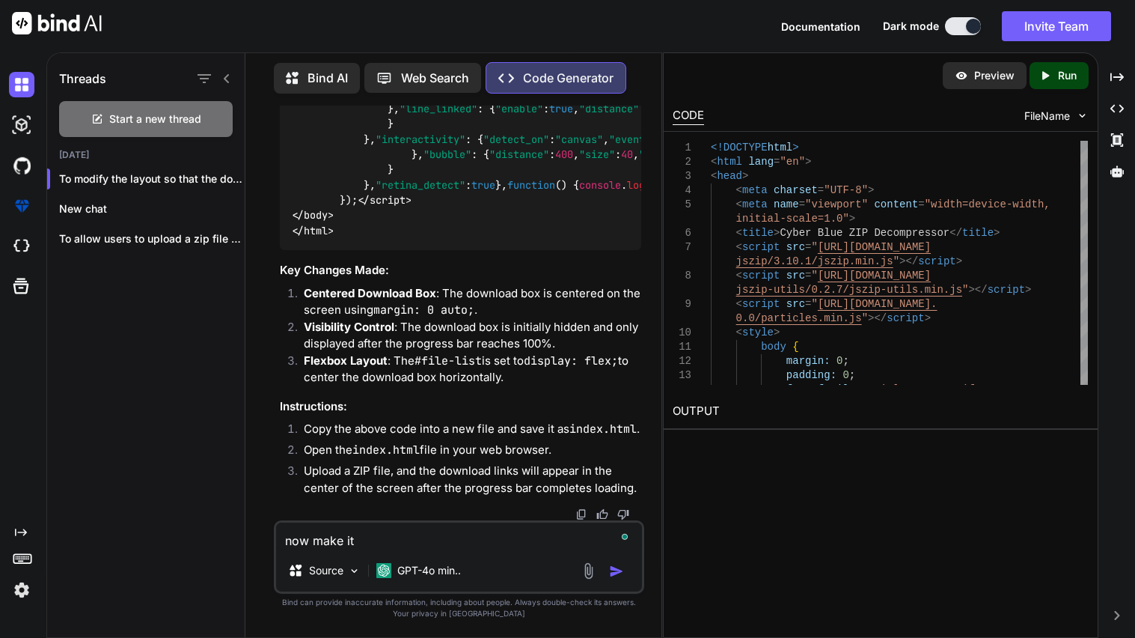
type textarea "now make it w"
type textarea "x"
type textarea "now make it wh"
type textarea "x"
type textarea "now make it whe"
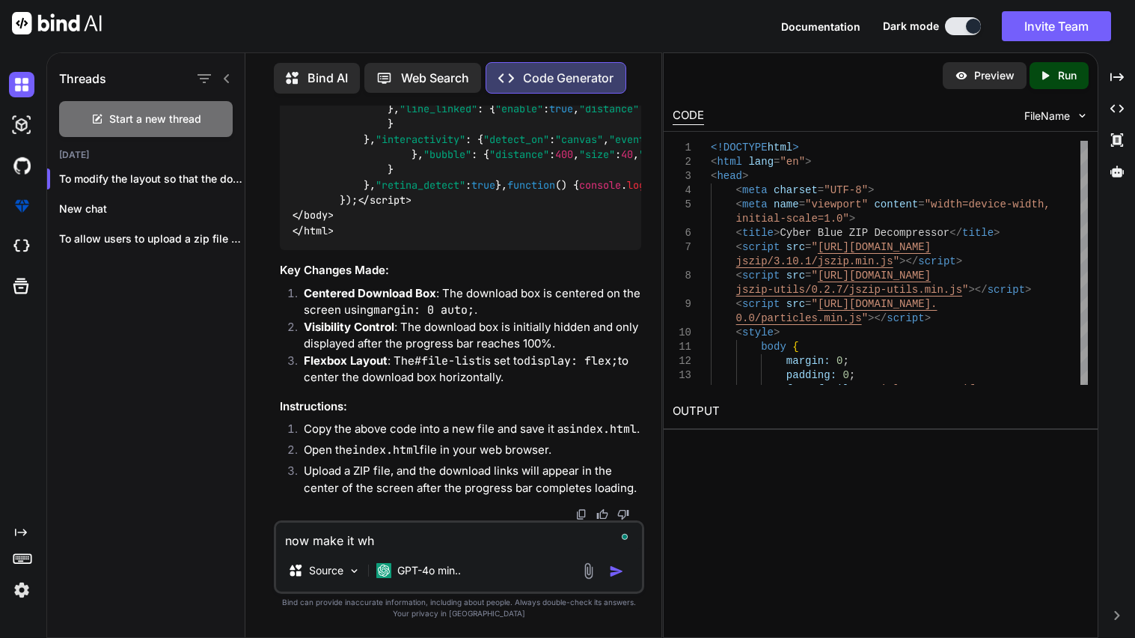
type textarea "x"
type textarea "now make it wher"
type textarea "x"
type textarea "now make it where"
type textarea "x"
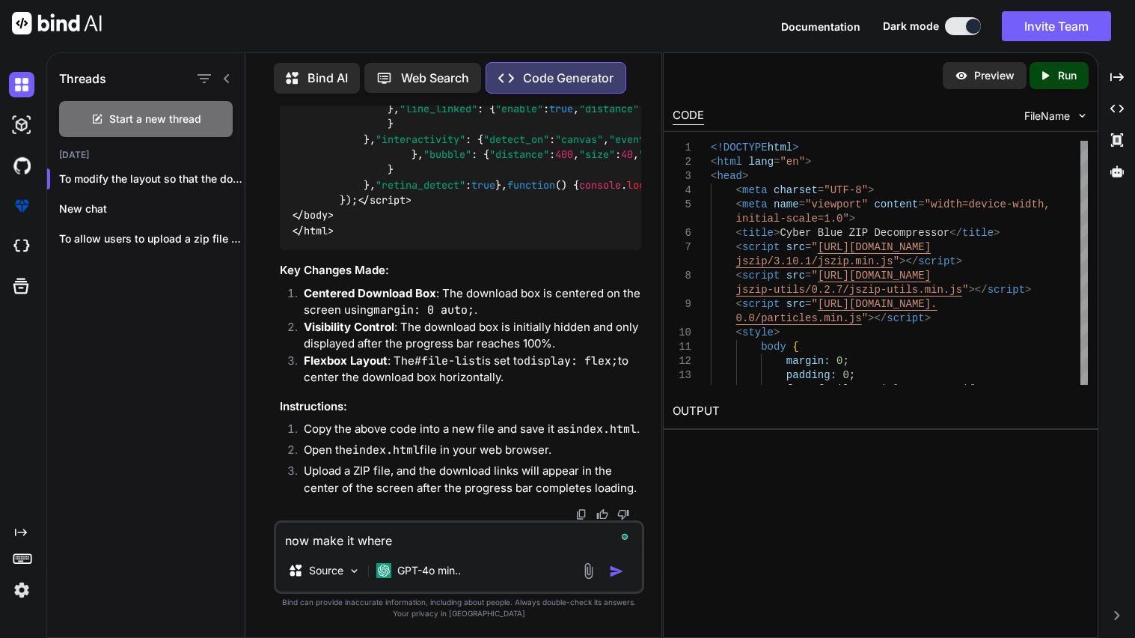
type textarea "now make it where"
type textarea "x"
type textarea "now make it where i"
type textarea "x"
type textarea "now make it where is"
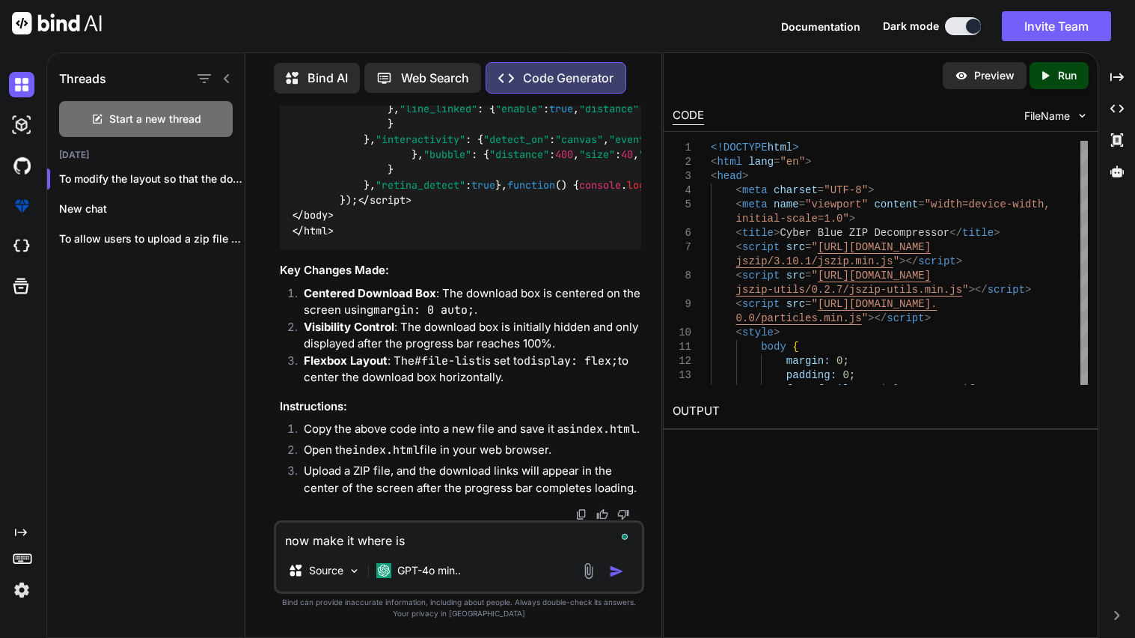
type textarea "x"
type textarea "now make it where i"
type textarea "x"
type textarea "now make it where it"
type textarea "x"
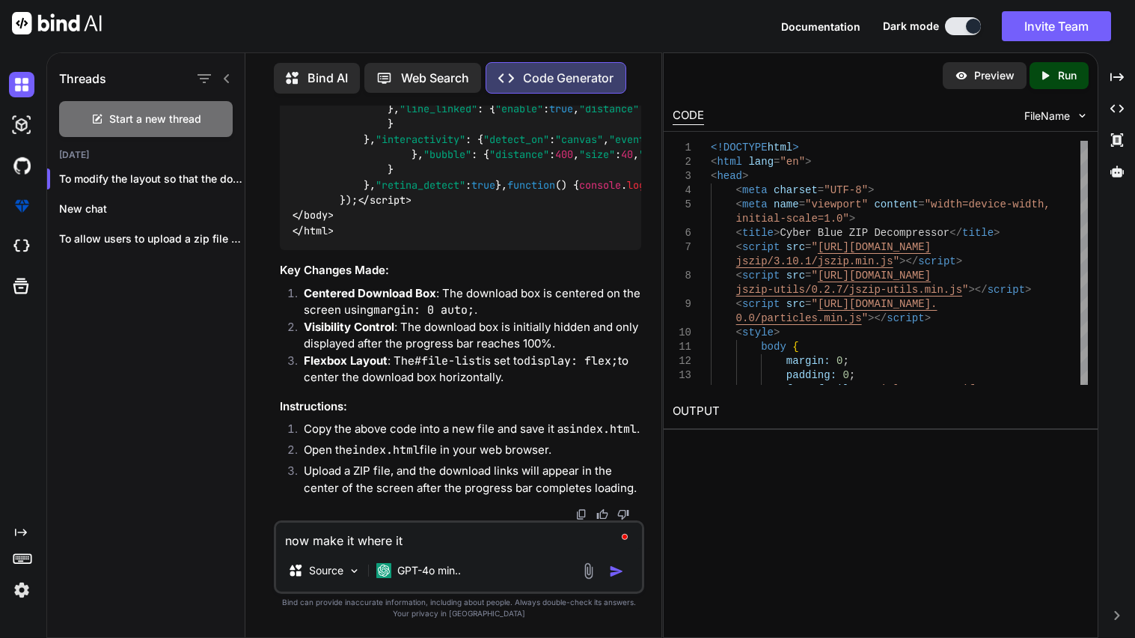
type textarea "now make it where it"
type textarea "x"
type textarea "now make it where it s"
type textarea "x"
type textarea "now make it where it sa"
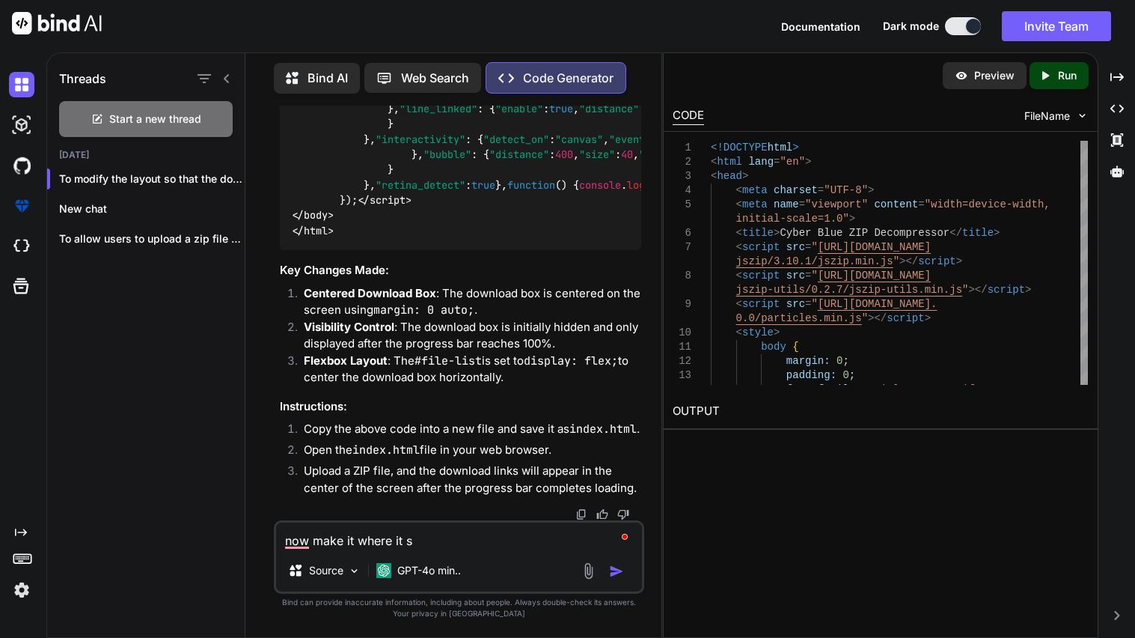
type textarea "x"
type textarea "now make it where it say"
type textarea "x"
type textarea "now make it where it says"
type textarea "x"
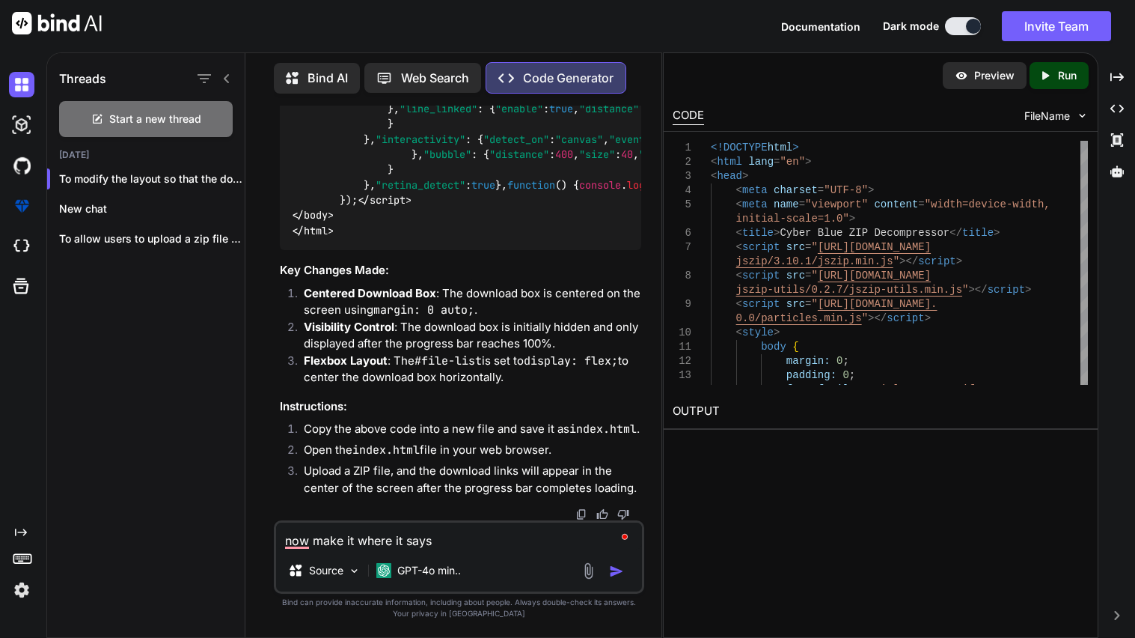
type textarea "now make it where it says"
type textarea "x"
type textarea "now make it where it says t"
type textarea "x"
type textarea "now make it where it says th"
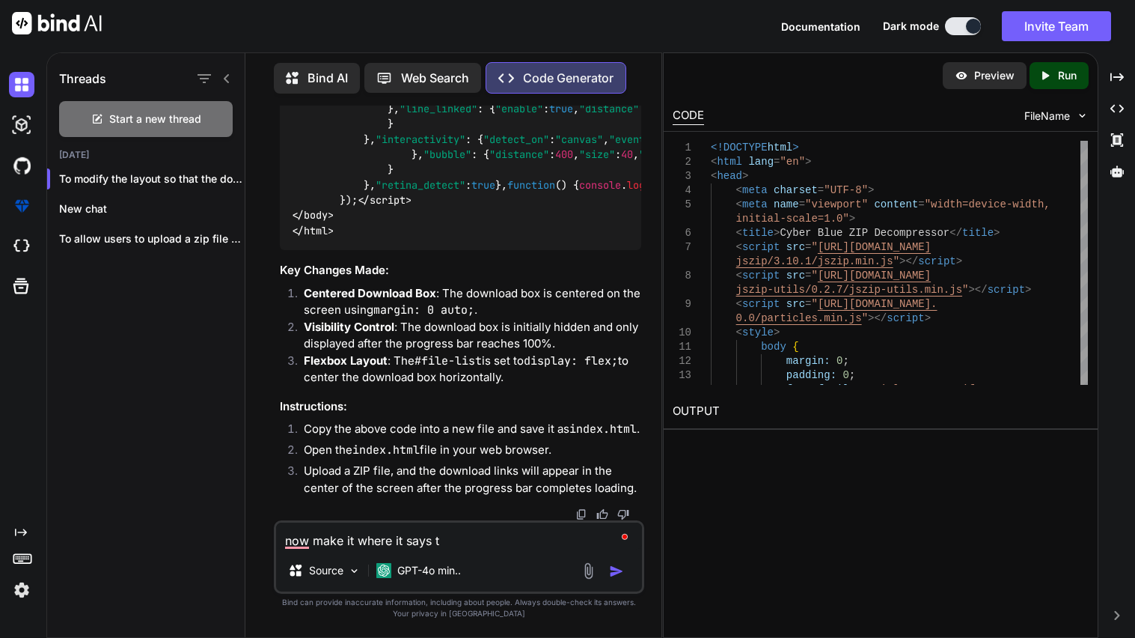
type textarea "x"
type textarea "now make it where it says the"
type textarea "x"
type textarea "now make it where it says the"
type textarea "x"
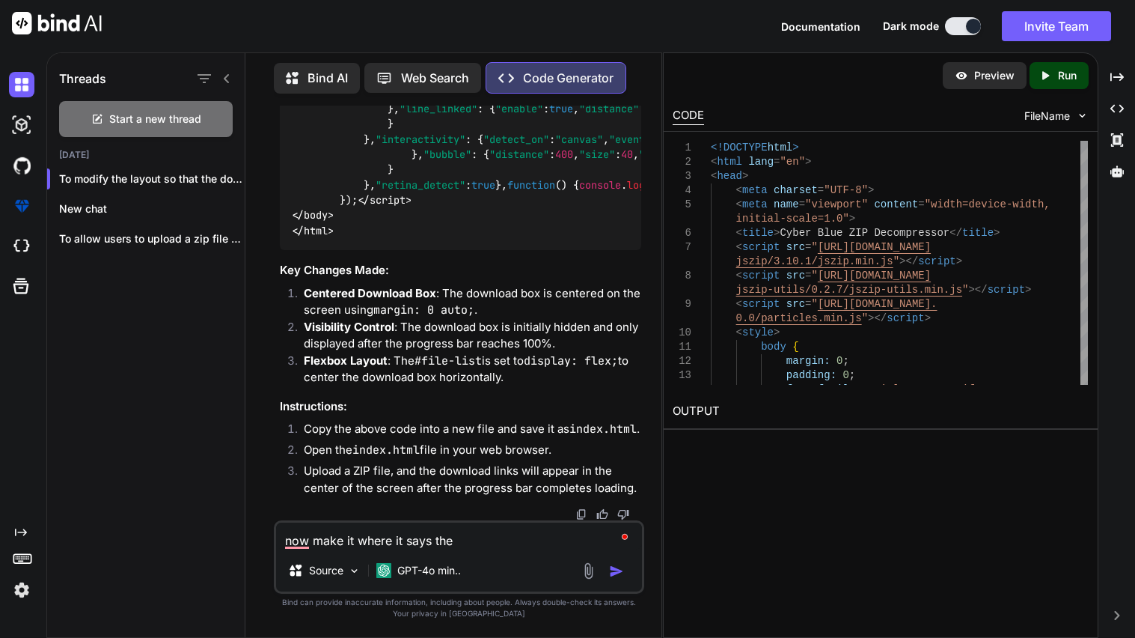
type textarea "now make it where it says the n"
type textarea "x"
type textarea "now make it where it says the na"
type textarea "x"
type textarea "now make it where it says the name"
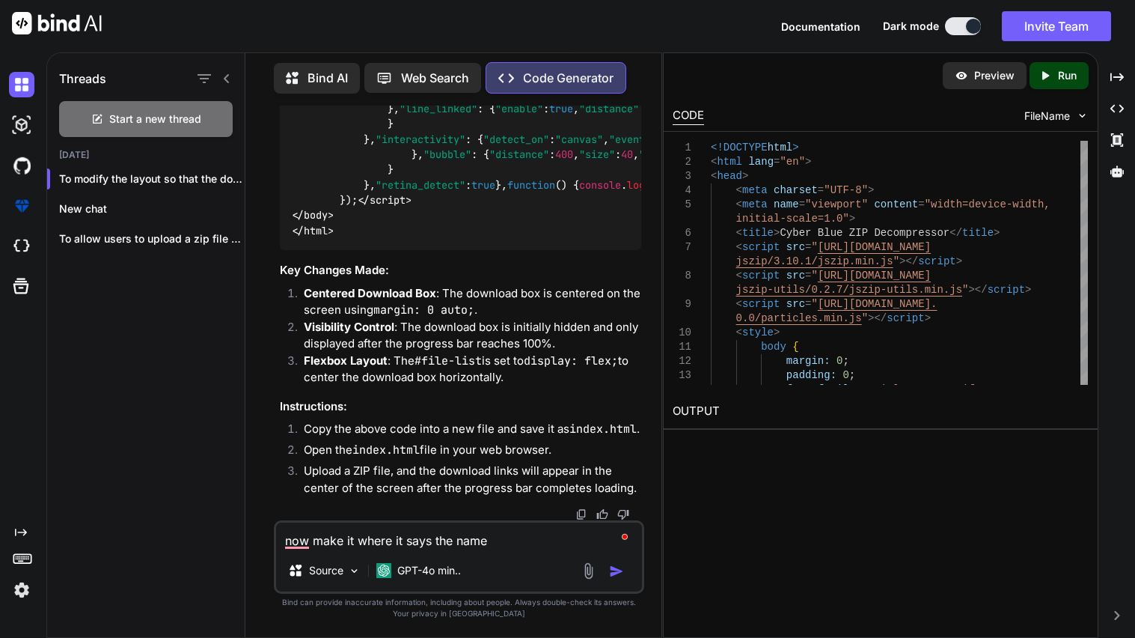
type textarea "x"
type textarea "now make it where it says the name"
type textarea "x"
type textarea "now make it where it says the name o"
type textarea "x"
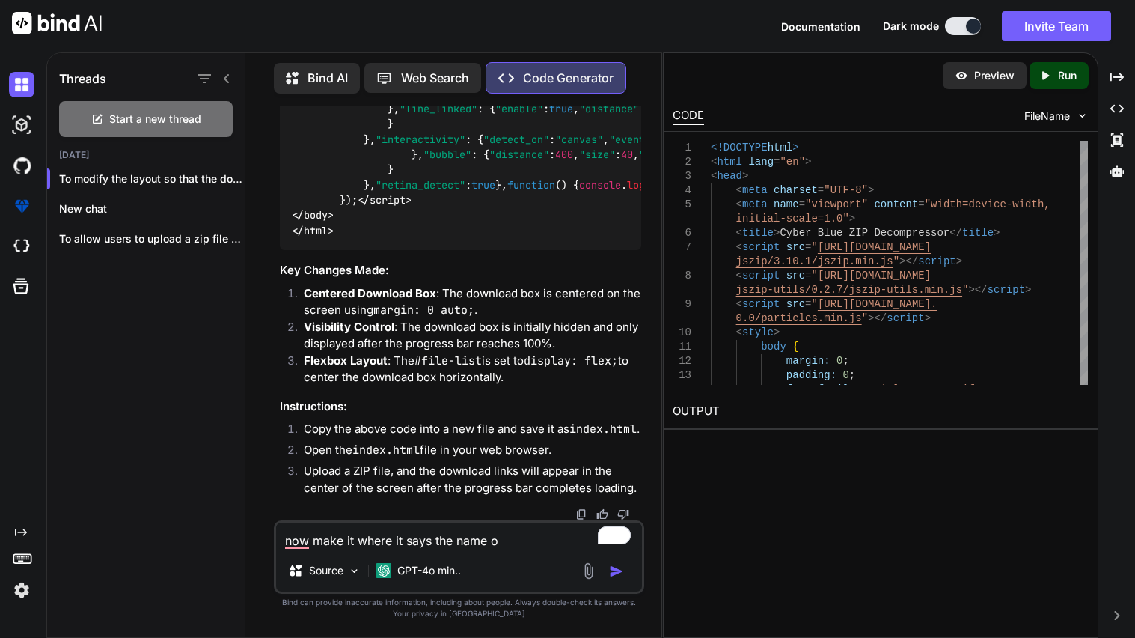
type textarea "now make it where it says the name of"
type textarea "x"
type textarea "now make it where it says the name of"
type textarea "x"
type textarea "now make it where it says the name of t"
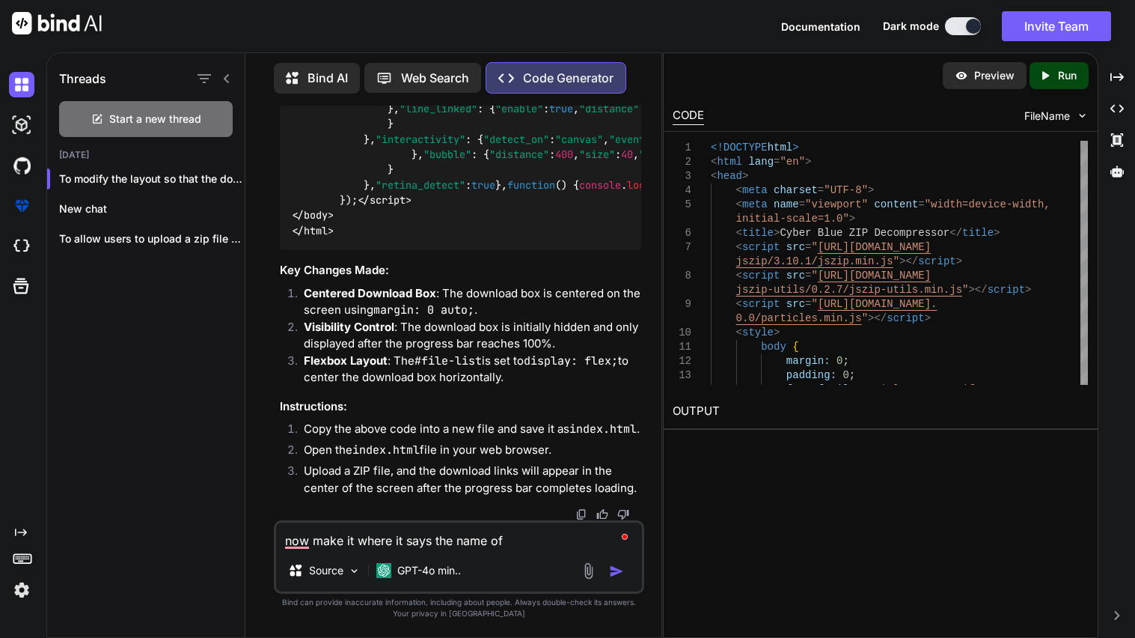
type textarea "x"
type textarea "now make it where it says the name of th"
type textarea "x"
type textarea "now make it where it says the name of the"
type textarea "x"
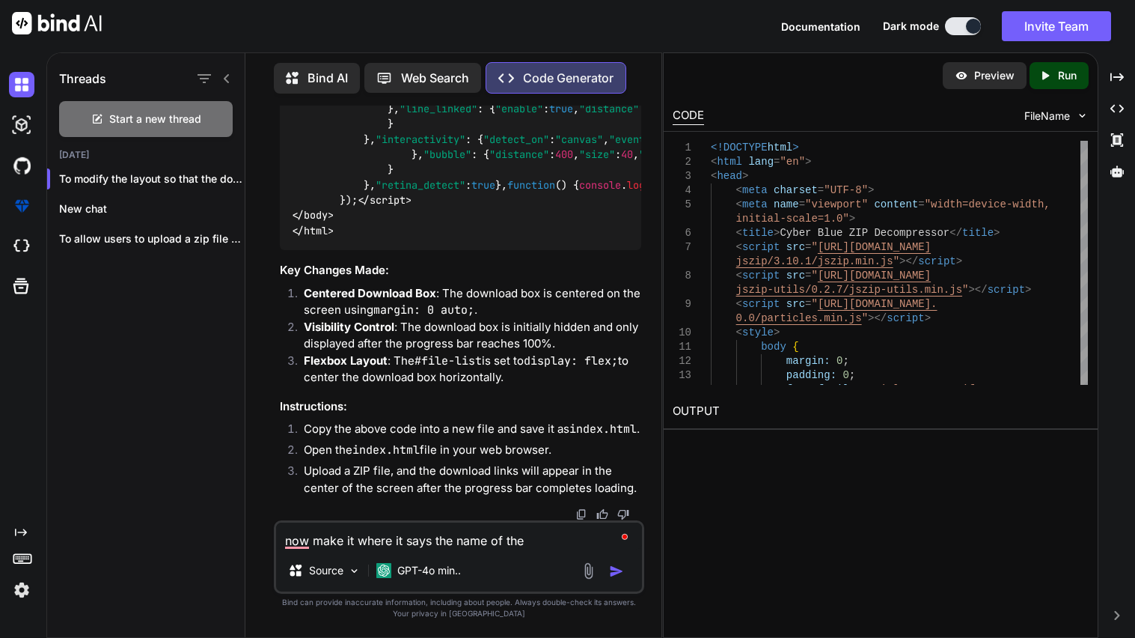
type textarea "now make it where it says the name of the"
type textarea "x"
type textarea "now make it where it says the name of the f"
type textarea "x"
type textarea "now make it where it says the name of the fi"
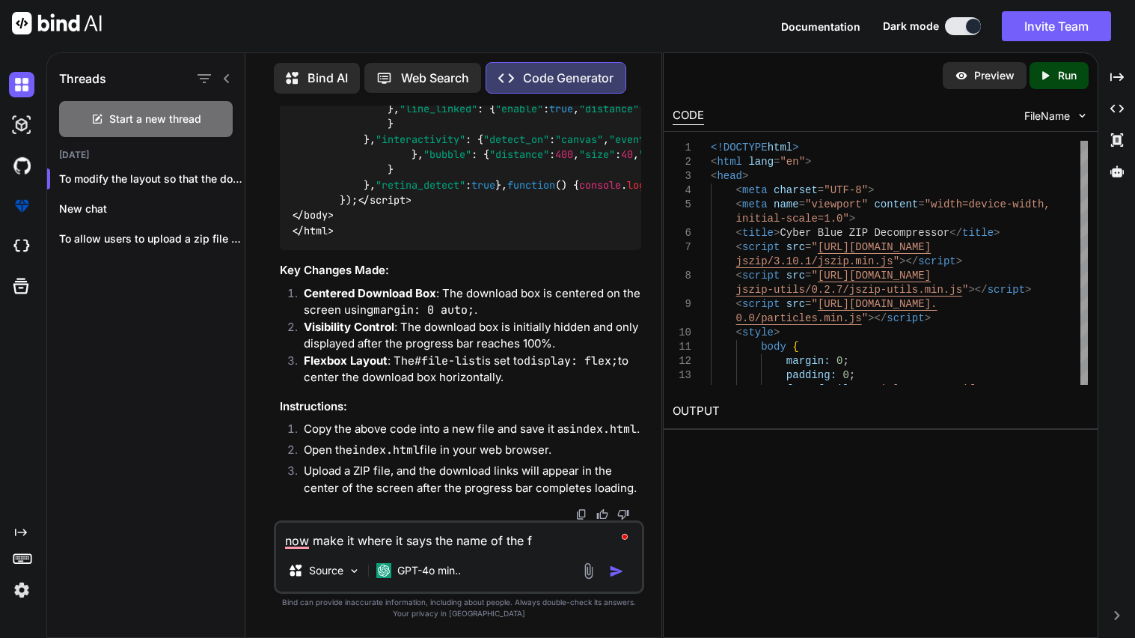
type textarea "x"
type textarea "now make it where it says the name of the file"
type textarea "x"
type textarea "now make it where it says the name of the file"
type textarea "x"
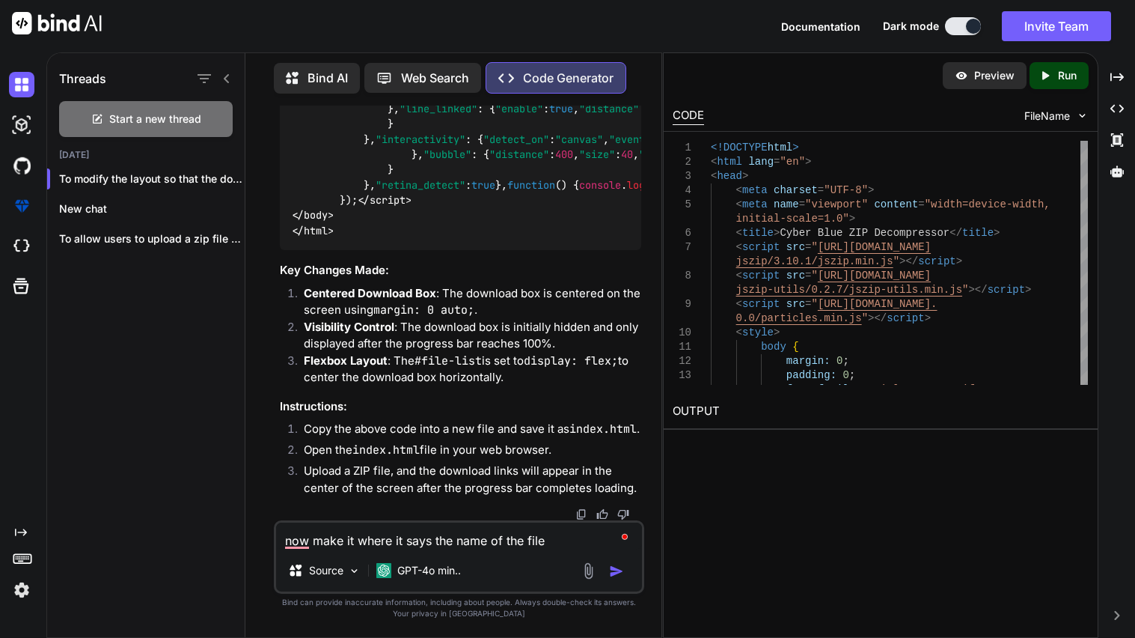
type textarea "now make it where it says the name of the file y"
type textarea "x"
type textarea "now make it where it says the name of the file yo"
type textarea "x"
type textarea "now make it where it says the name of the file you"
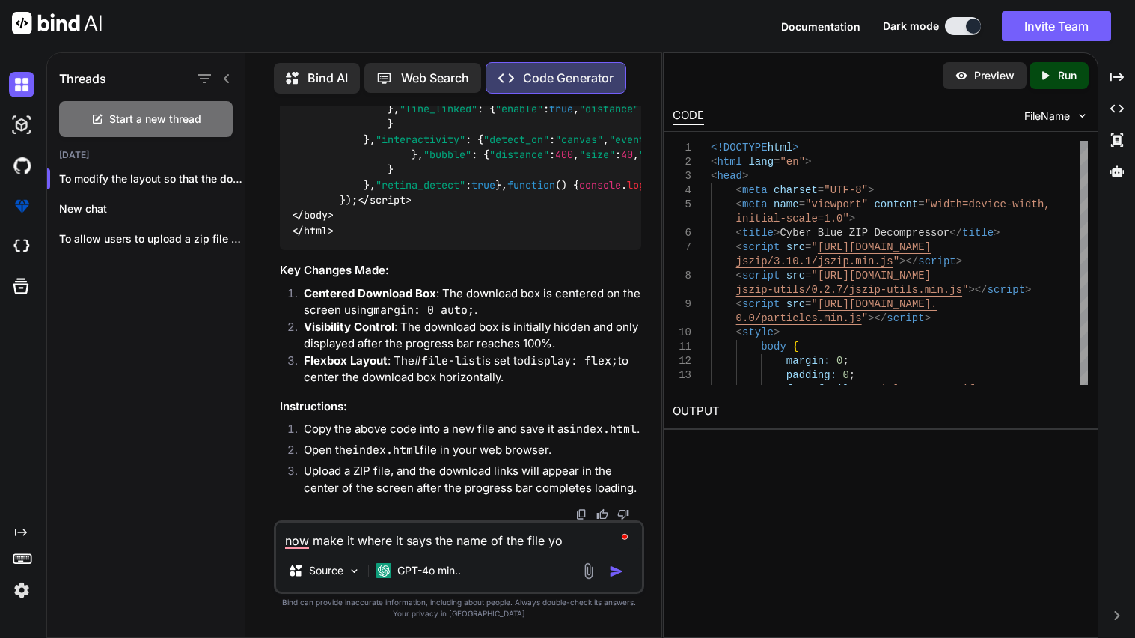
type textarea "x"
type textarea "now make it where it says the name of the file your"
type textarea "x"
type textarea "now make it where it says the name of the file your"
type textarea "x"
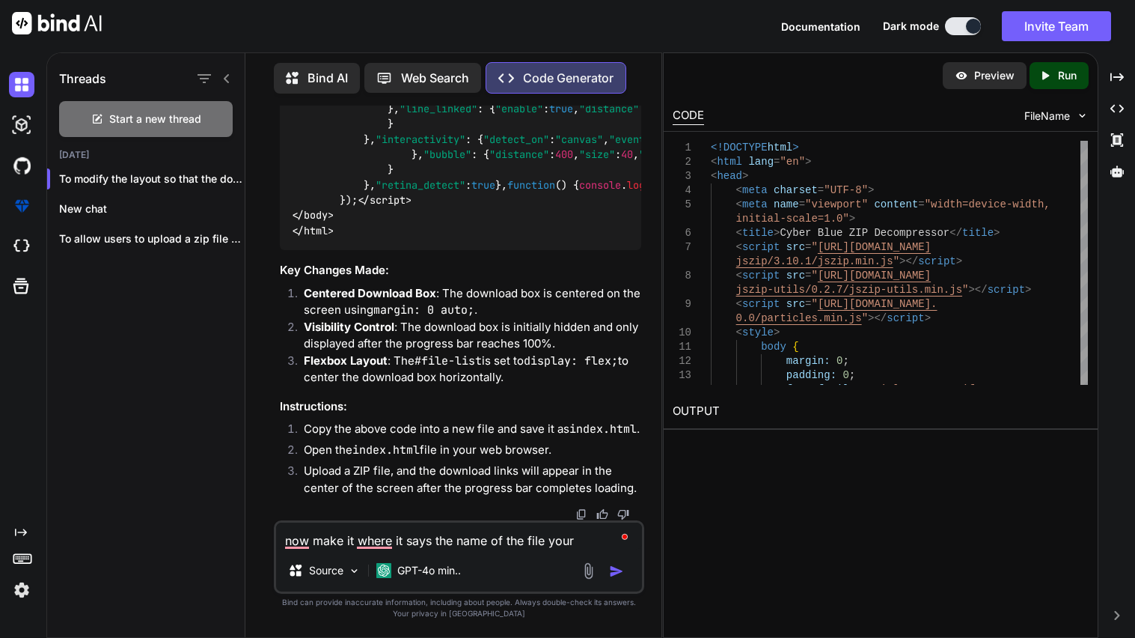
type textarea "now make it where it says the name of the file your d"
type textarea "x"
type textarea "now make it where it says the name of the file your de"
type textarea "x"
type textarea "now make it where it says the name of the file your dec"
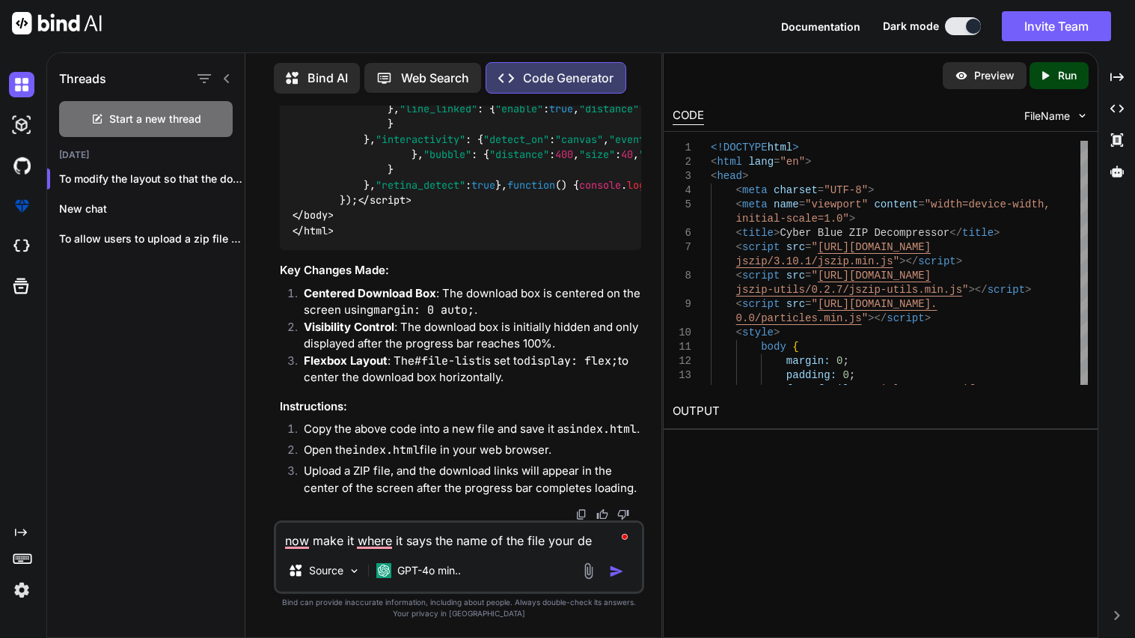
type textarea "x"
type textarea "now make it where it says the name of the file your deco"
type textarea "x"
type textarea "now make it where it says the name of the file your decom"
type textarea "x"
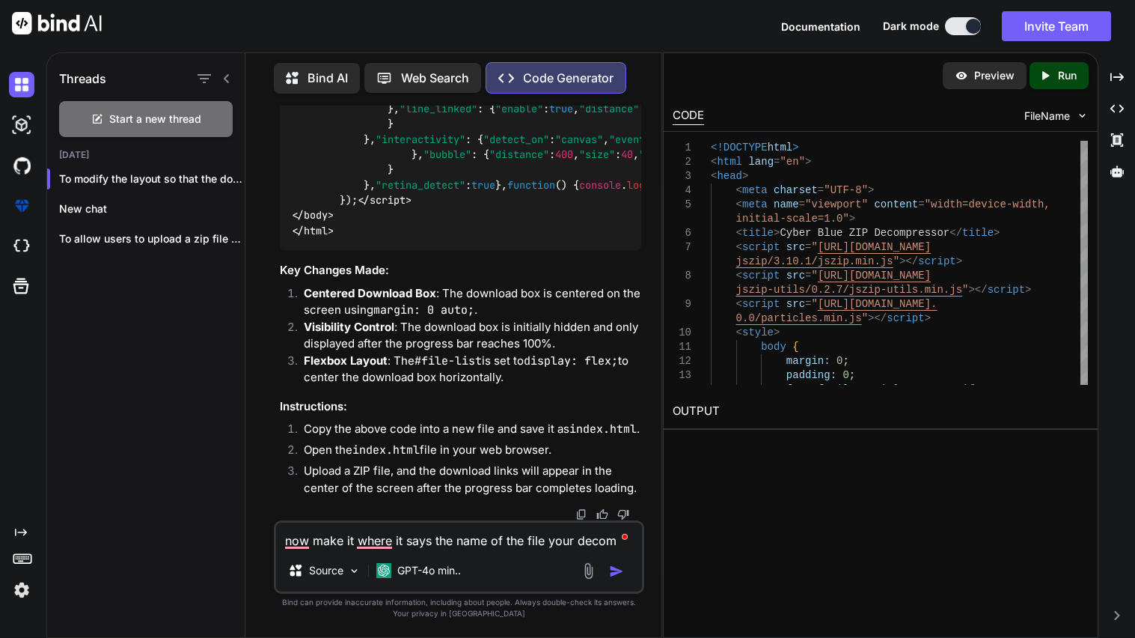
type textarea "now make it where it says the name of the file your decomp"
type textarea "x"
type textarea "now make it where it says the name of the file your decompr"
type textarea "x"
type textarea "now make it where it says the name of the file your decompre"
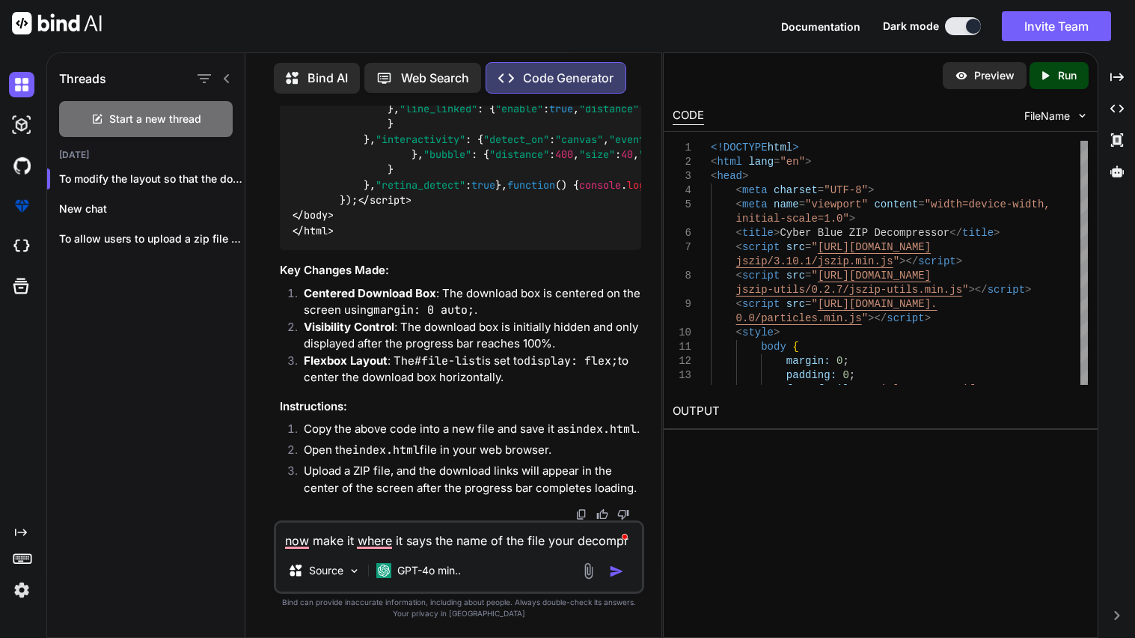
type textarea "x"
type textarea "now make it where it says the name of the file your decompres"
type textarea "x"
type textarea "now make it where it says the name of the file your decompress"
type textarea "x"
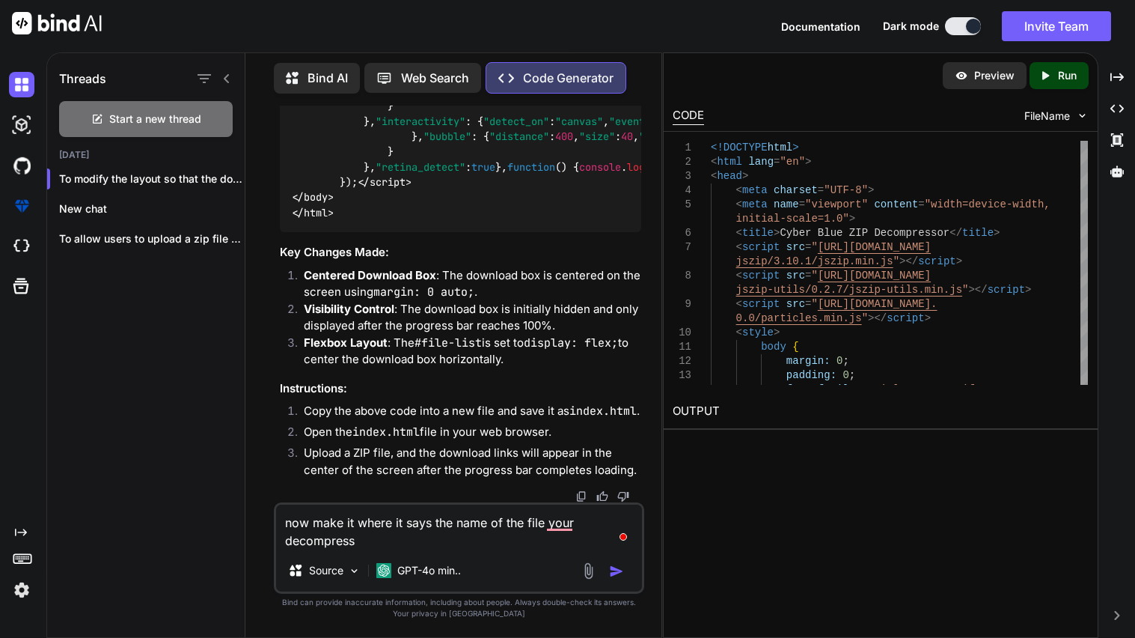
type textarea "now make it where it says the name of the file your decompressi"
type textarea "x"
type textarea "now make it where it says the name of the file your decompressin"
type textarea "x"
type textarea "now make it where it says the name of the file your decompressing"
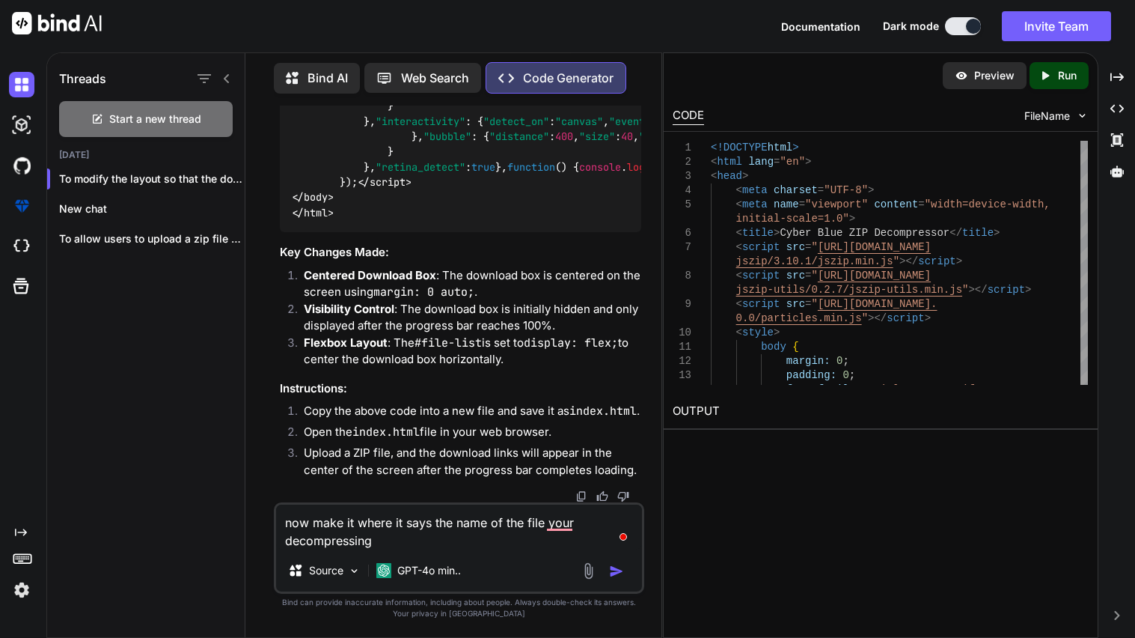
type textarea "x"
type textarea "now make it where it says the name of the file your decompressing"
type textarea "x"
type textarea "now make it where it says the name of the file your decompressing a"
type textarea "x"
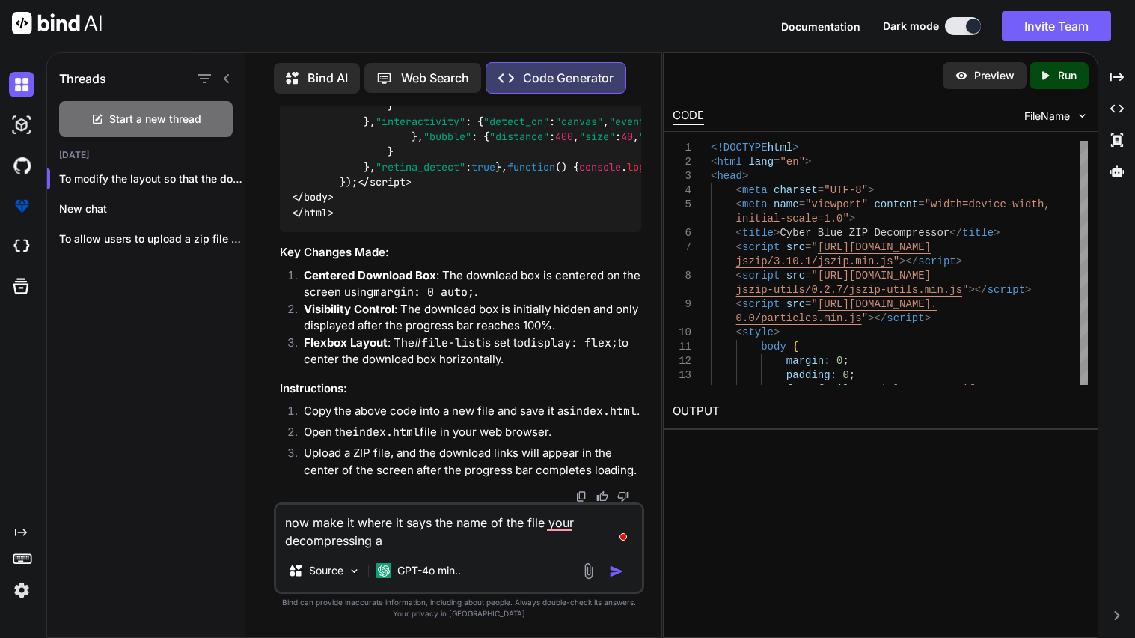
type textarea "now make it where it says the name of the file your decompressing ab"
type textarea "x"
type textarea "now make it where it says the name of the file your decompressing abo"
type textarea "x"
type textarea "now make it where it says the name of the file your decompressing abov"
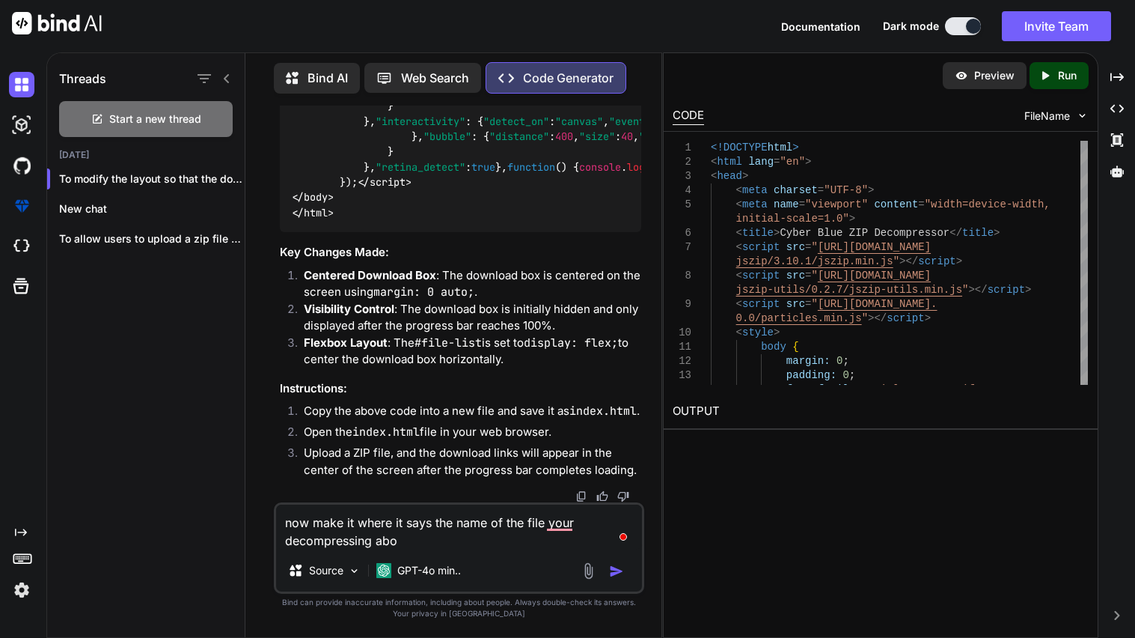
type textarea "x"
type textarea "now make it where it says the name of the file your decompressing above"
type textarea "x"
type textarea "now make it where it says the name of the file your decompressing above"
type textarea "x"
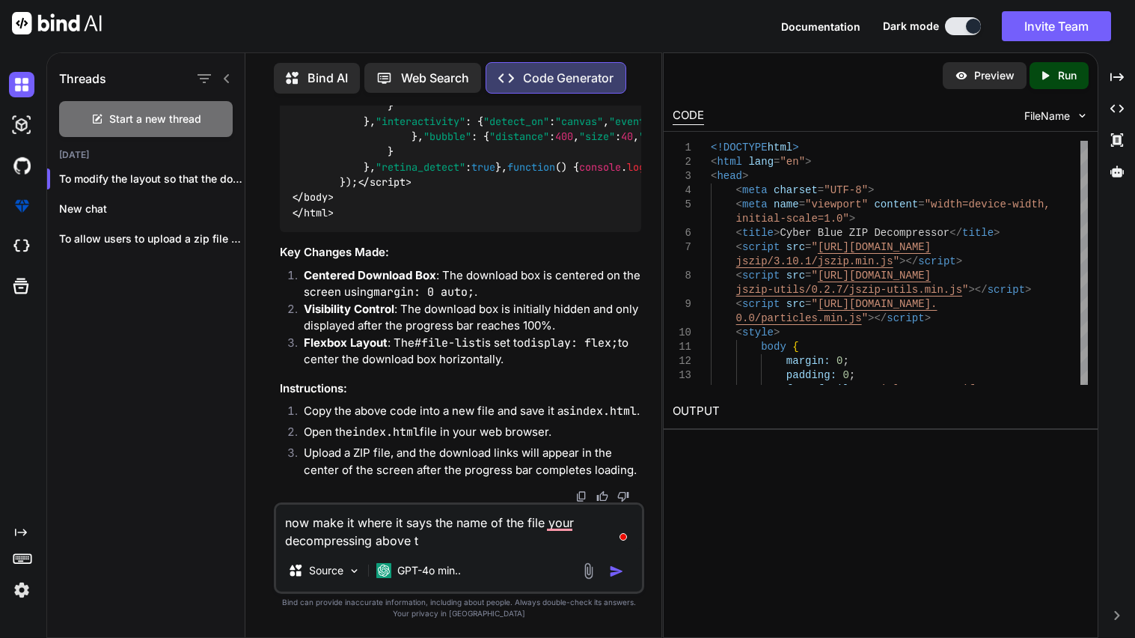
type textarea "now make it where it says the name of the file your decompressing above th"
type textarea "x"
type textarea "now make it where it says the name of the file your decompressing above the"
type textarea "x"
type textarea "now make it where it says the name of the file your decompressing above the"
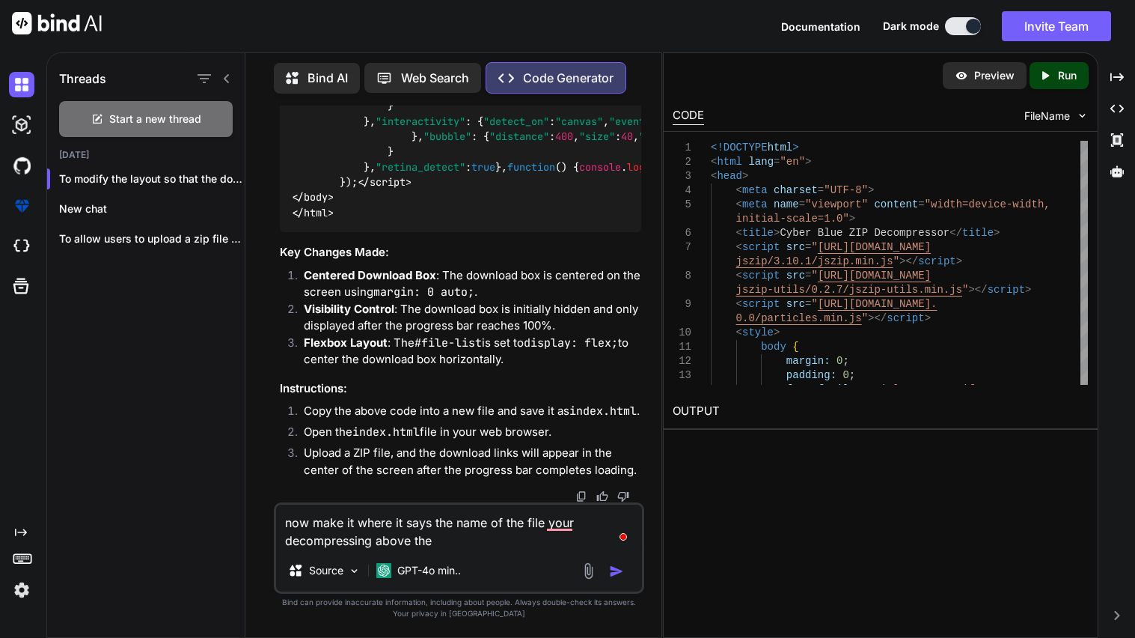
type textarea "x"
type textarea "now make it where it says the name of the file your decompressing above the {"
type textarea "x"
type textarea "now make it where it says the name of the file your decompressing above the {}"
type textarea "x"
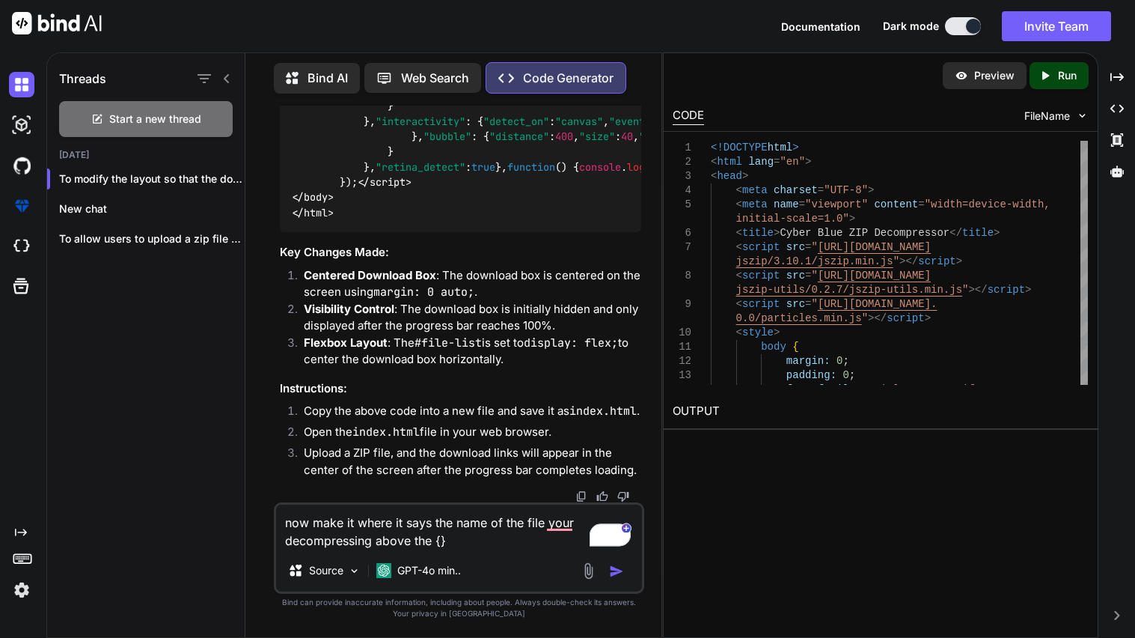
type textarea "now make it where it says the name of the file your decompressing above the {C}"
type textarea "x"
type textarea "now make it where it says the name of the file your decompressing above the {Ch}"
type textarea "x"
type textarea "now make it where it says the name of the file your decompressing above the {Ch…"
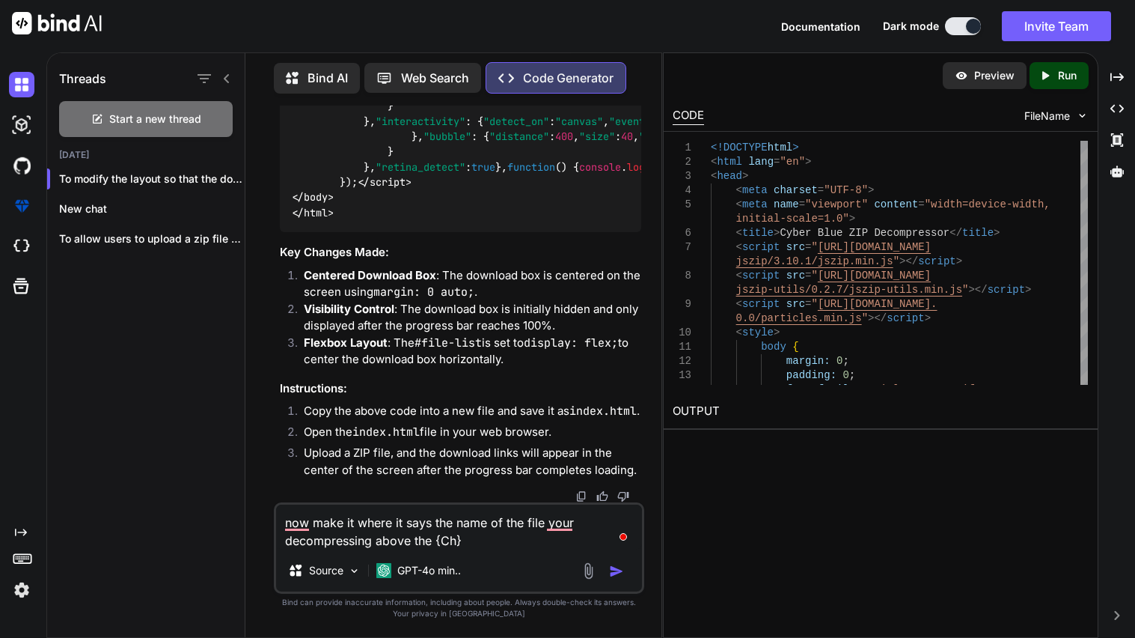
type textarea "x"
type textarea "now make it where it says the name of the file your decompressing above the {Ch…"
type textarea "x"
type textarea "now make it where it says the name of the file your decompressing above the {Ch…"
type textarea "x"
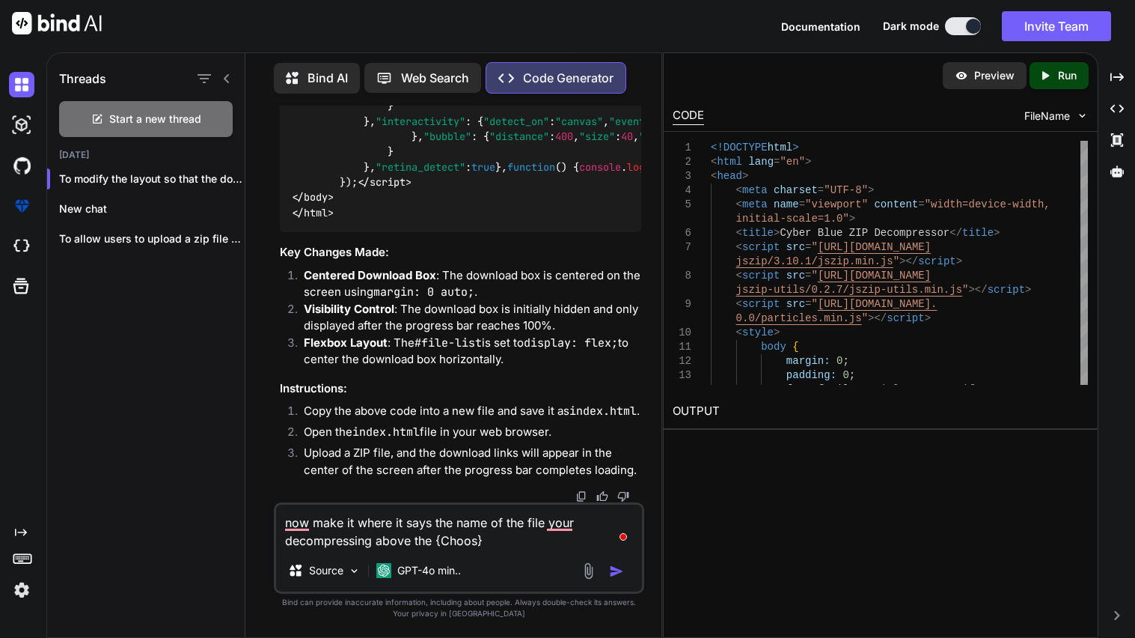
type textarea "now make it where it says the name of the file your decompressing above the {Ch…"
type textarea "x"
type textarea "now make it where it says the name of the file your decompressing above the {Ch…"
type textarea "x"
type textarea "now make it where it says the name of the file your decompressing above the {Ch…"
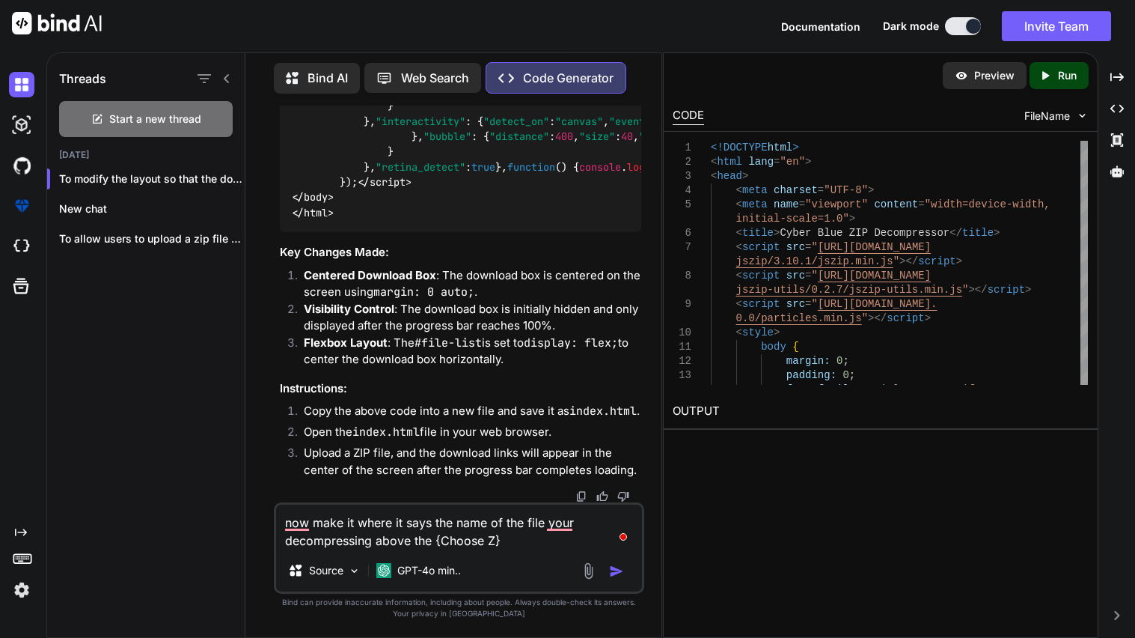
type textarea "x"
type textarea "now make it where it says the name of the file your decompressing above the {Ch…"
type textarea "x"
type textarea "now make it where it says the name of the file your decompressing above the {Ch…"
type textarea "x"
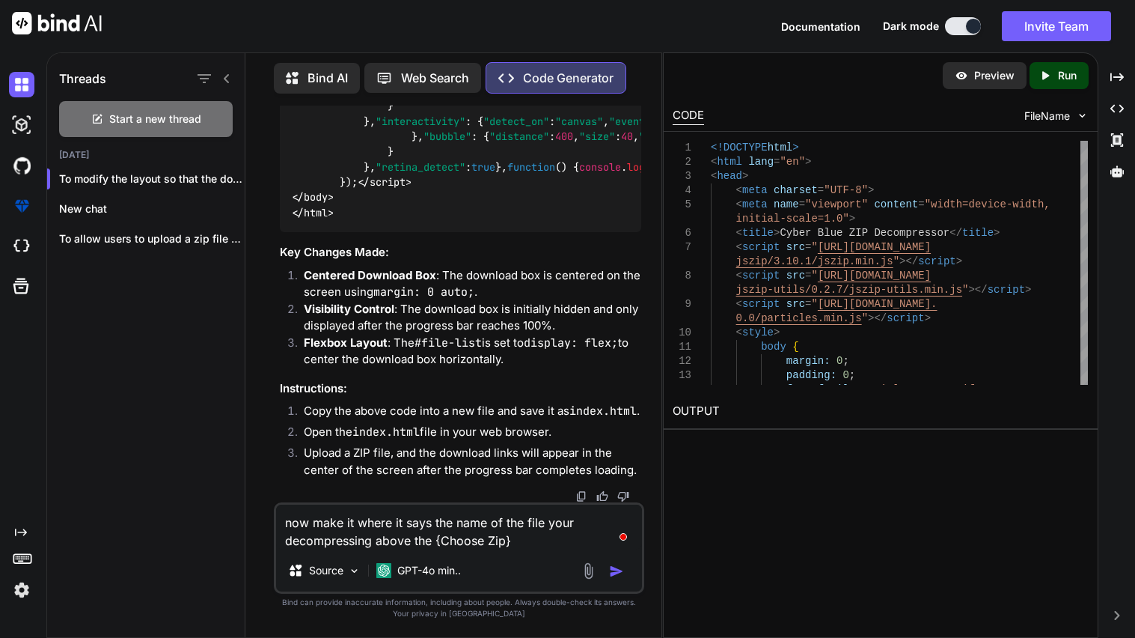
type textarea "now make it where it says the name of the file your decompressing above the {Ch…"
type textarea "x"
type textarea "now make it where it says the name of the file your decompressing above the {Ch…"
type textarea "x"
type textarea "now make it where it says the name of the file your decompressing above the {Ch…"
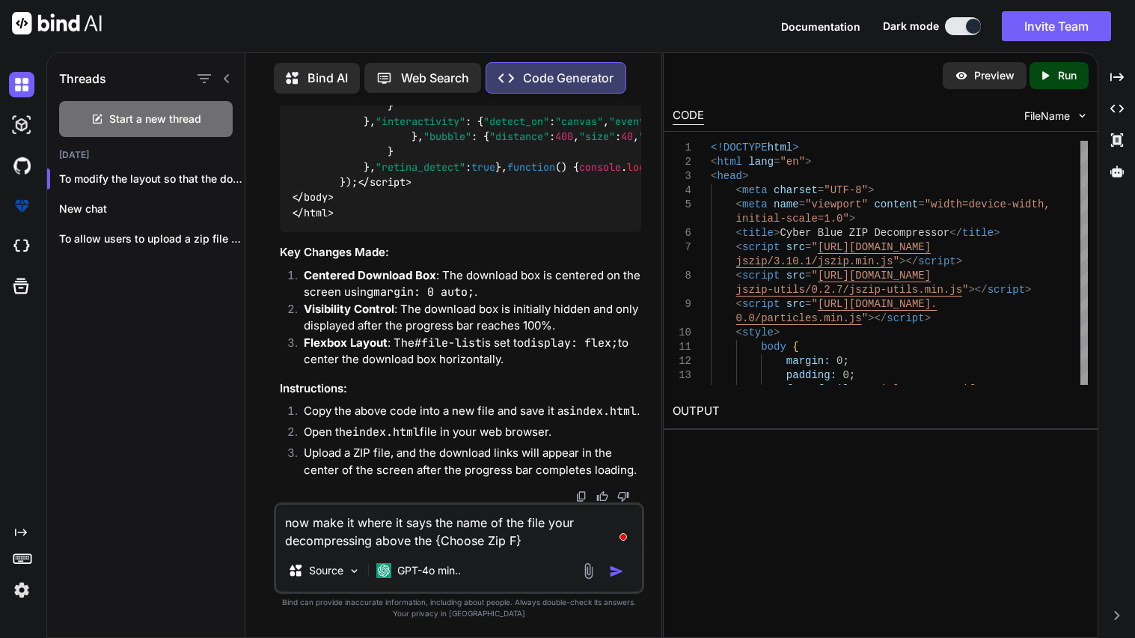
type textarea "x"
type textarea "now make it where it says the name of the file your decompressing above the {Ch…"
type textarea "x"
type textarea "now make it where it says the name of the file your decompressing above the {Ch…"
type textarea "x"
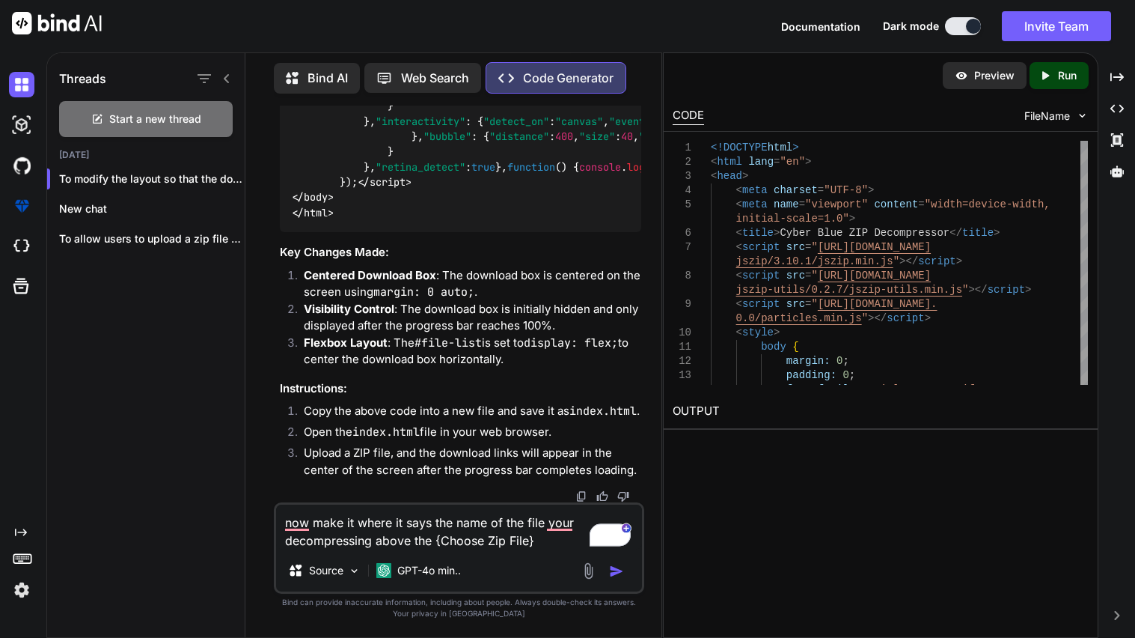
type textarea "now make it where it says the name of the file your decompressing above the {Ch…"
type textarea "x"
type textarea "now make it where it says the name of the file your decompressing above the {Ch…"
type textarea "x"
type textarea "now make it where it says the name of the file your decompressing above the {Ch…"
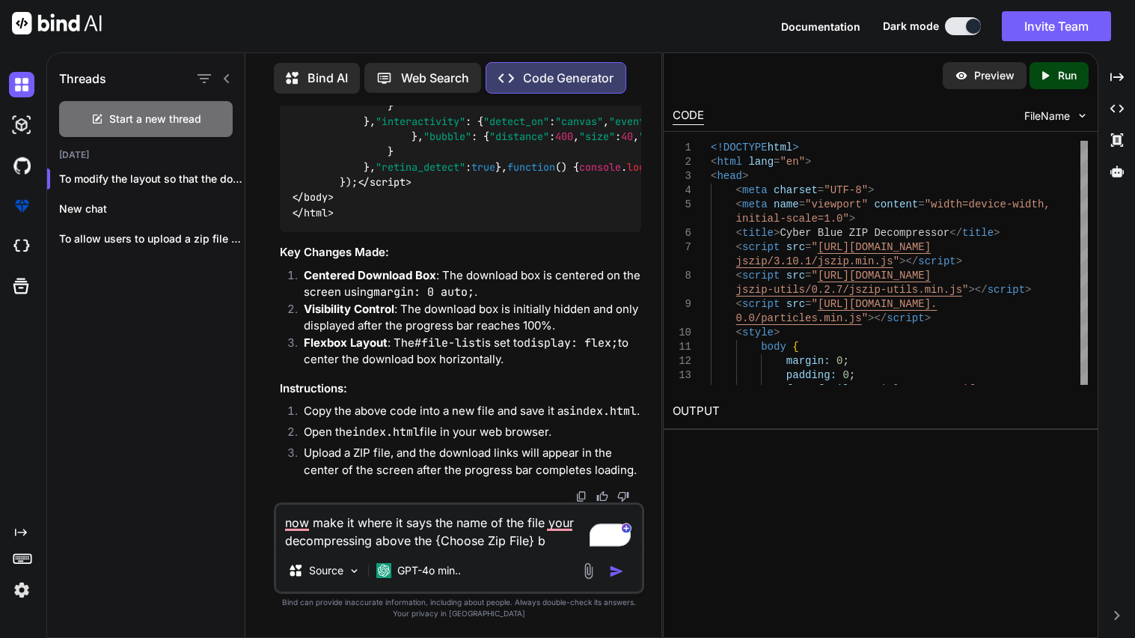
type textarea "x"
type textarea "now make it where it says the name of the file your decompressing above the {Ch…"
type textarea "x"
type textarea "now make it where it says the name of the file your decompressing above the {Ch…"
type textarea "x"
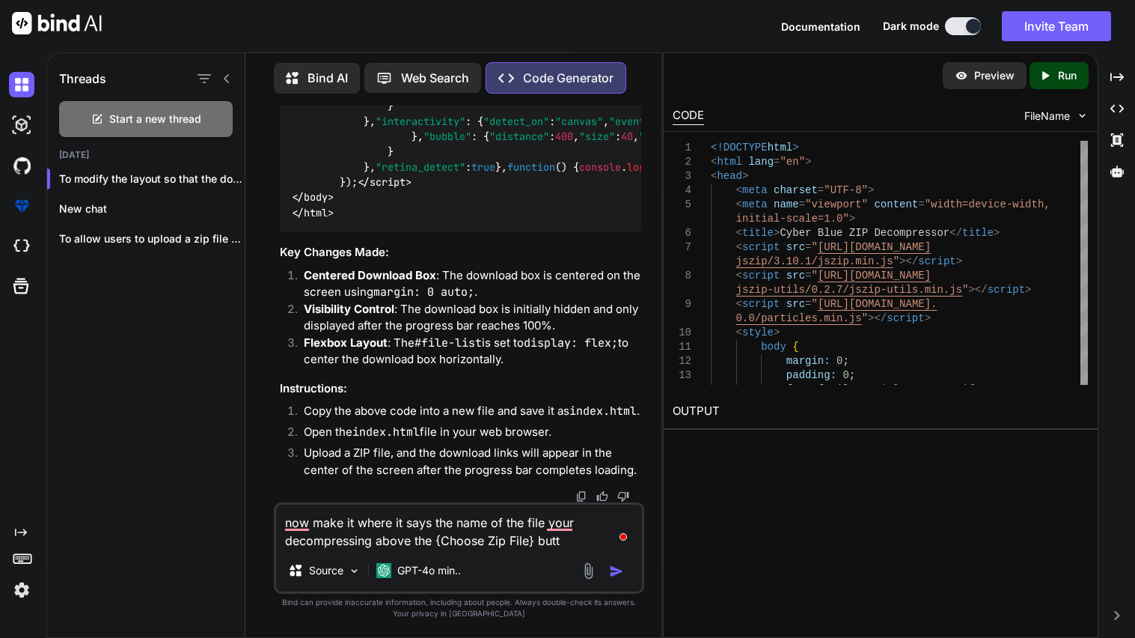
type textarea "now make it where it says the name of the file your decompressing above the {Ch…"
type textarea "x"
type textarea "now make it where it says the name of the file your decompressing above the {Ch…"
type textarea "x"
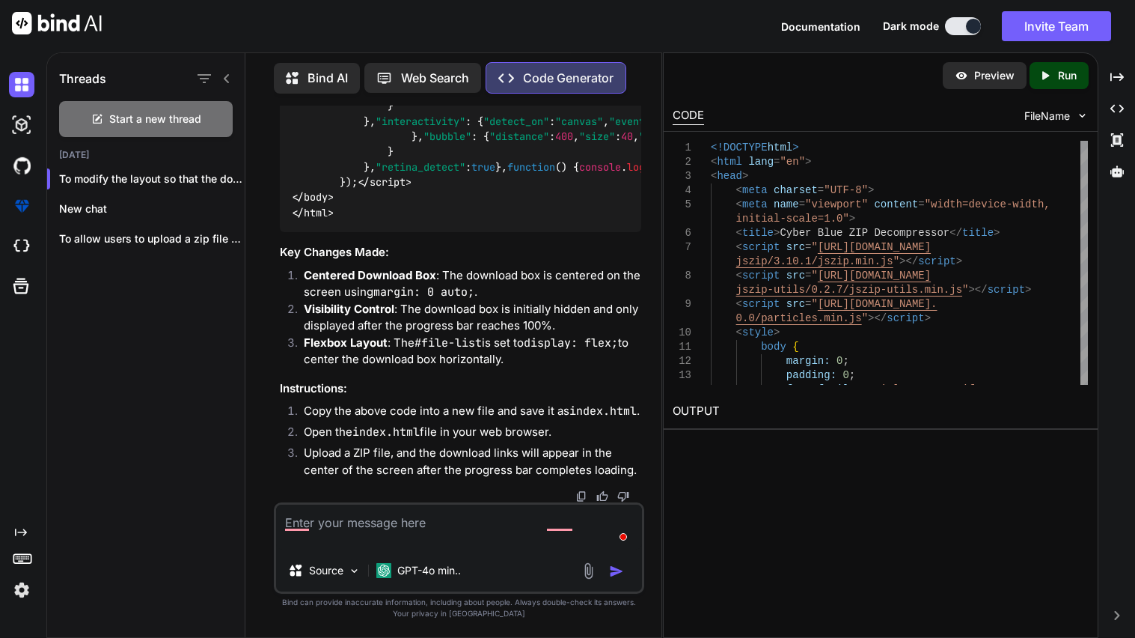
type textarea "x"
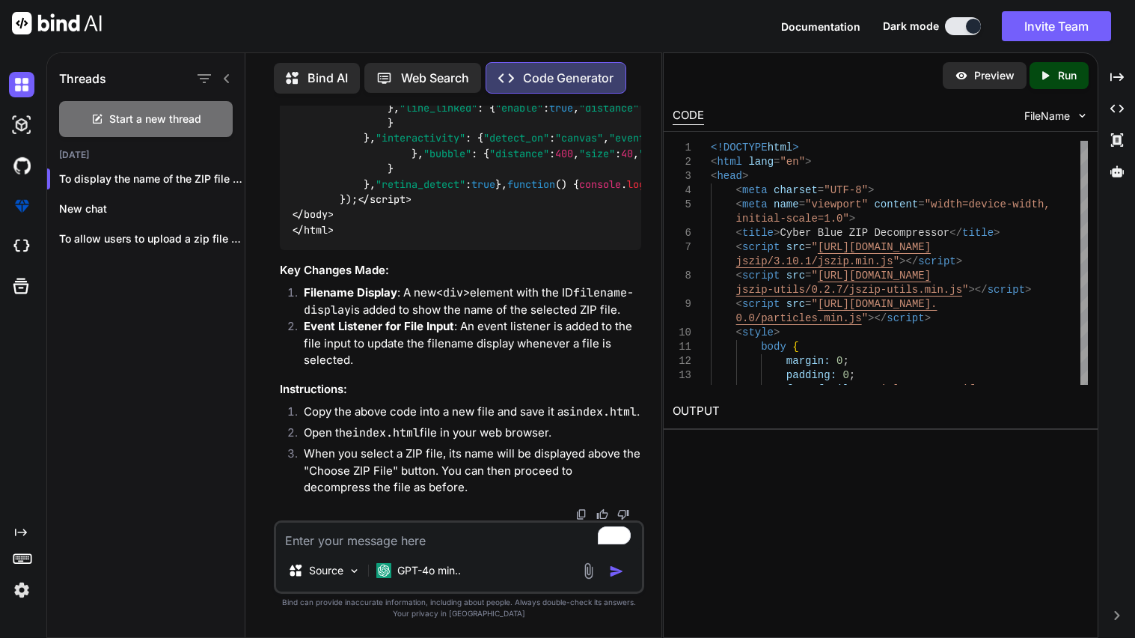
scroll to position [23157, 0]
click at [385, 546] on textarea "To enrich screen reader interactions, please activate Accessibility in Grammarl…" at bounding box center [459, 535] width 366 height 27
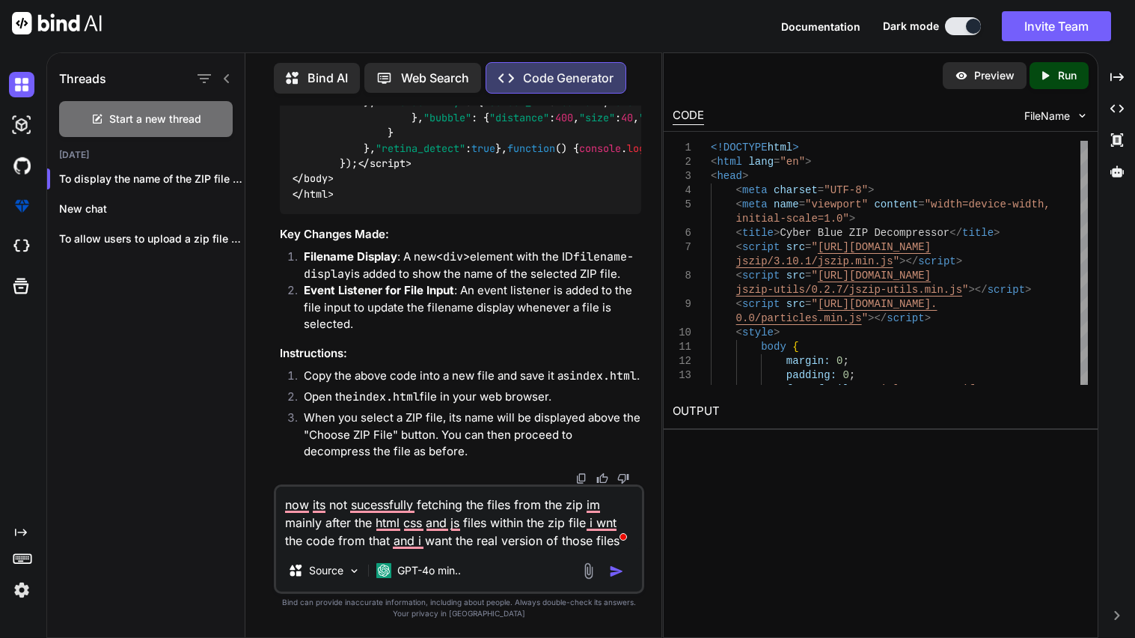
click at [605, 577] on div at bounding box center [605, 570] width 50 height 17
click at [615, 573] on img "button" at bounding box center [616, 571] width 15 height 15
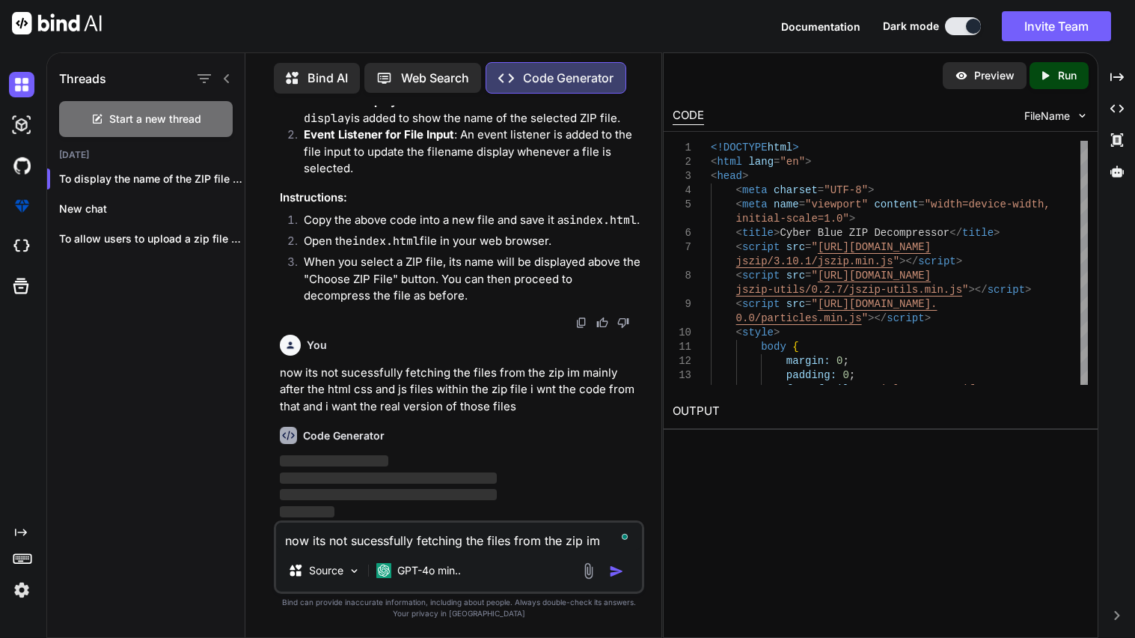
scroll to position [28294, 0]
